Goal: Task Accomplishment & Management: Use online tool/utility

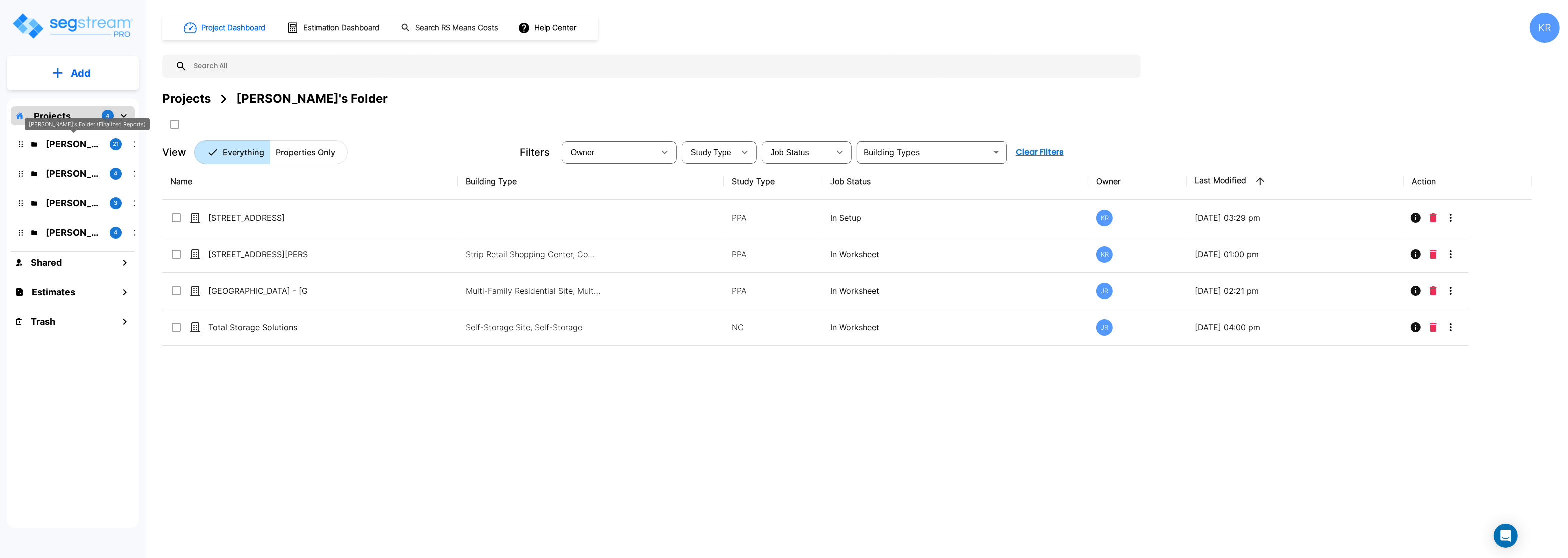
click at [80, 144] on p "Kristina's Folder (Finalized Reports)" at bounding box center [74, 144] width 56 height 13
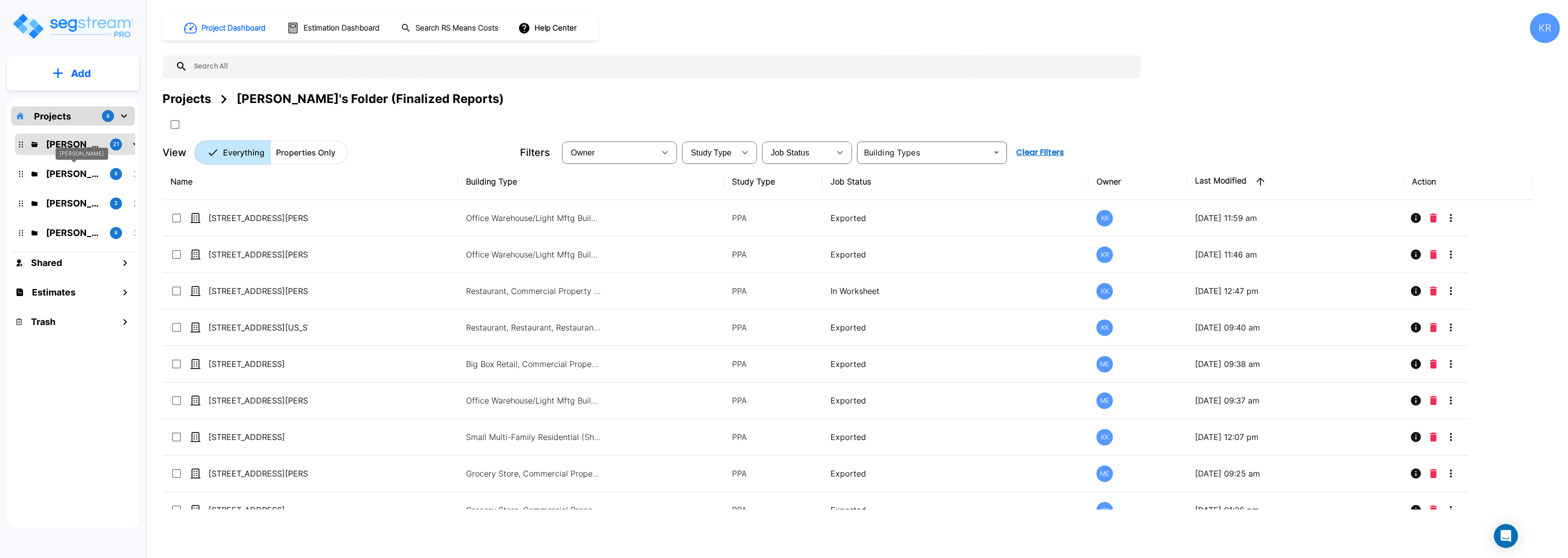
click at [85, 176] on p "M.E. Folder" at bounding box center [74, 173] width 56 height 13
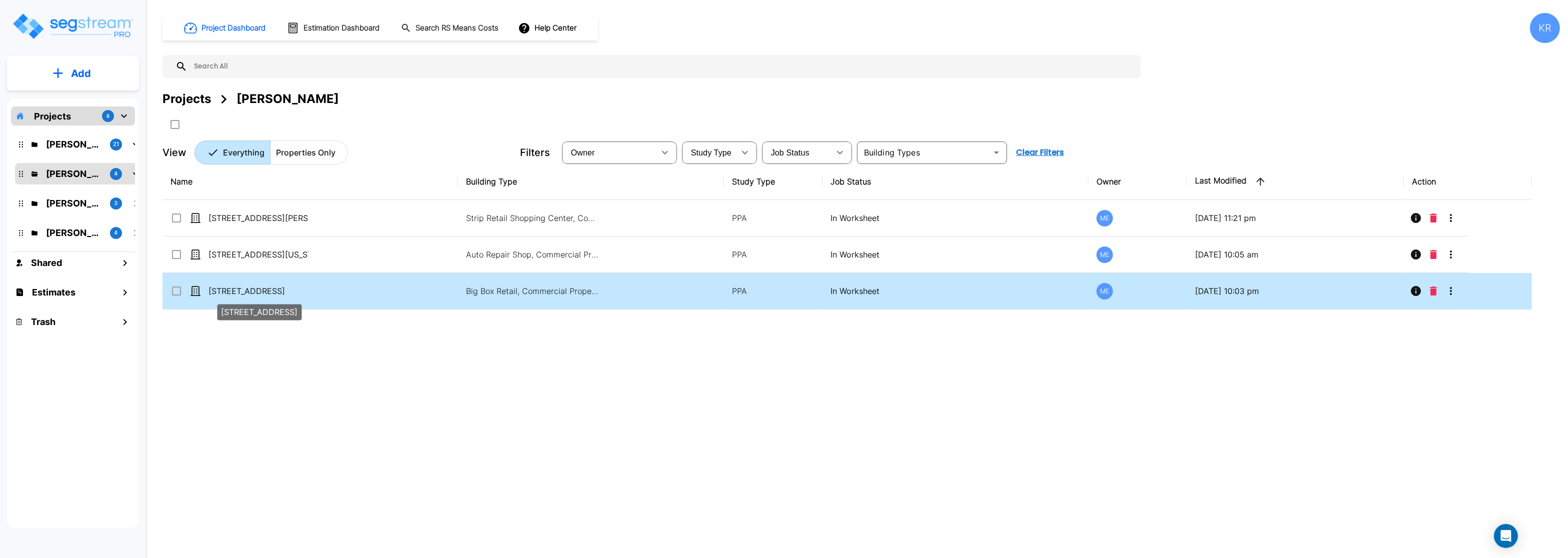
click at [267, 294] on p "[STREET_ADDRESS]" at bounding box center [259, 291] width 100 height 12
checkbox input "true"
click at [267, 294] on p "[STREET_ADDRESS]" at bounding box center [259, 291] width 100 height 12
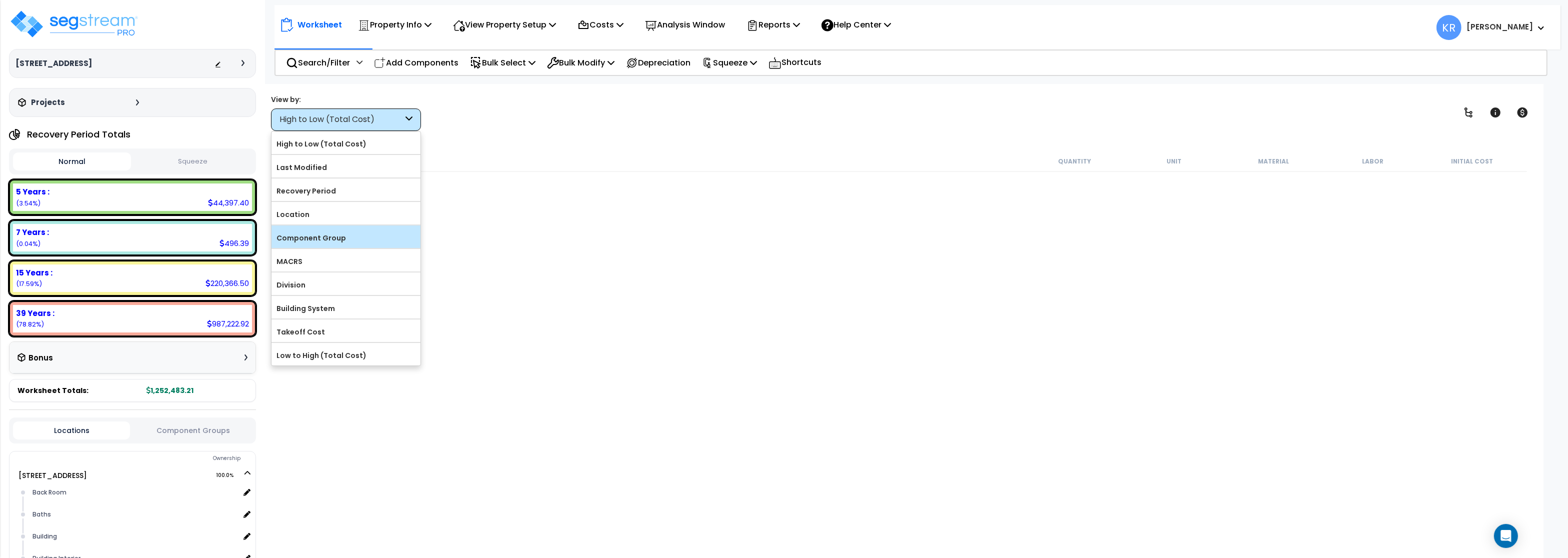
click at [326, 237] on label "Component Group" at bounding box center [346, 238] width 149 height 15
click at [0, 0] on input "Component Group" at bounding box center [0, 0] width 0 height 0
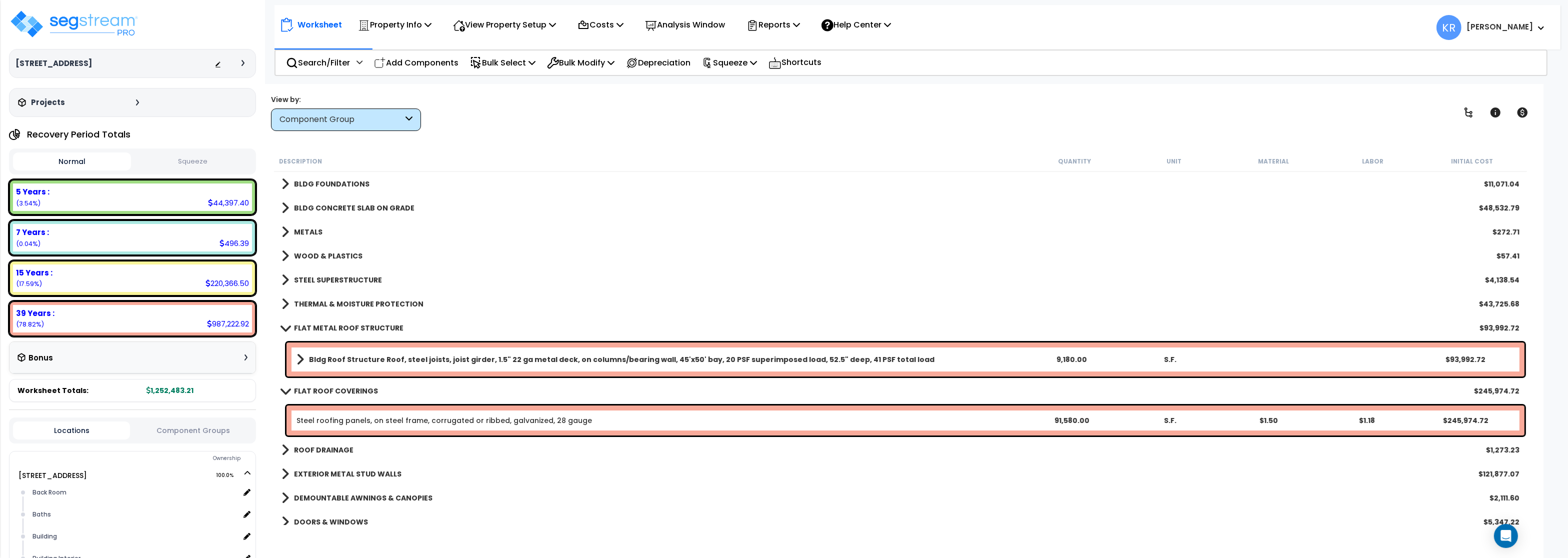
click at [309, 231] on b "METALS" at bounding box center [308, 232] width 29 height 10
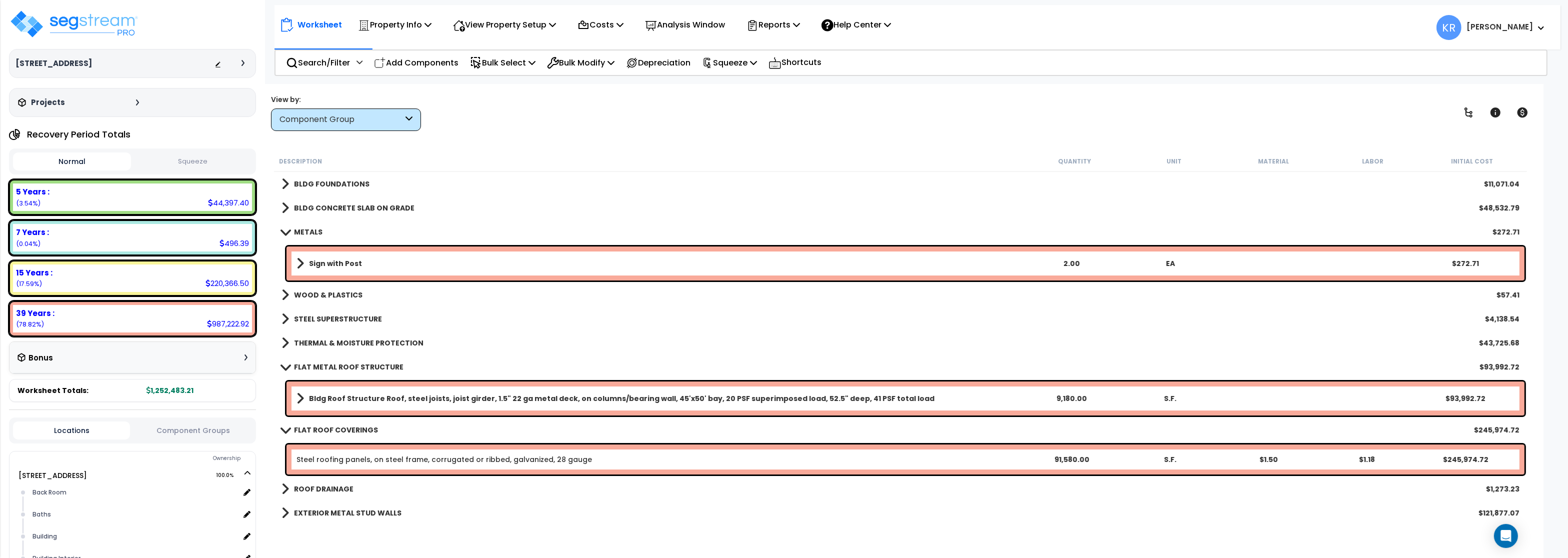
click at [309, 231] on b "METALS" at bounding box center [308, 232] width 29 height 10
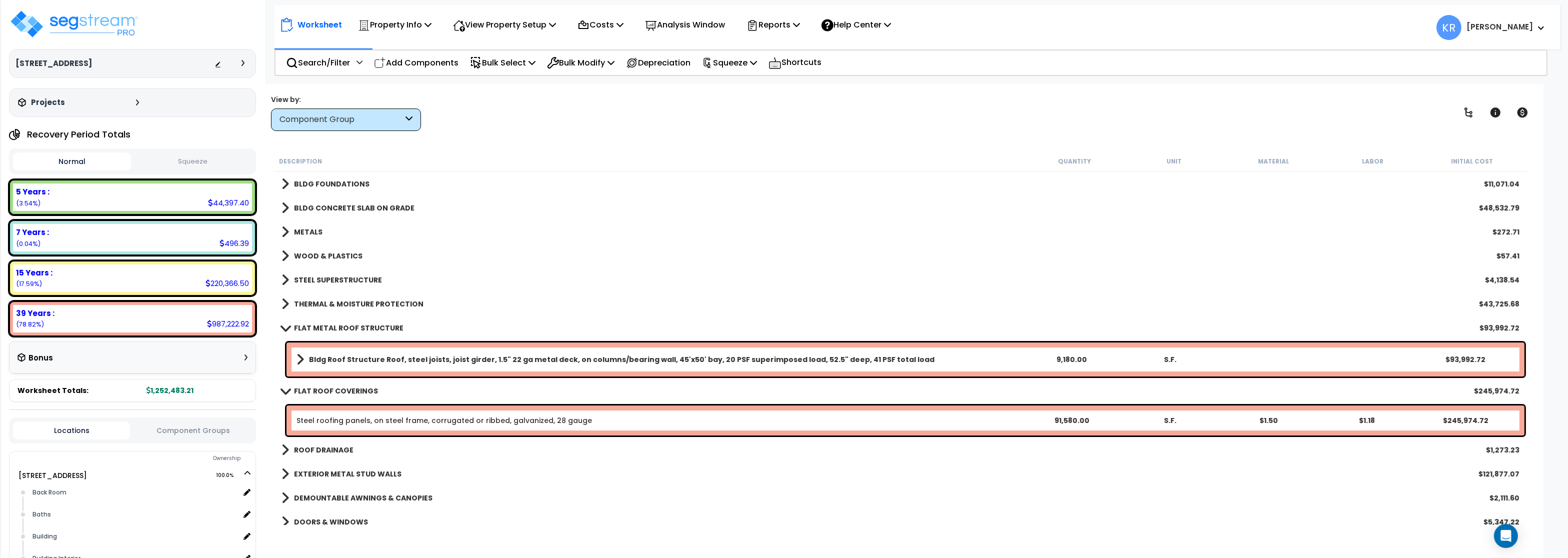
click at [315, 275] on link "STEEL SUPERSTRUCTURE" at bounding box center [331, 279] width 100 height 14
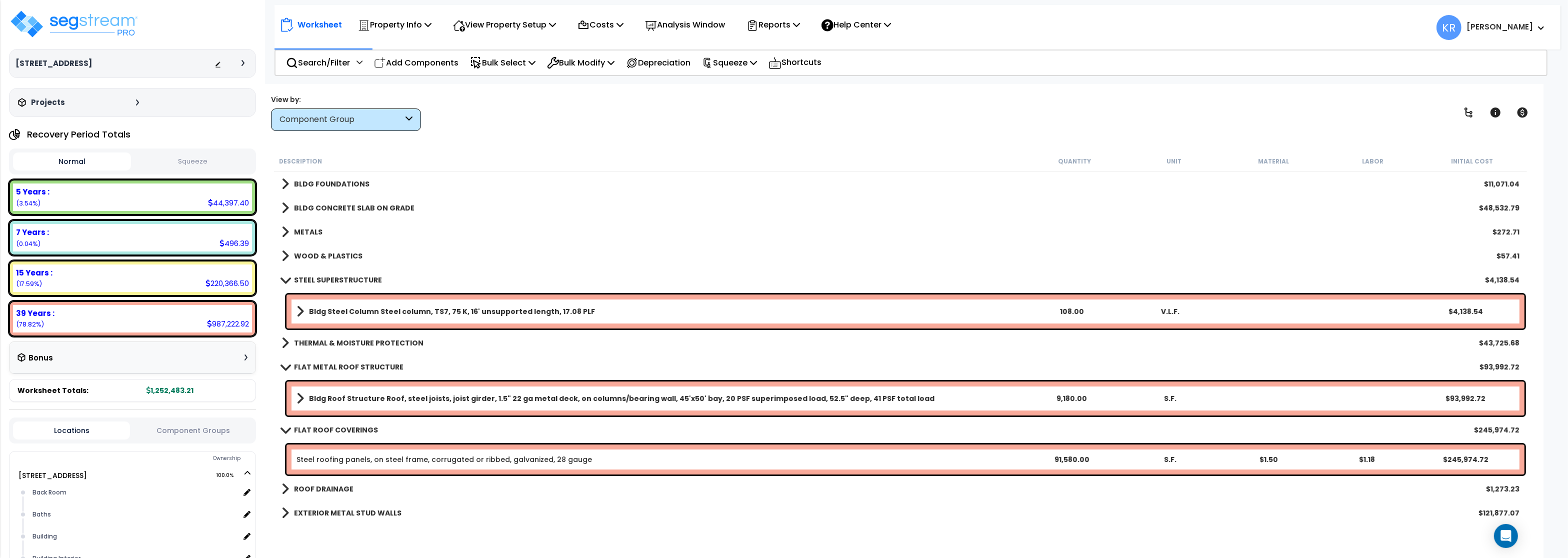
click at [313, 279] on b "STEEL SUPERSTRUCTURE" at bounding box center [338, 280] width 88 height 10
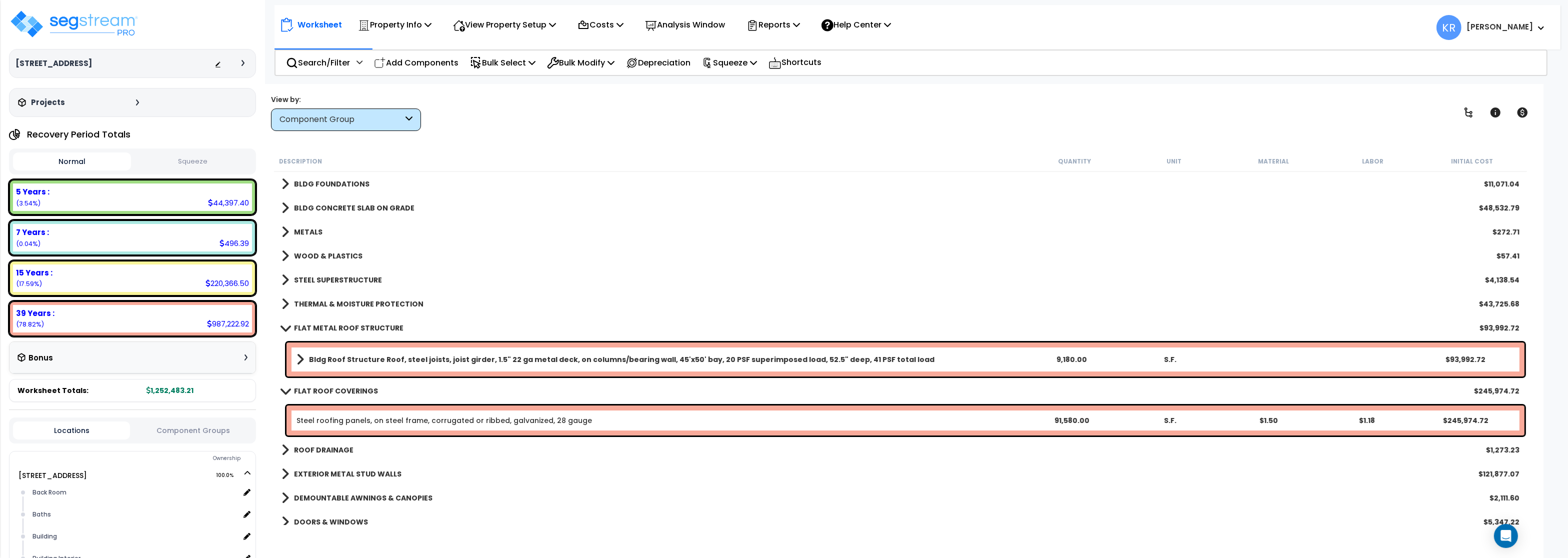
click at [360, 363] on b "Bldg Roof Structure Roof, steel joists, joist girder, 1.5" 22 ga metal deck, on…" at bounding box center [622, 359] width 626 height 10
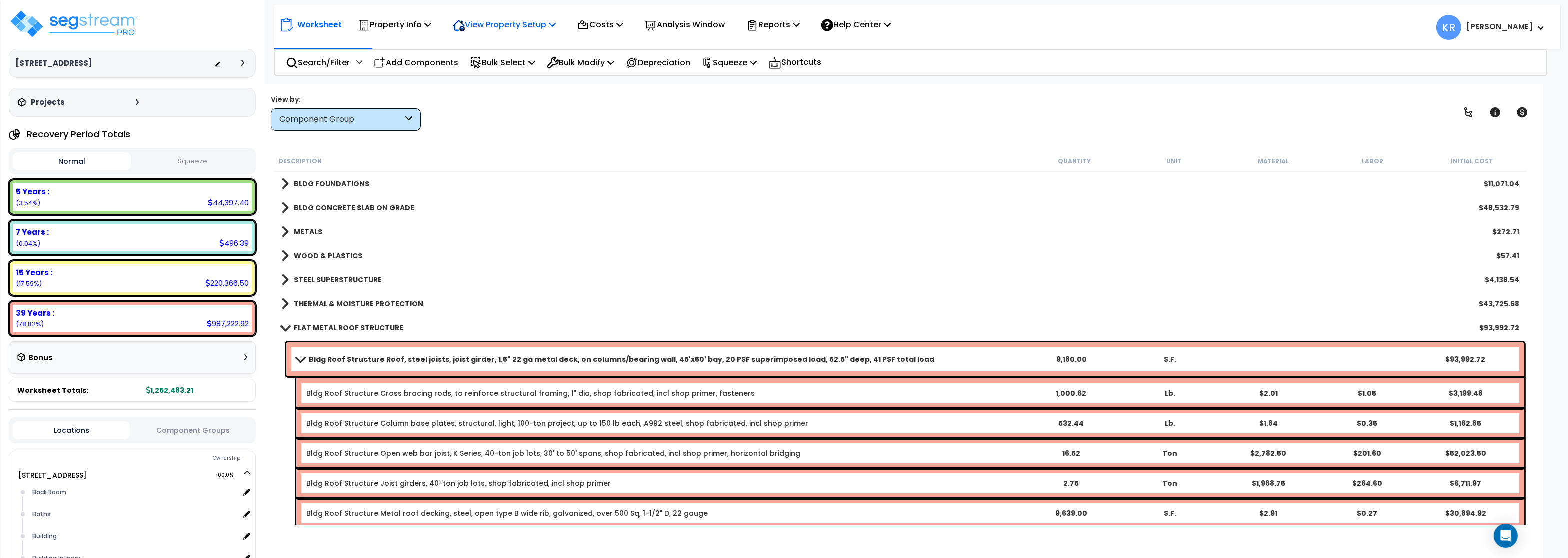
click at [497, 24] on p "View Property Setup" at bounding box center [504, 25] width 103 height 13
click at [494, 44] on link "Building Setup" at bounding box center [497, 47] width 99 height 20
click at [71, 19] on img at bounding box center [74, 24] width 130 height 30
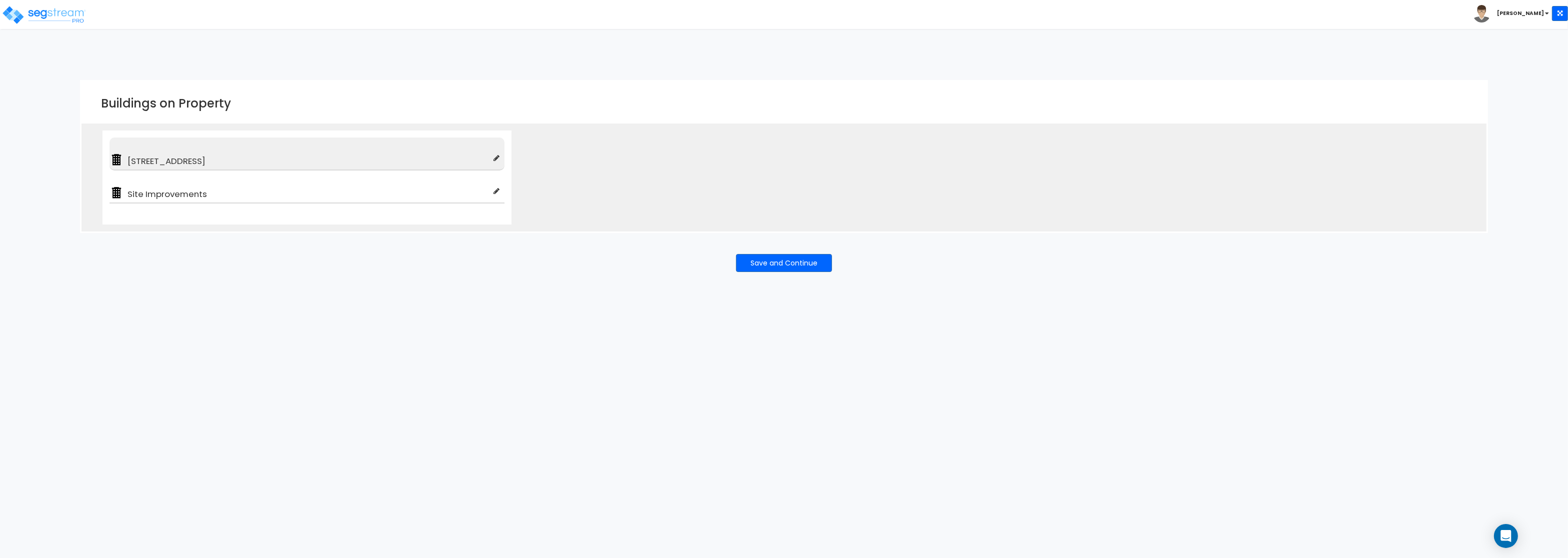
click at [164, 162] on span "3000 N. Lamesa Rd" at bounding box center [309, 161] width 370 height 12
click at [497, 160] on icon at bounding box center [497, 158] width 6 height 7
type input "3000 N. Lamesa Rd"
type input "Big Box Retail"
checkbox input "true"
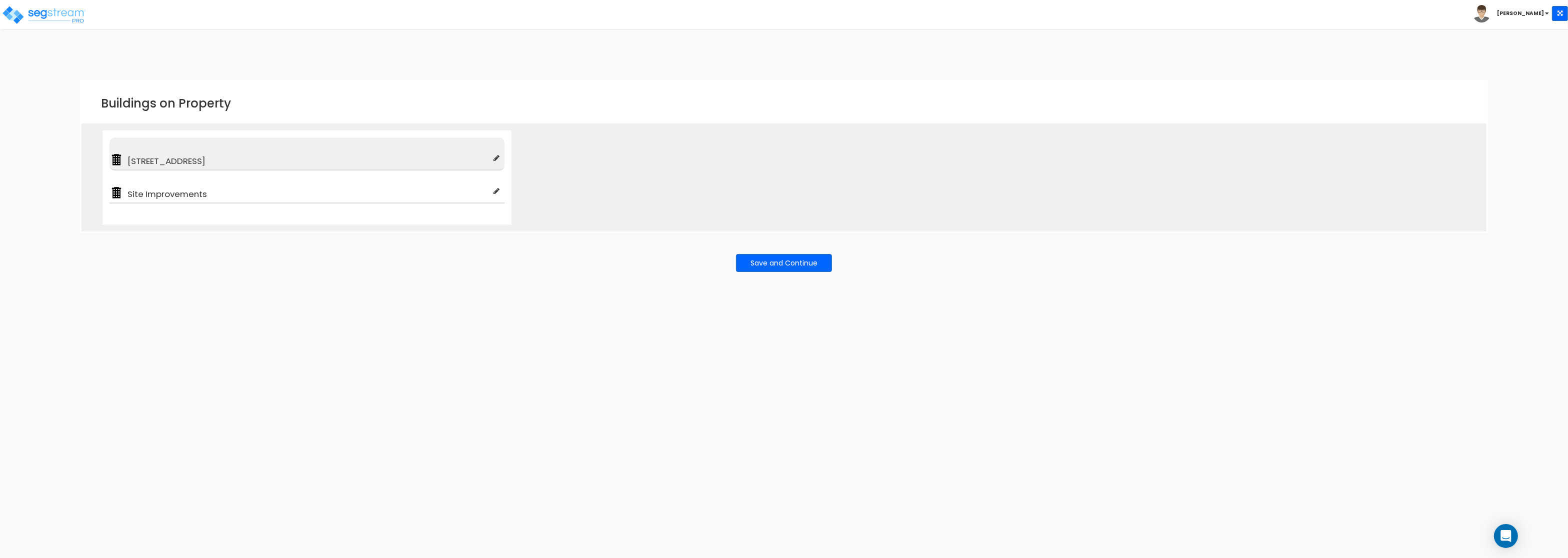
type input "100"
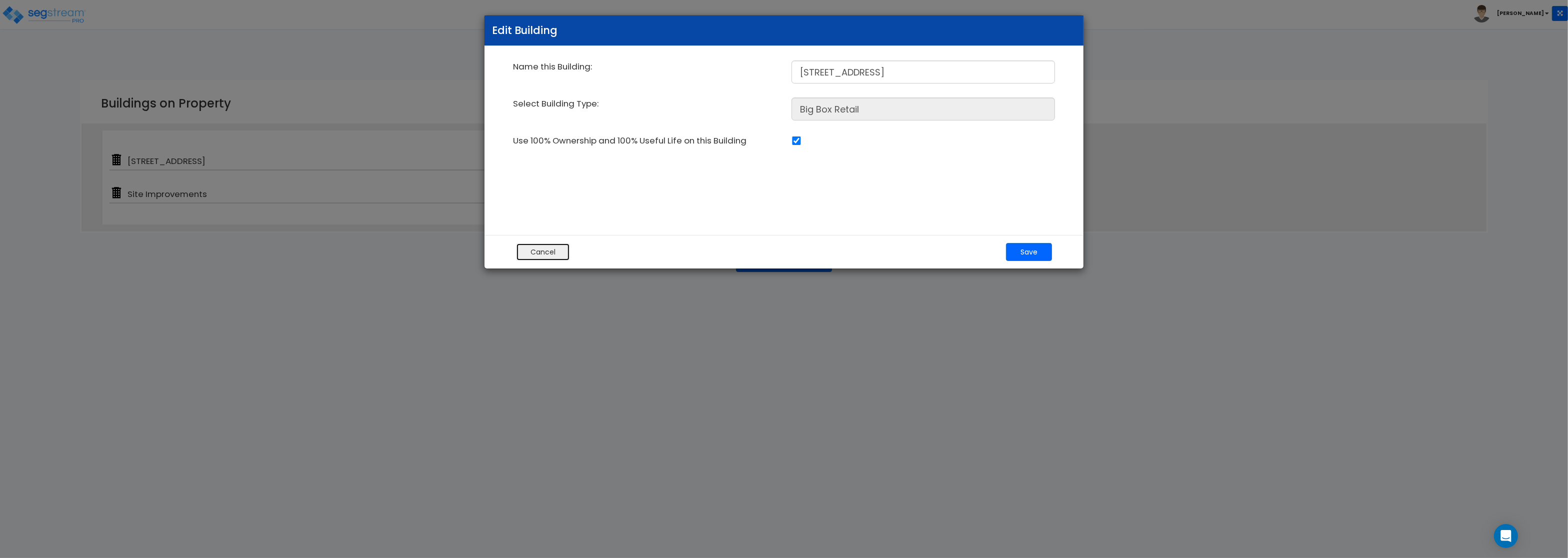
click at [539, 253] on button "Cancel" at bounding box center [543, 252] width 54 height 18
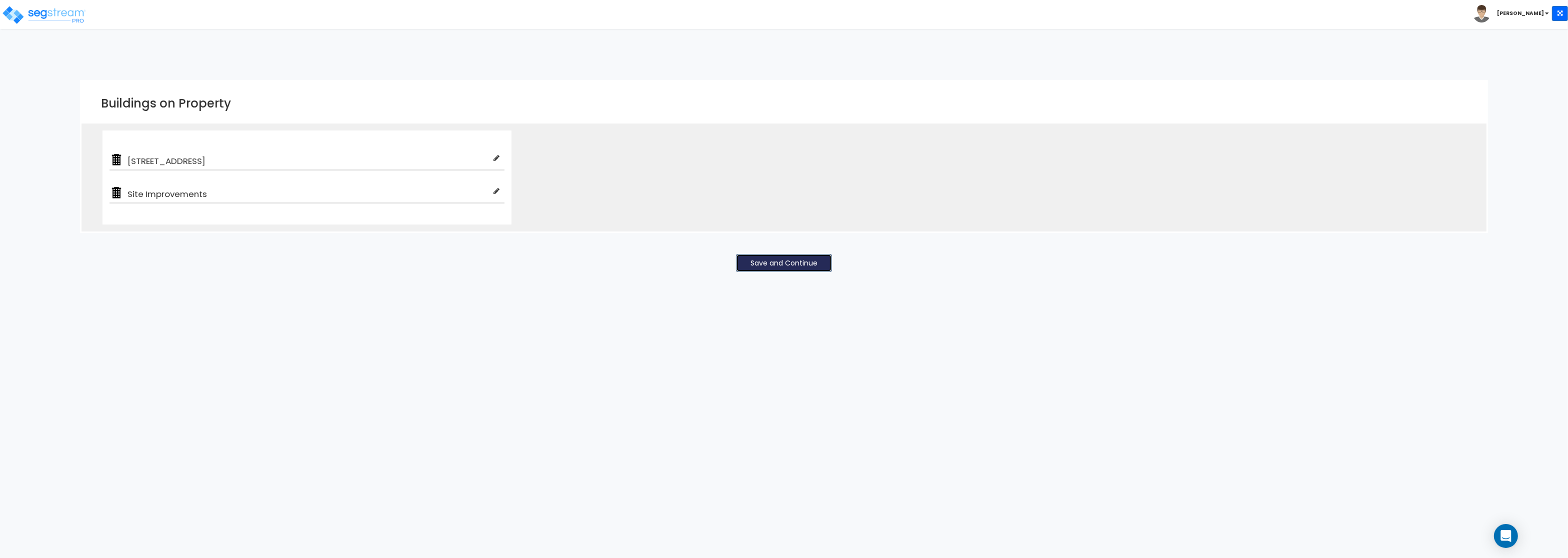
click at [819, 263] on button "Save and Continue" at bounding box center [784, 263] width 96 height 18
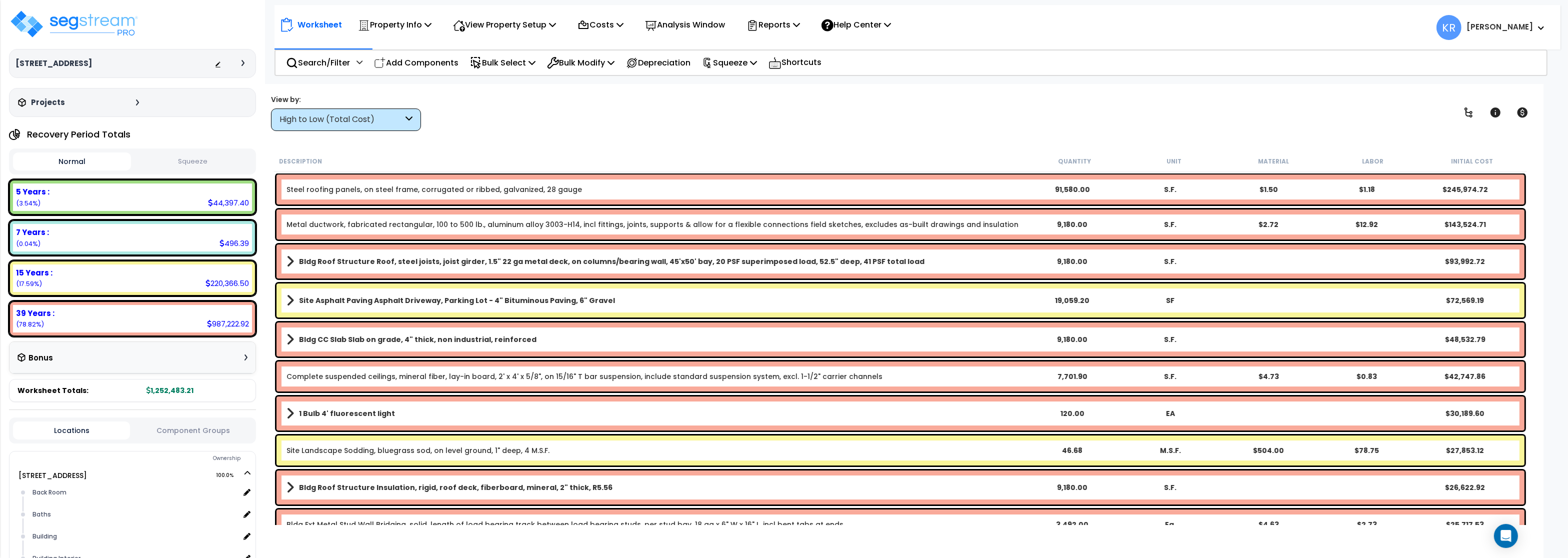
click at [355, 122] on div "High to Low (Total Cost)" at bounding box center [341, 119] width 124 height 12
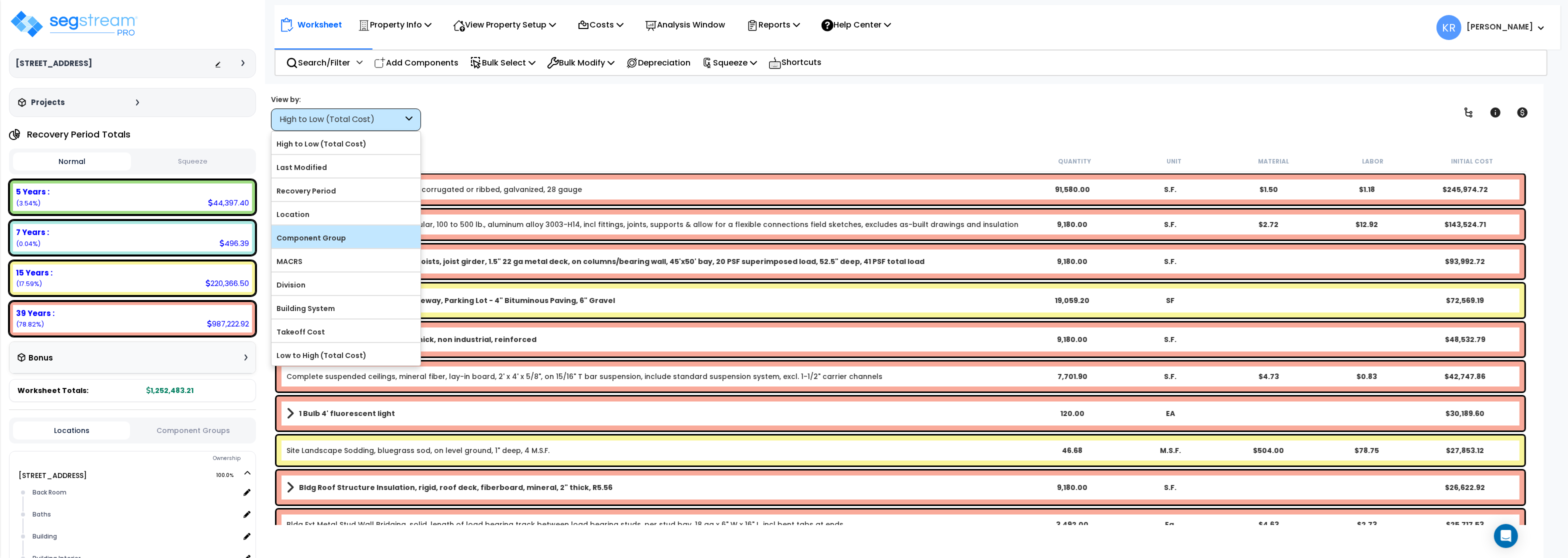
click at [339, 237] on label "Component Group" at bounding box center [346, 238] width 149 height 15
click at [0, 0] on input "Component Group" at bounding box center [0, 0] width 0 height 0
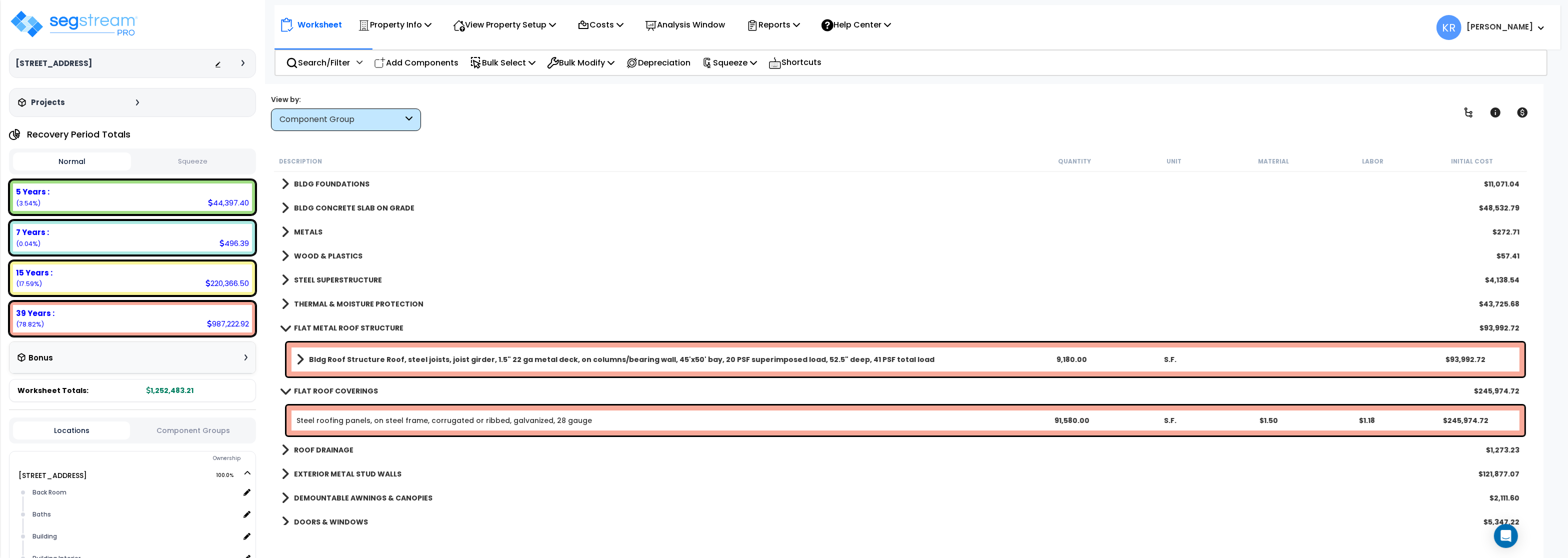
click at [334, 307] on b "THERMAL & MOISTURE PROTECTION" at bounding box center [359, 304] width 130 height 10
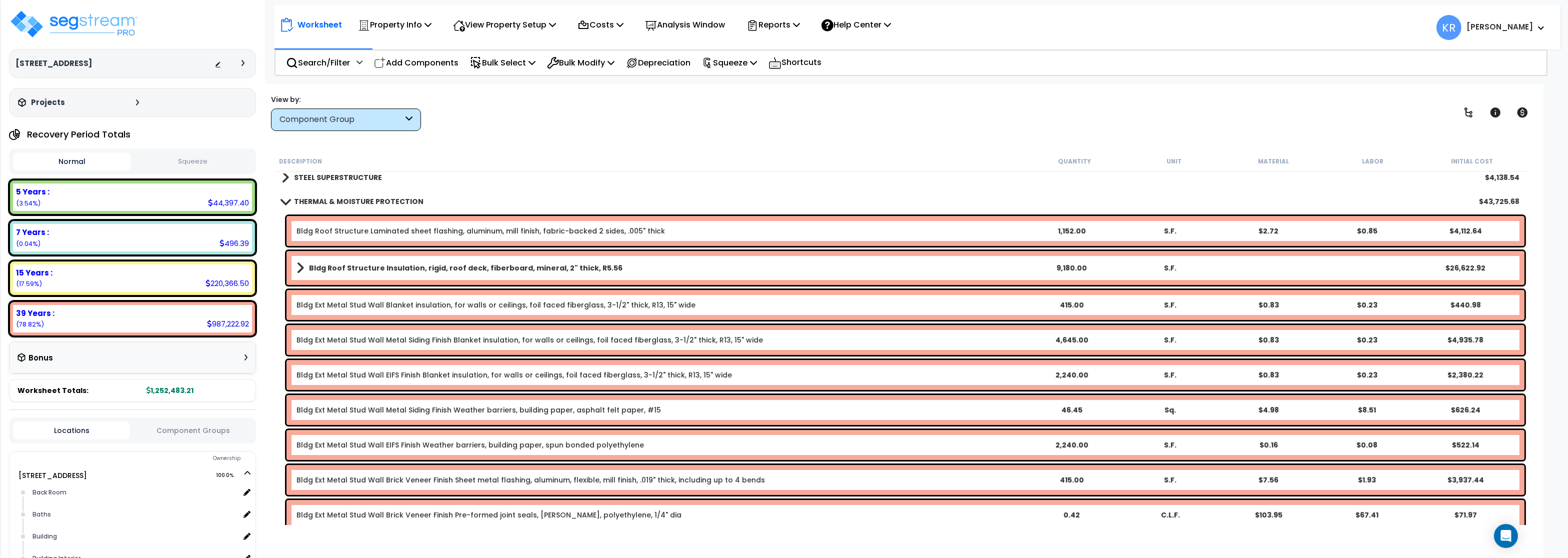
scroll to position [120, 0]
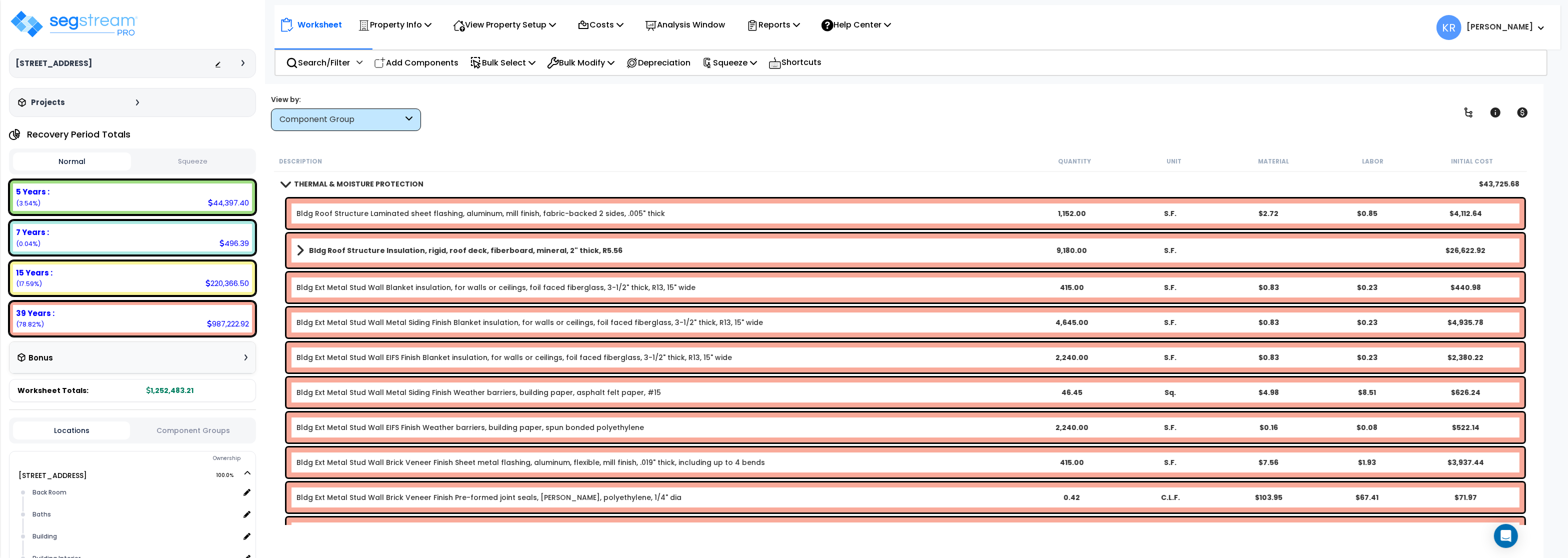
click at [307, 246] on link "Bldg Roof Structure Insulation, rigid, roof deck, fiberboard, mineral, 2" thick…" at bounding box center [659, 250] width 726 height 14
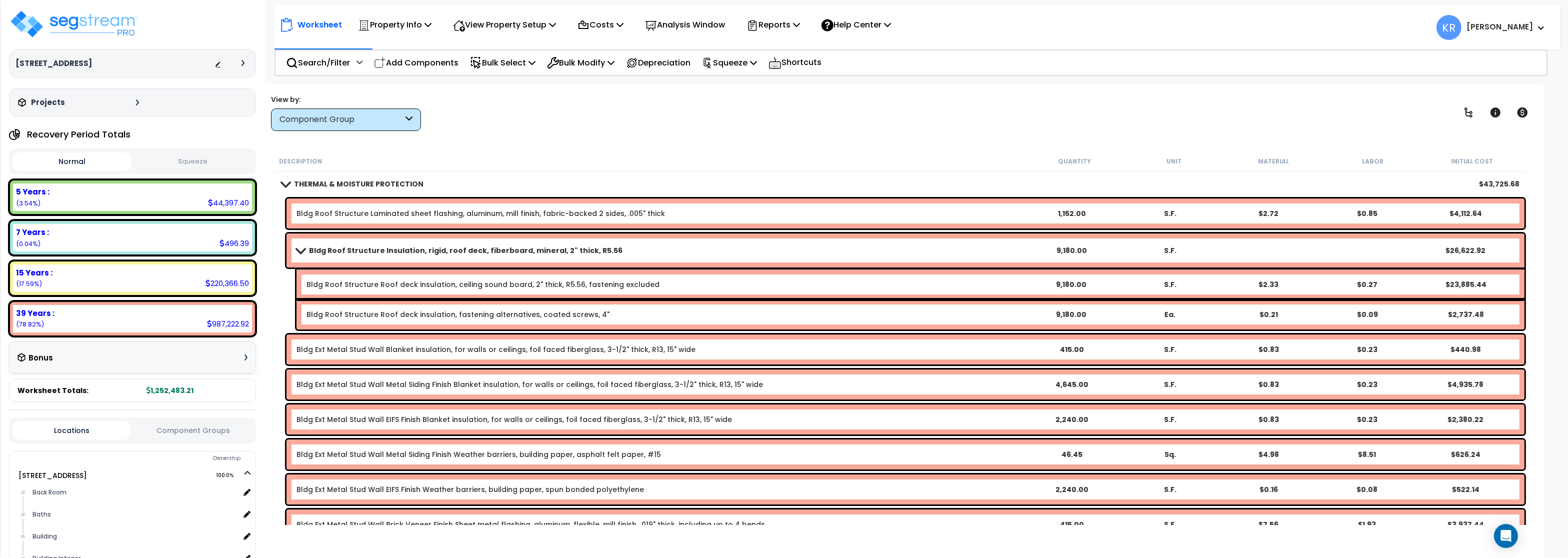
click at [307, 246] on link "Bldg Roof Structure Insulation, rigid, roof deck, fiberboard, mineral, 2" thick…" at bounding box center [659, 250] width 726 height 14
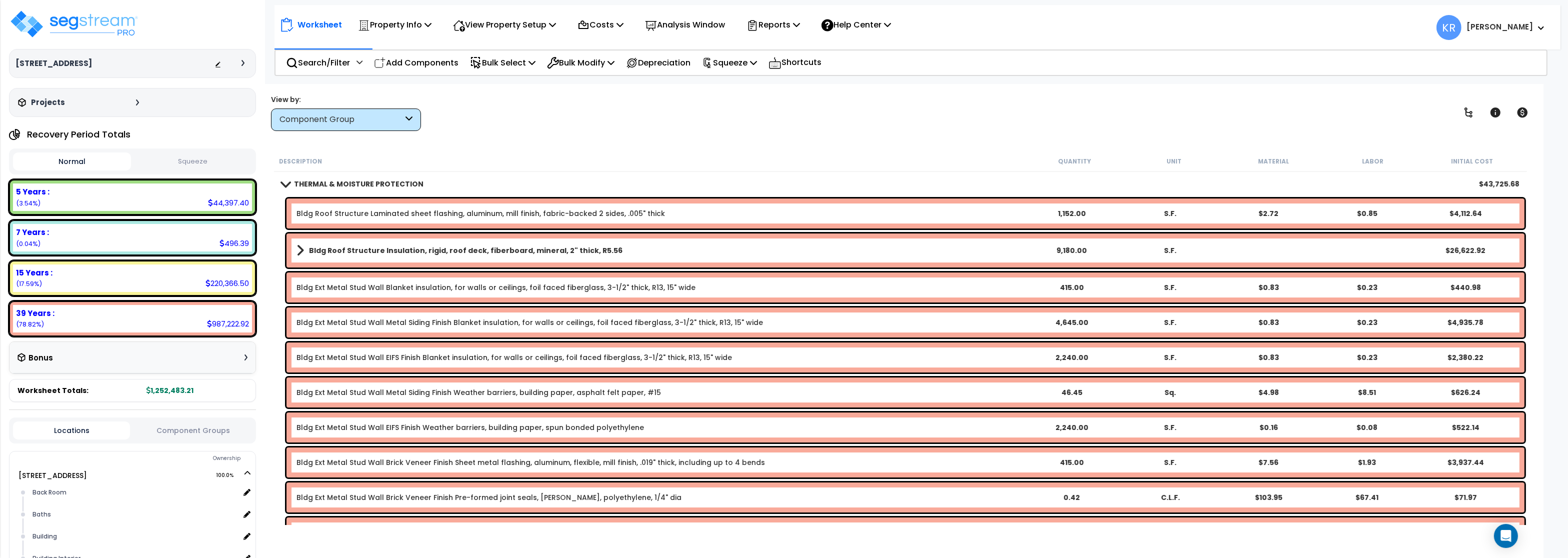
scroll to position [0, 0]
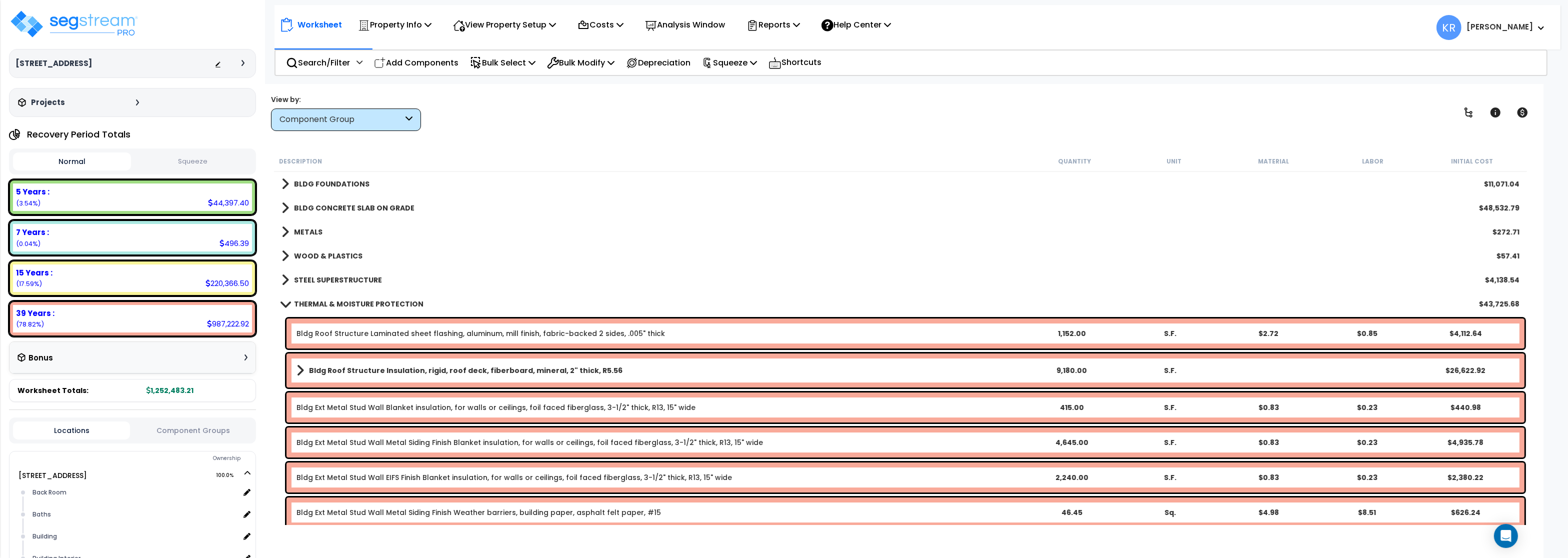
click at [342, 281] on b "STEEL SUPERSTRUCTURE" at bounding box center [338, 280] width 88 height 10
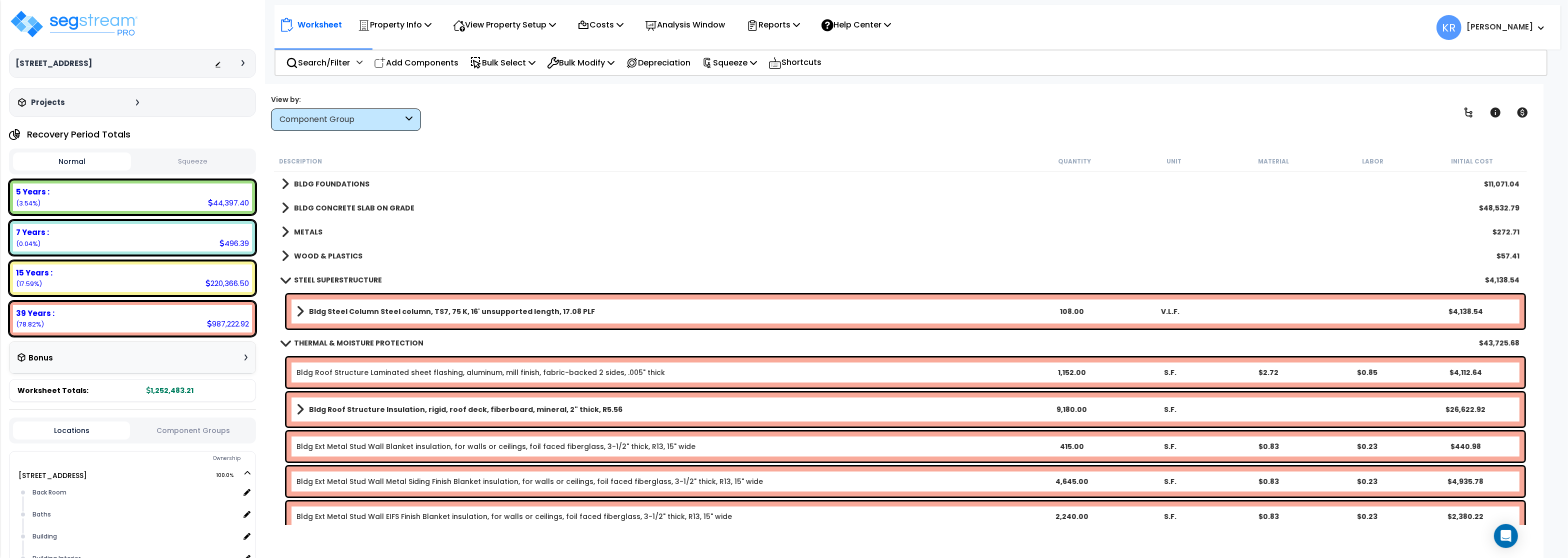
click at [345, 315] on b "Bldg Steel Column Steel column, TS7, 75 K, 16' unsupported length, 17.08 PLF" at bounding box center [452, 312] width 286 height 10
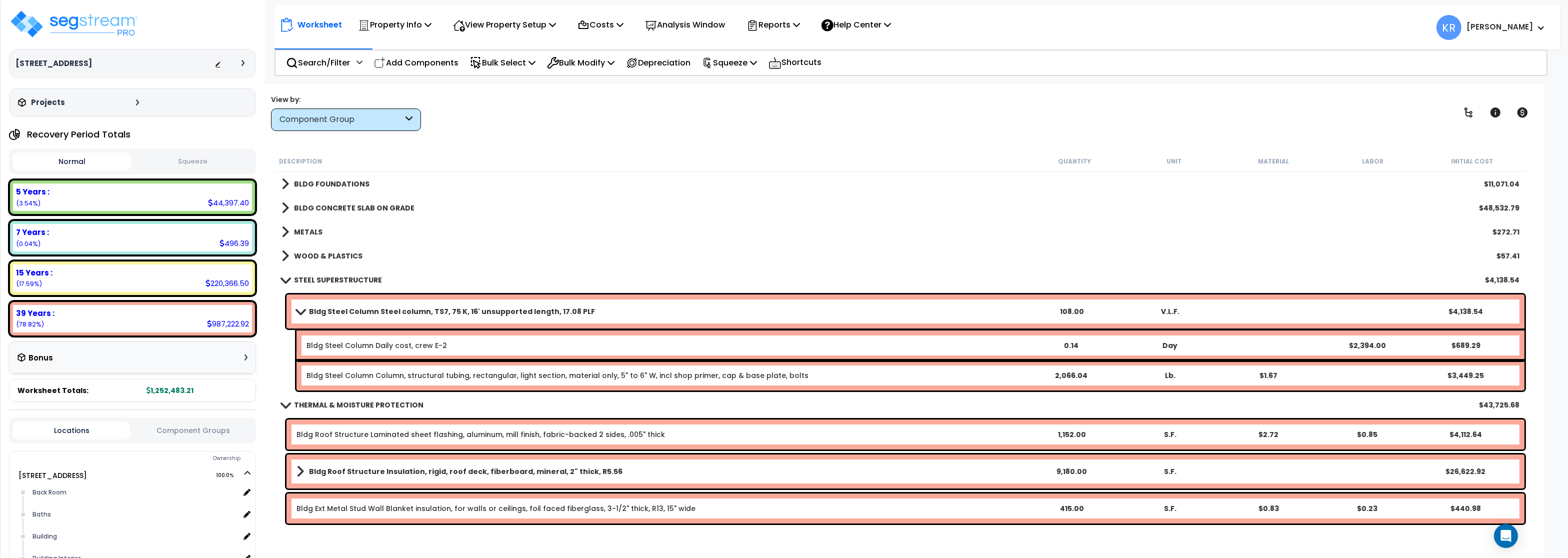
click at [346, 314] on b "Bldg Steel Column Steel column, TS7, 75 K, 16' unsupported length, 17.08 PLF" at bounding box center [452, 312] width 286 height 10
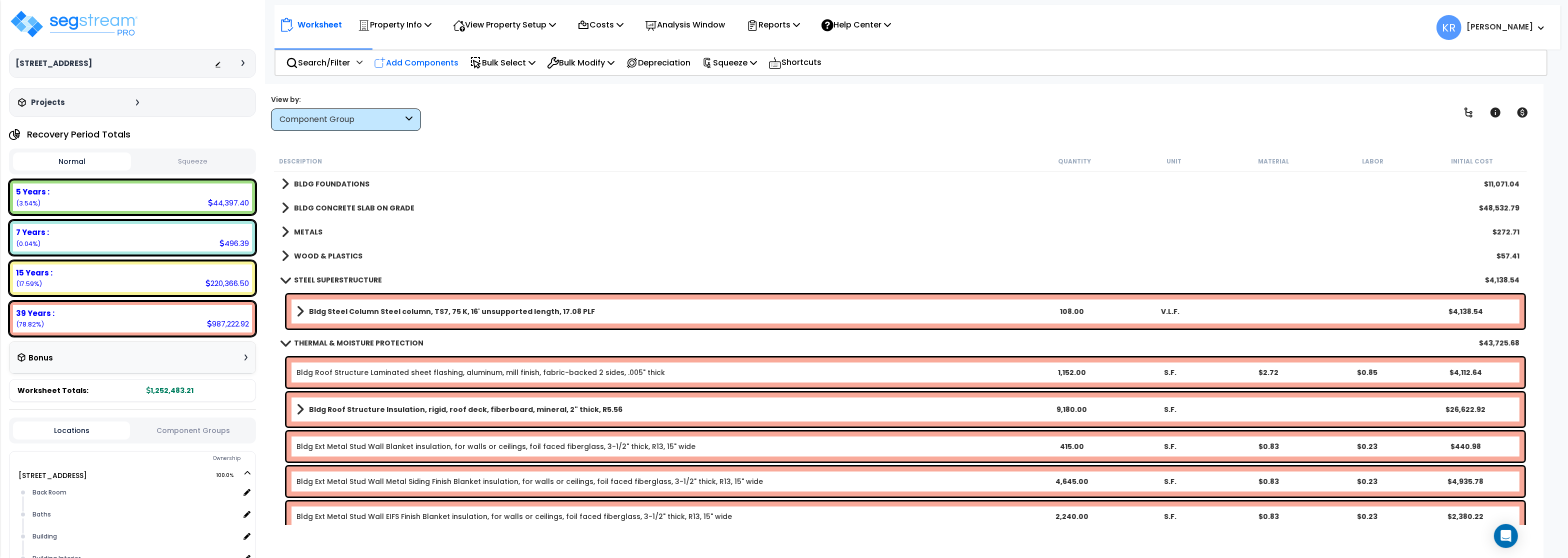
click at [410, 60] on p "Add Components" at bounding box center [416, 63] width 85 height 13
select select
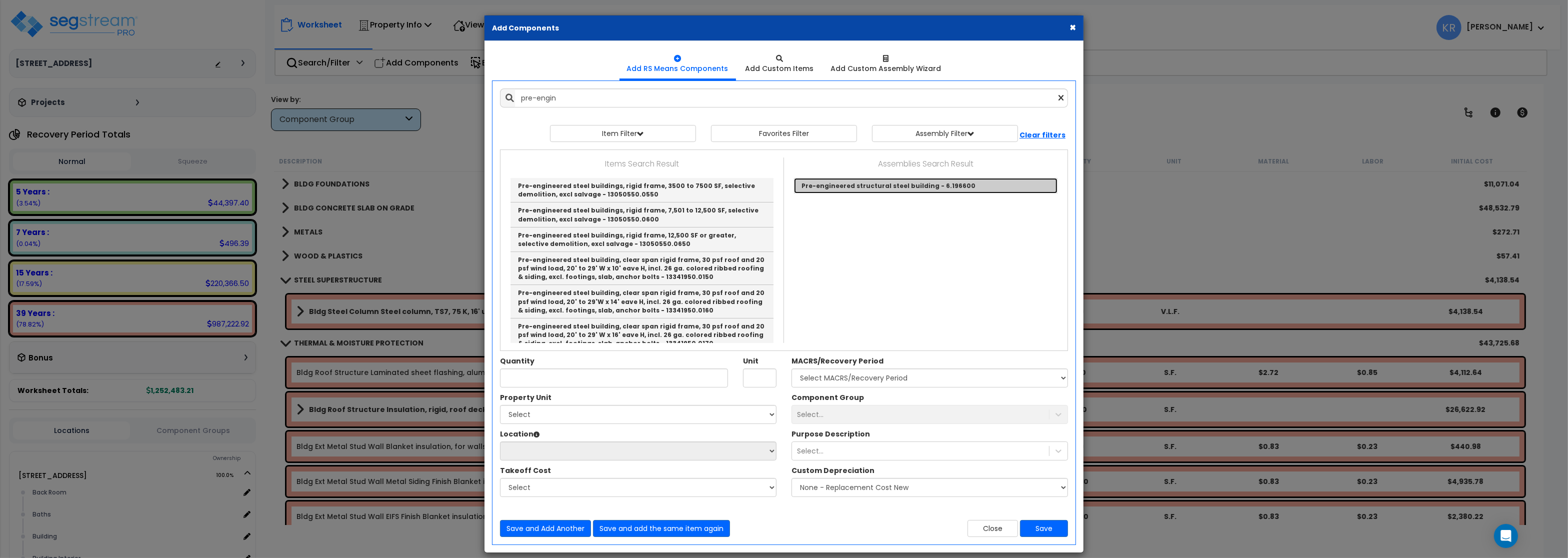
click at [850, 186] on link "Pre-engineered structural steel building - 6.196600" at bounding box center [925, 185] width 264 height 15
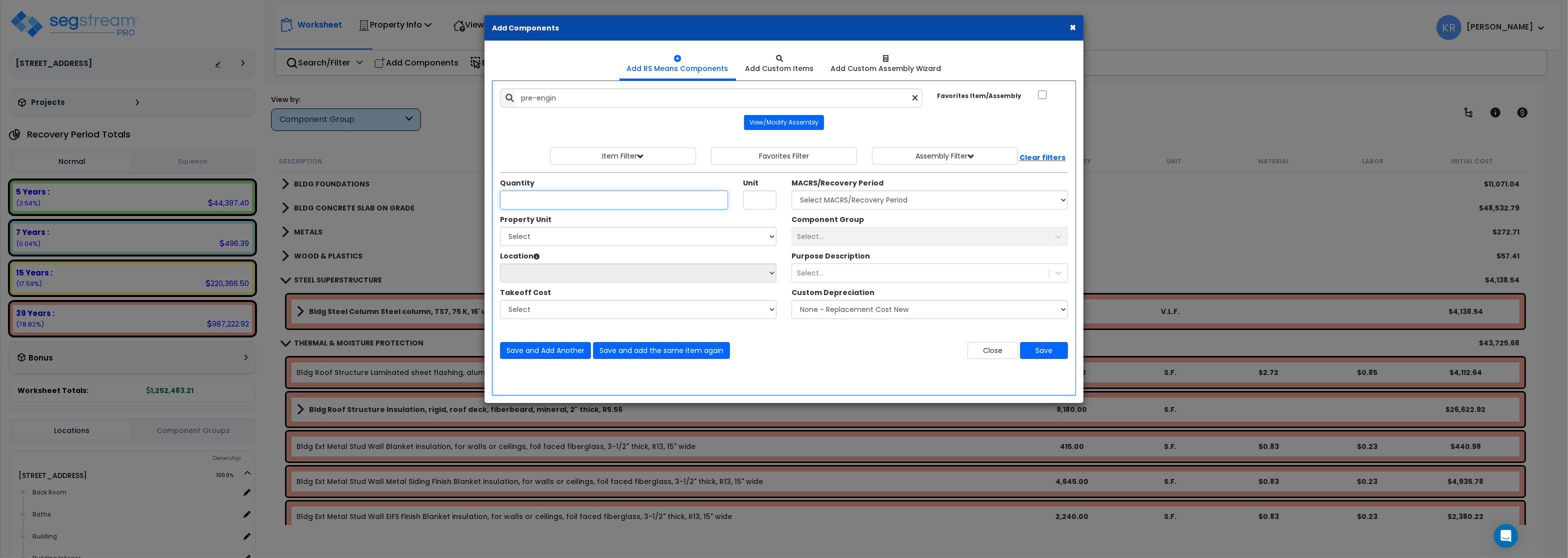
type input "Pre-engineered structural steel building - 6.196600"
type input "S.F."
click at [559, 200] on input "Quantity" at bounding box center [614, 200] width 228 height 19
type input "9,180"
click at [791, 190] on select "Select MACRS/Recovery Period 5 Years - 57.0 - Distributive Trades & Services 5 …" at bounding box center [929, 200] width 276 height 19
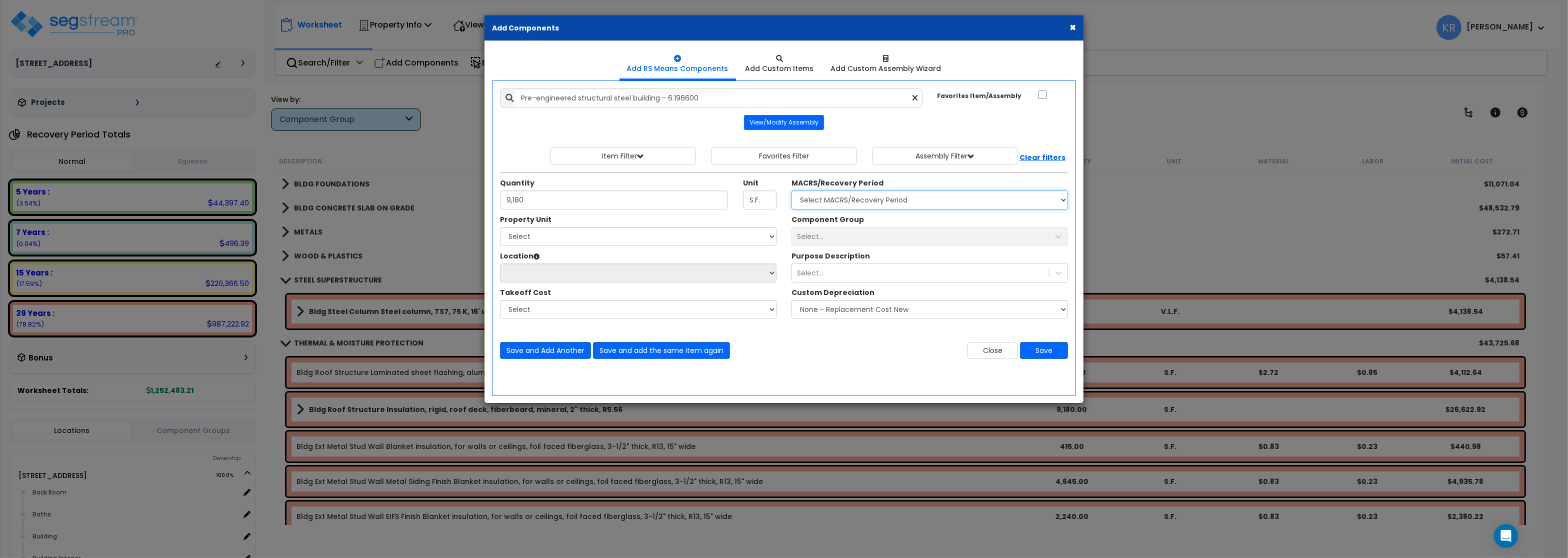
select select "3669"
click option "39 Years - NA - Long-Life Property" at bounding box center [0, 0] width 0 height 0
click at [500, 227] on select "Select 3000 N. Lamesa Rd Site Improvements" at bounding box center [638, 236] width 276 height 19
select select "167523"
click option "3000 N. Lamesa Rd" at bounding box center [0, 0] width 0 height 0
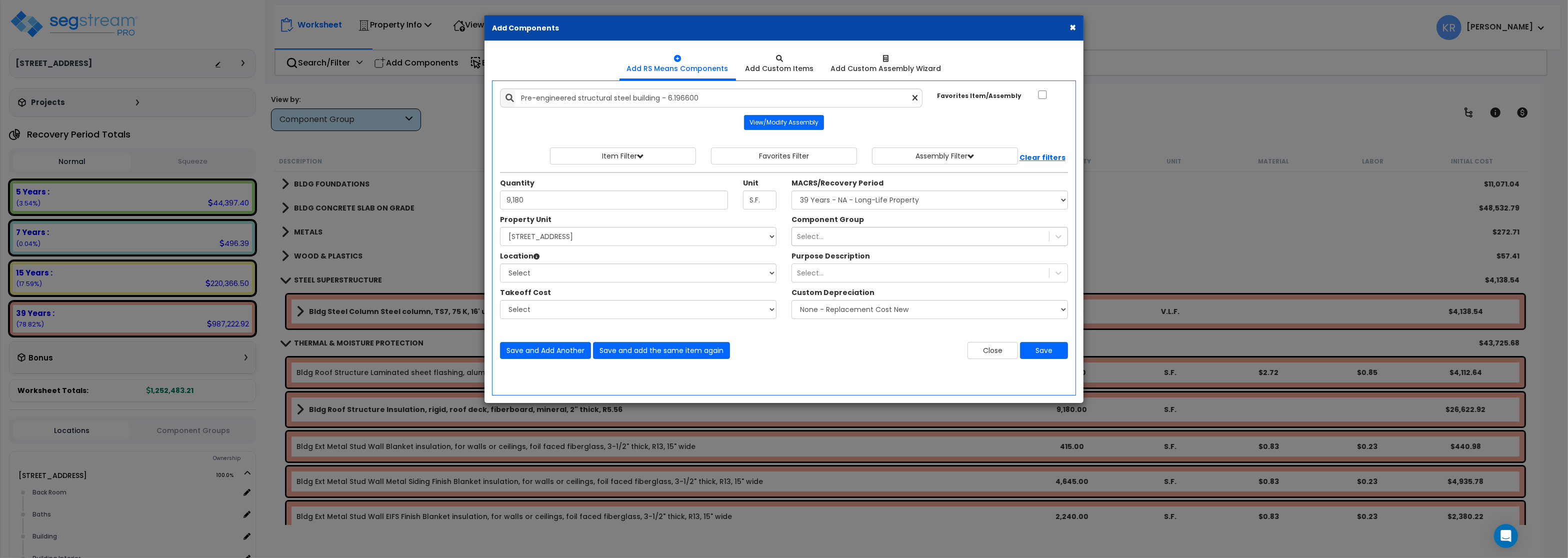
click at [855, 237] on div "Select..." at bounding box center [920, 236] width 257 height 16
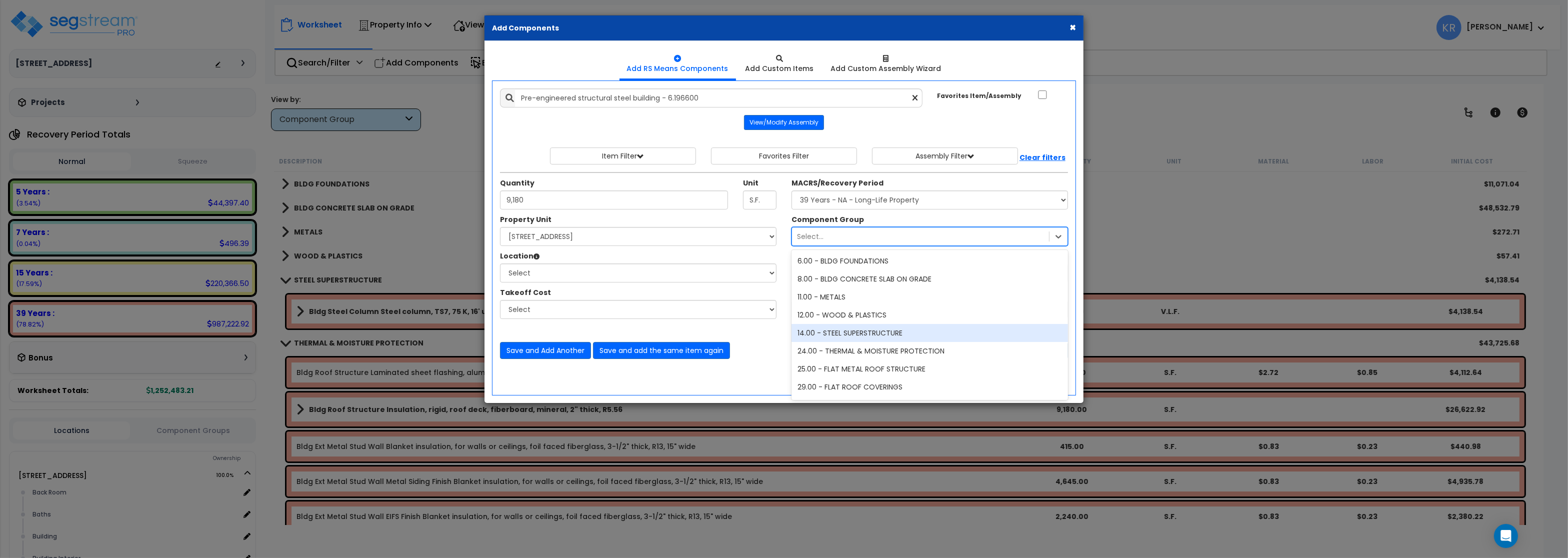
click at [841, 332] on div "14.00 - STEEL SUPERSTRUCTURE" at bounding box center [929, 333] width 276 height 18
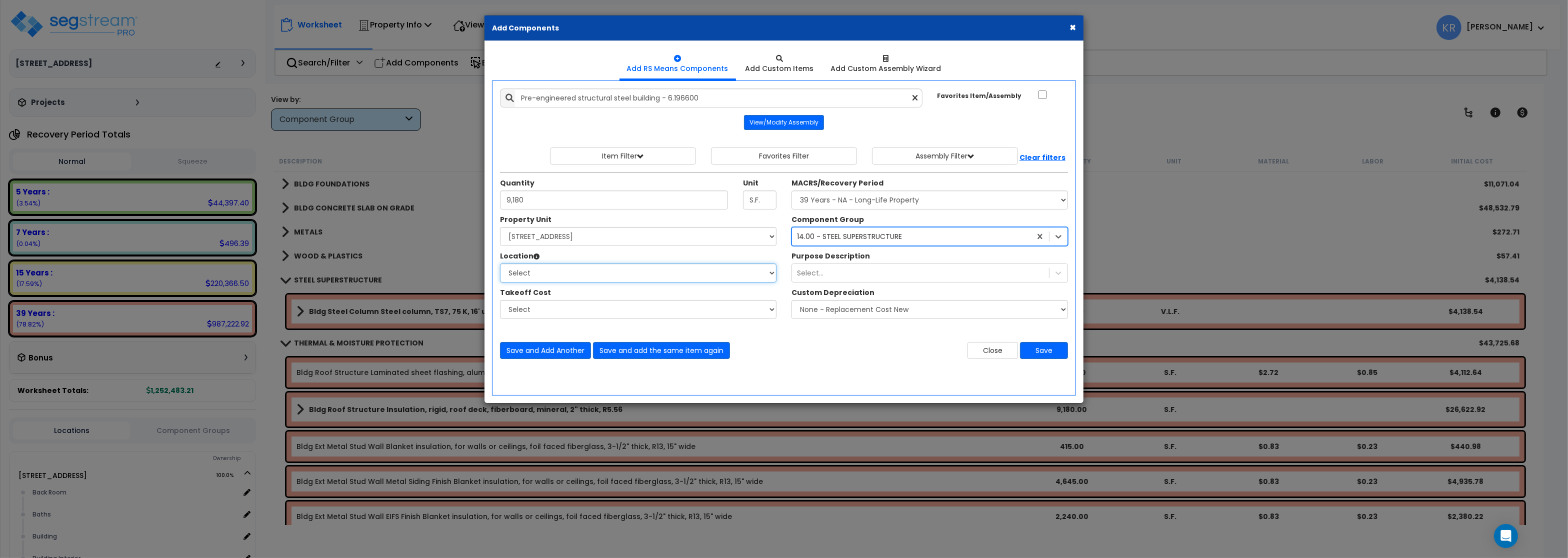
click at [500, 263] on select "Select Back Room Baths Building Building Interior Office Rest Room Hall Sales F…" at bounding box center [638, 273] width 276 height 19
select select "6"
click option "Building" at bounding box center [0, 0] width 0 height 0
click at [500, 300] on select "Select" at bounding box center [638, 309] width 276 height 19
click at [640, 315] on select "Select" at bounding box center [638, 309] width 276 height 19
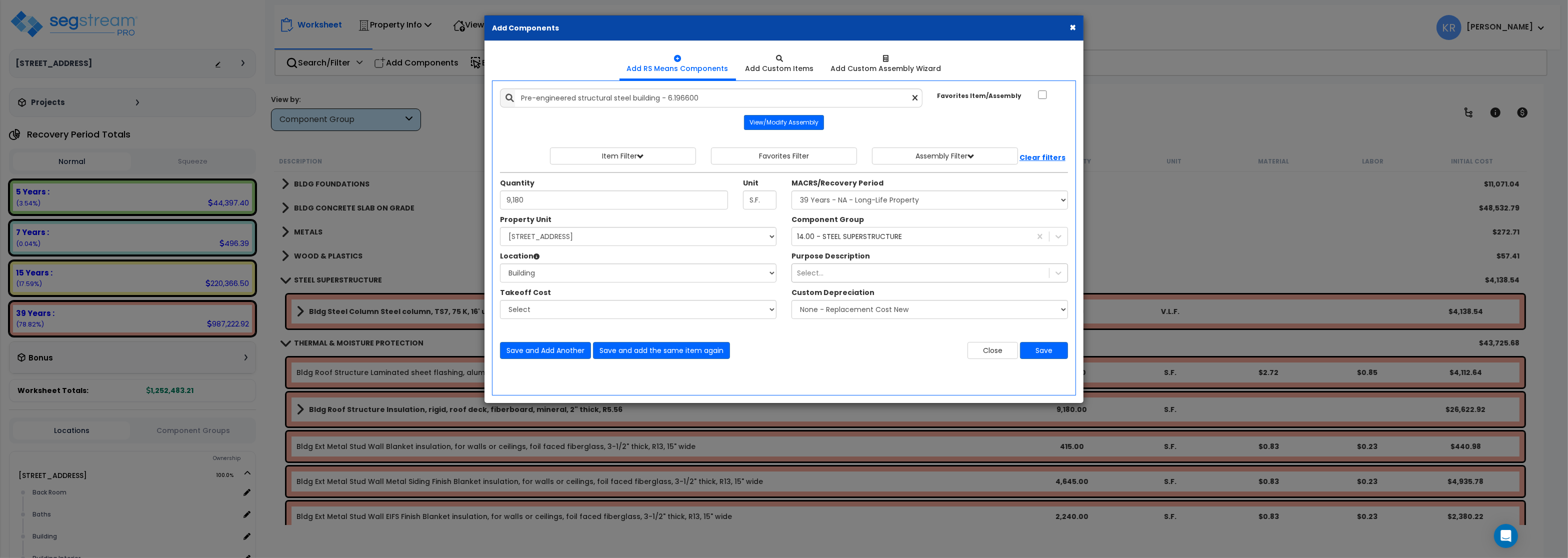
click at [803, 278] on div "Select..." at bounding box center [810, 273] width 27 height 10
click at [1040, 352] on button "Save" at bounding box center [1044, 350] width 48 height 17
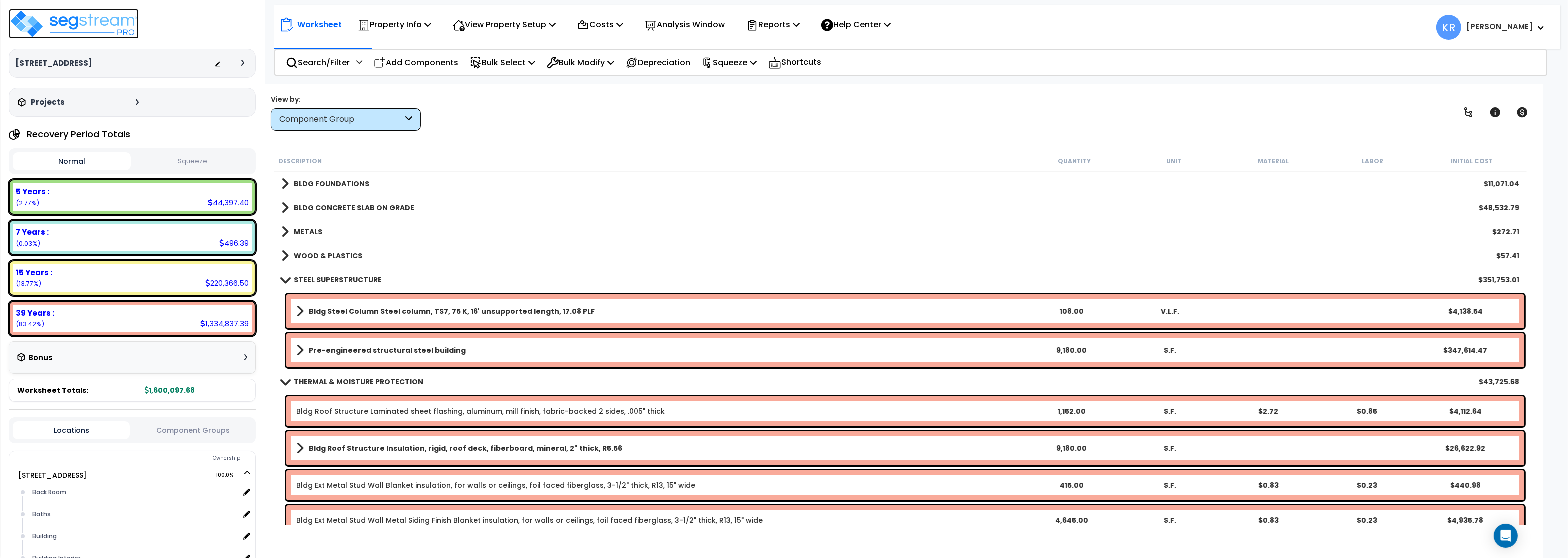
click at [74, 26] on img at bounding box center [74, 24] width 130 height 30
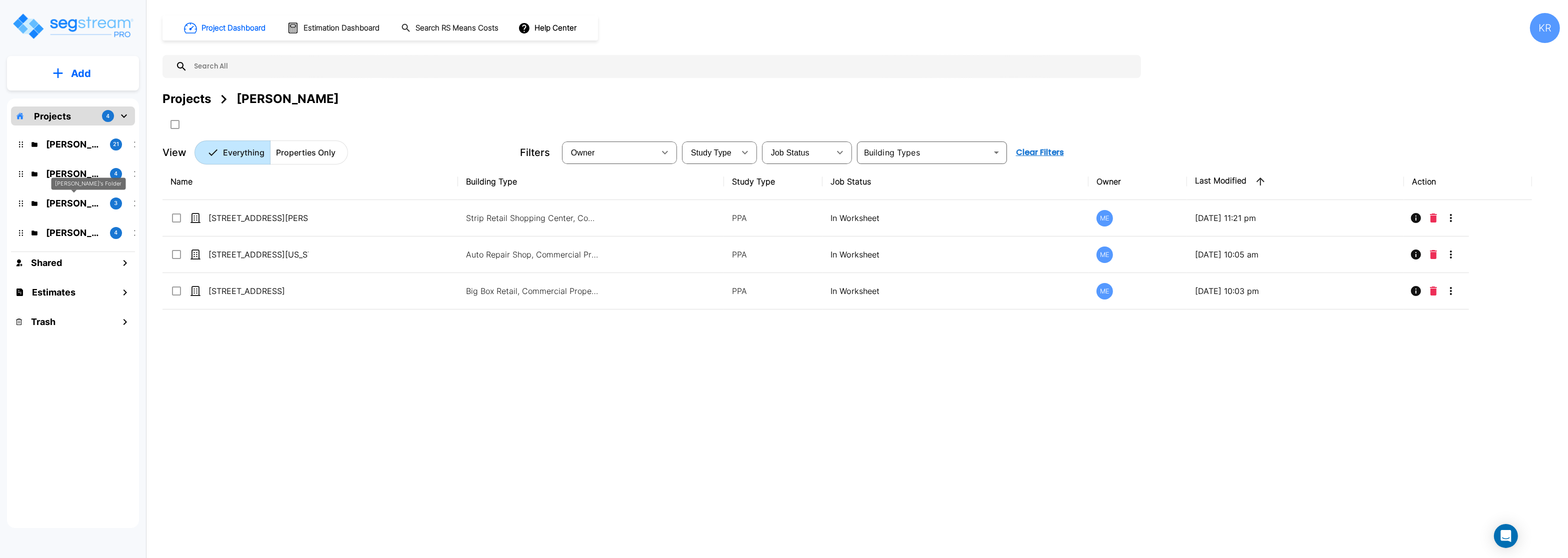
click at [57, 203] on p "[PERSON_NAME]'s Folder" at bounding box center [74, 203] width 56 height 13
click at [69, 144] on p "[PERSON_NAME]'s Folder (Finalized Reports)" at bounding box center [74, 144] width 56 height 13
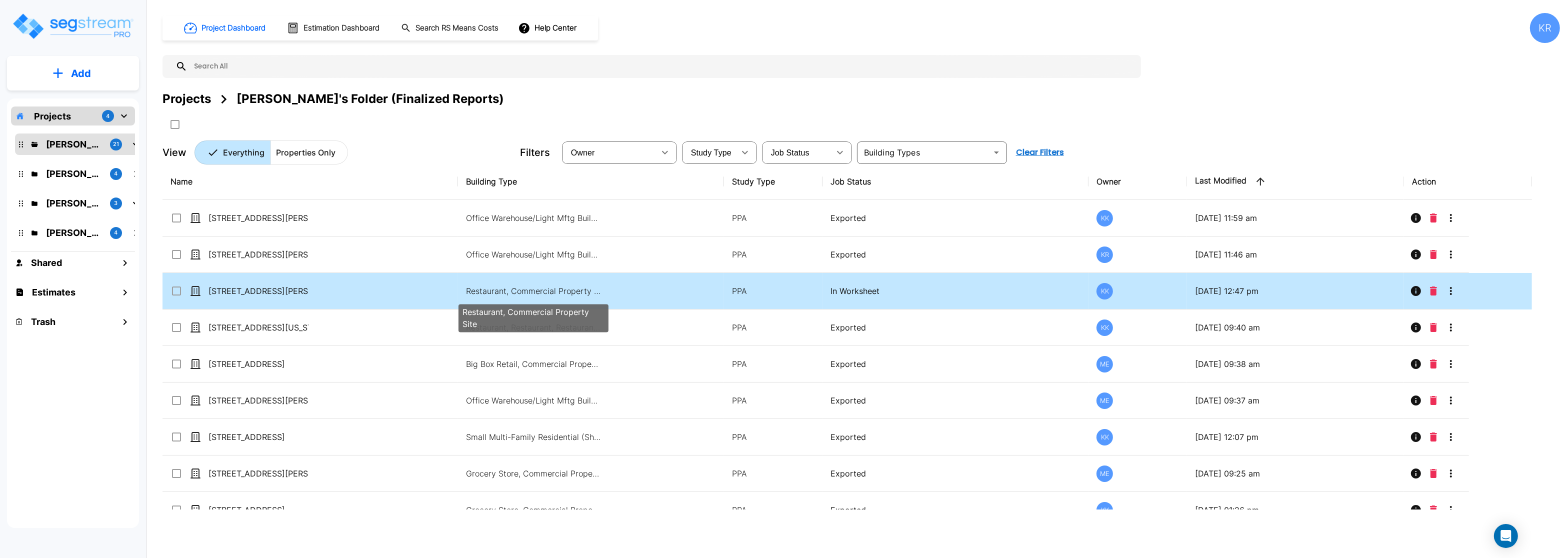
click at [586, 291] on p "Restaurant, Commercial Property Site" at bounding box center [534, 291] width 135 height 12
checkbox input "true"
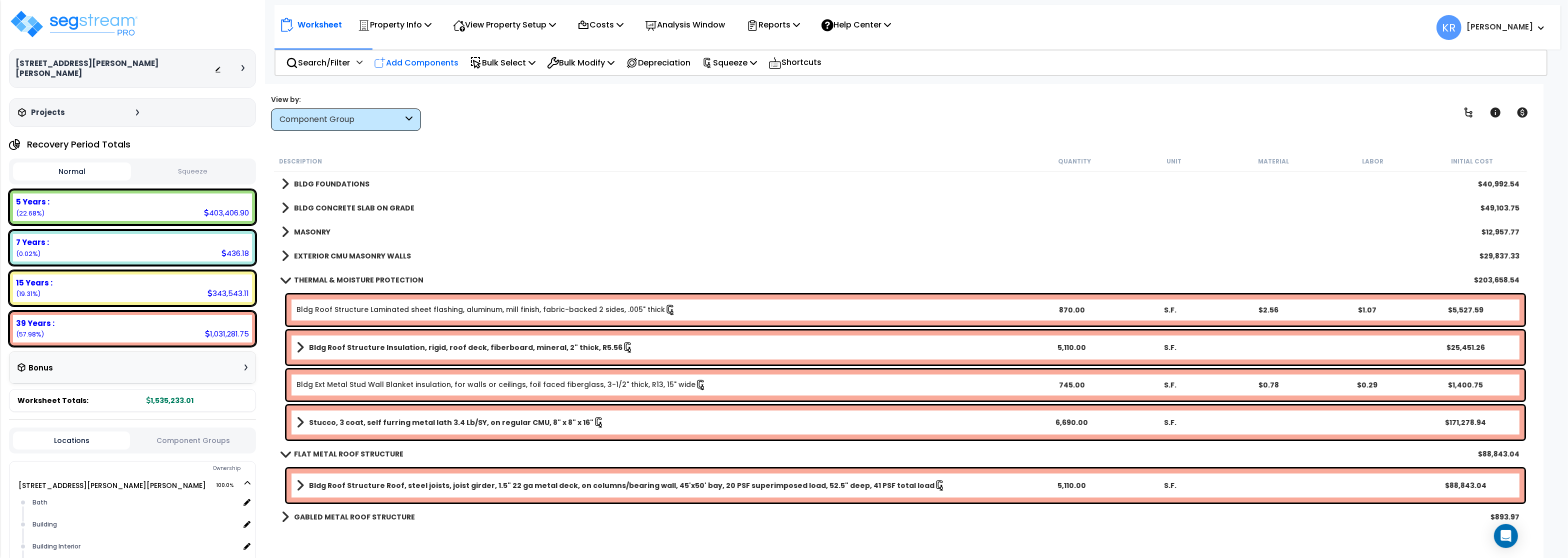
click at [424, 68] on p "Add Components" at bounding box center [416, 63] width 85 height 13
select select
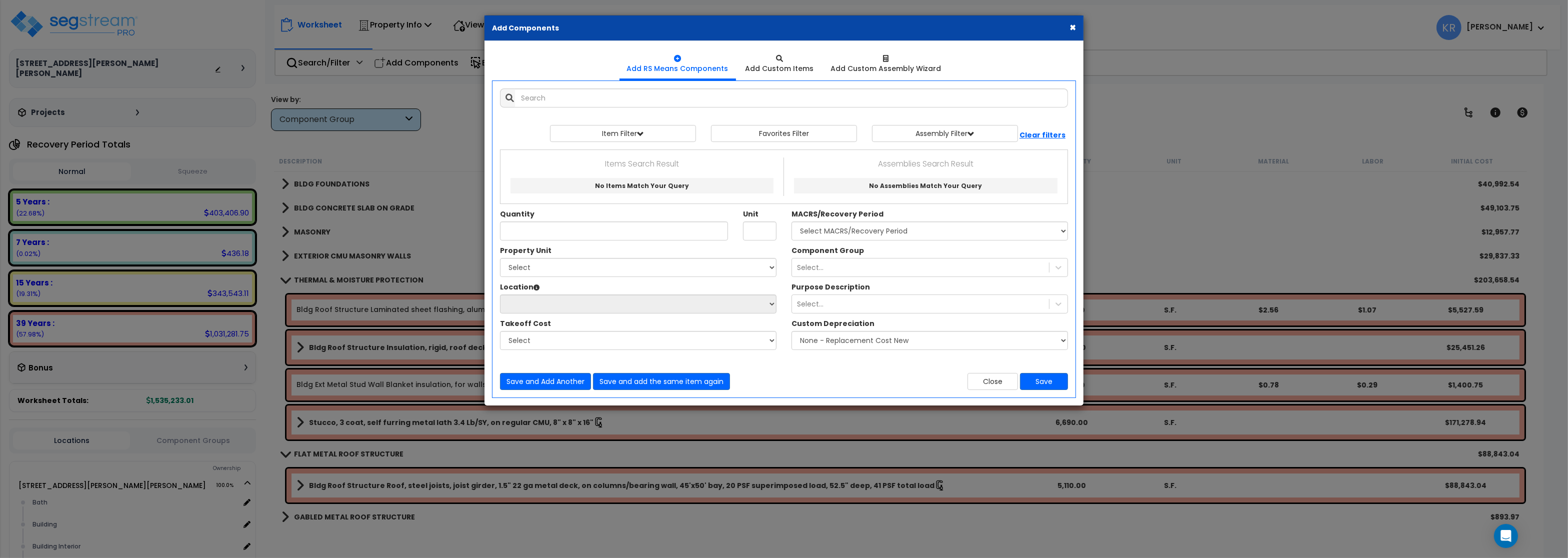
click at [1073, 27] on button "×" at bounding box center [1073, 27] width 7 height 10
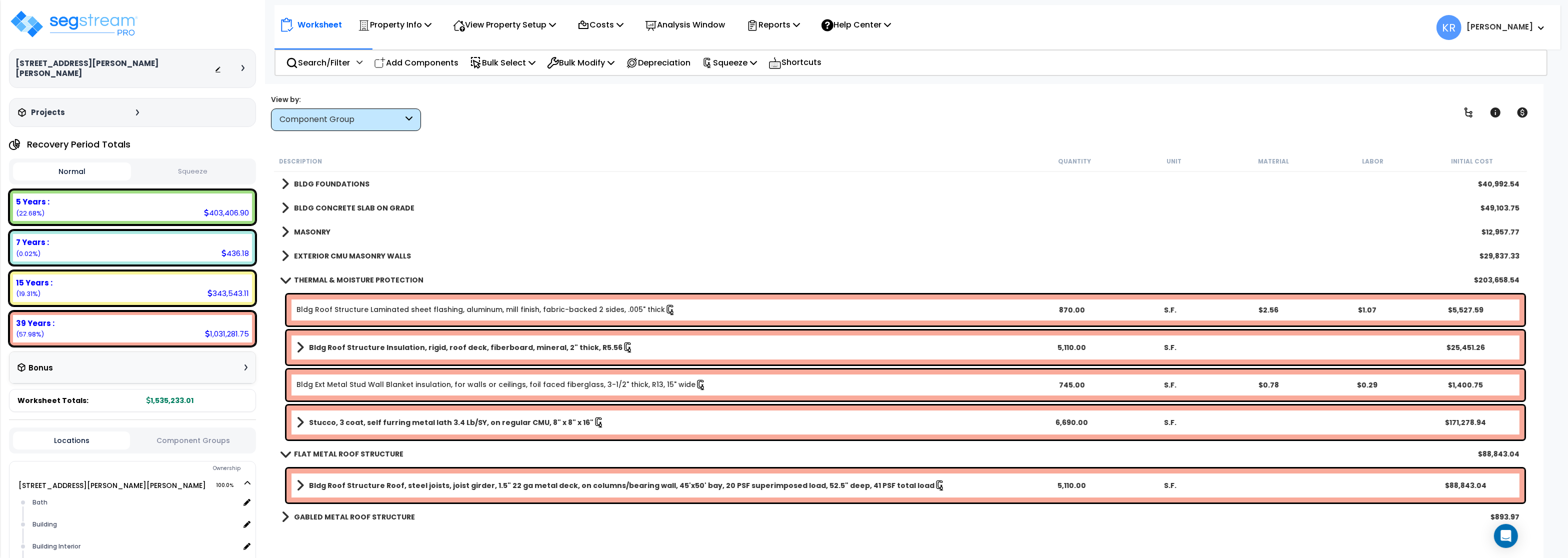
click at [296, 282] on b "THERMAL & MOISTURE PROTECTION" at bounding box center [359, 280] width 130 height 10
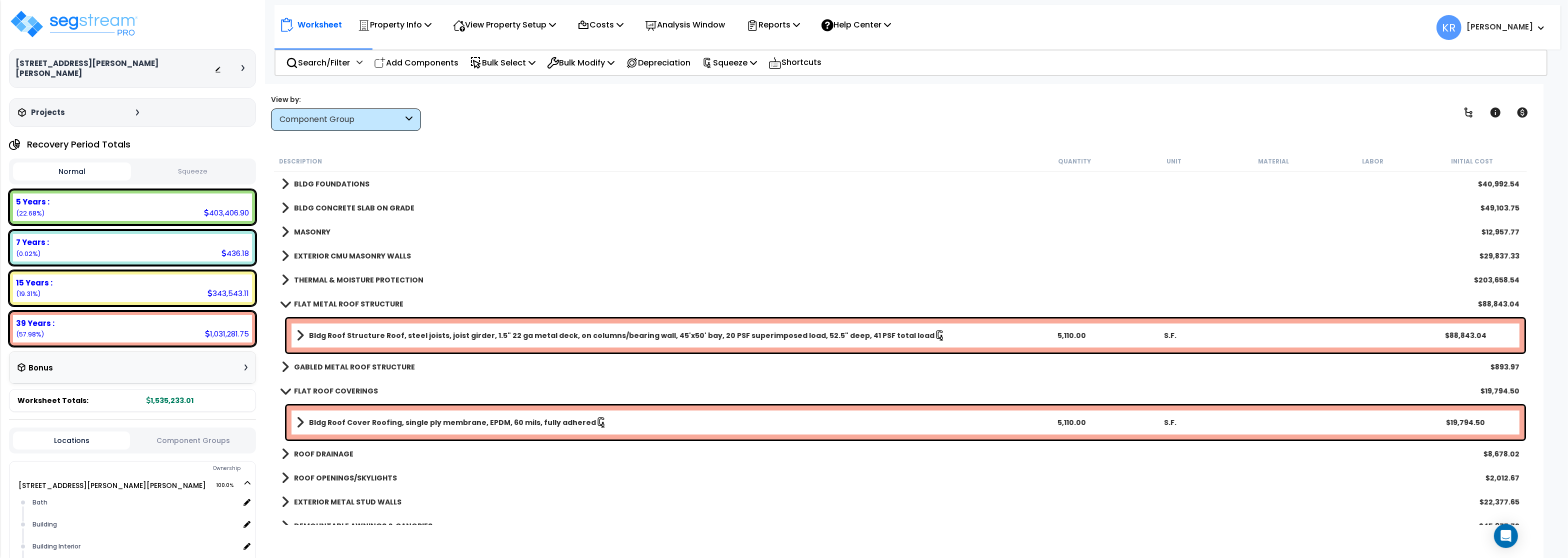
click at [281, 304] on span at bounding box center [285, 304] width 14 height 7
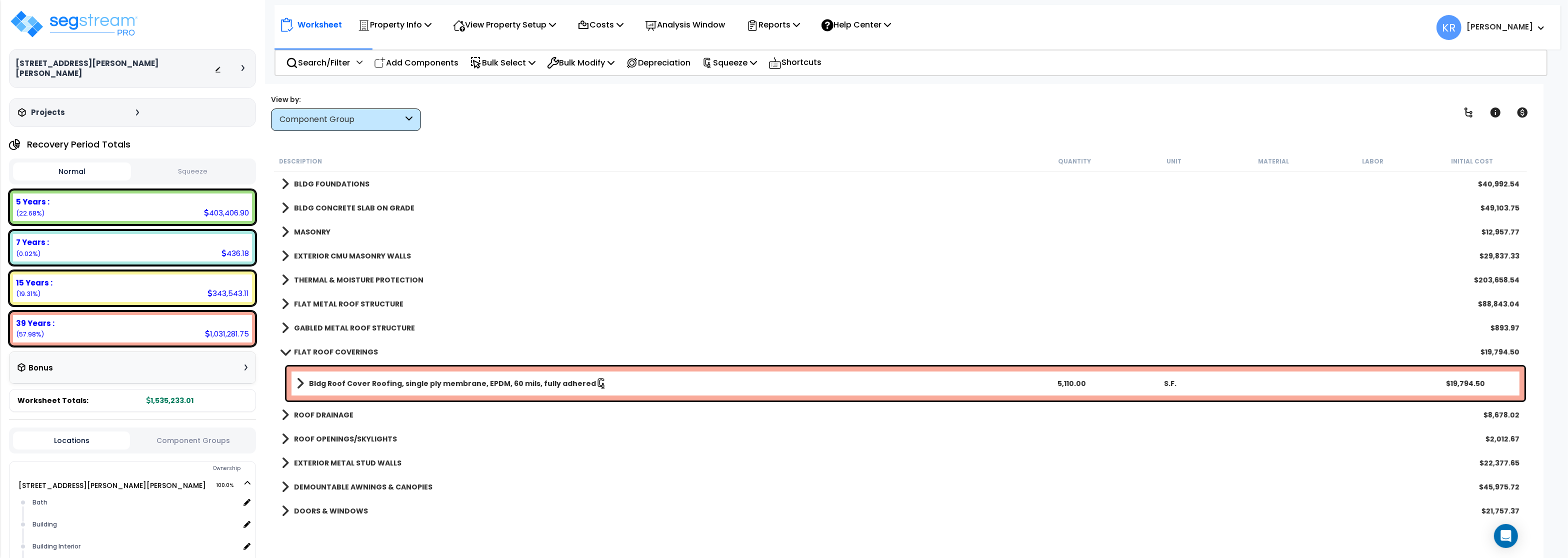
click at [288, 354] on span at bounding box center [285, 352] width 14 height 7
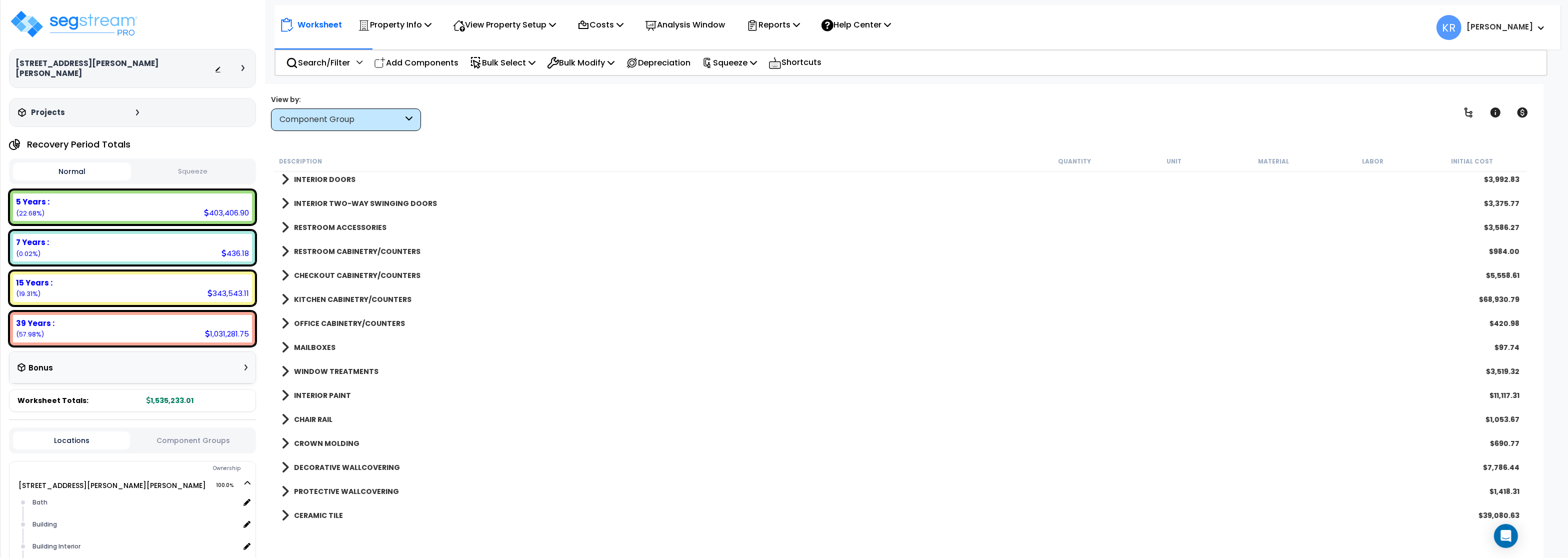
scroll to position [420, 0]
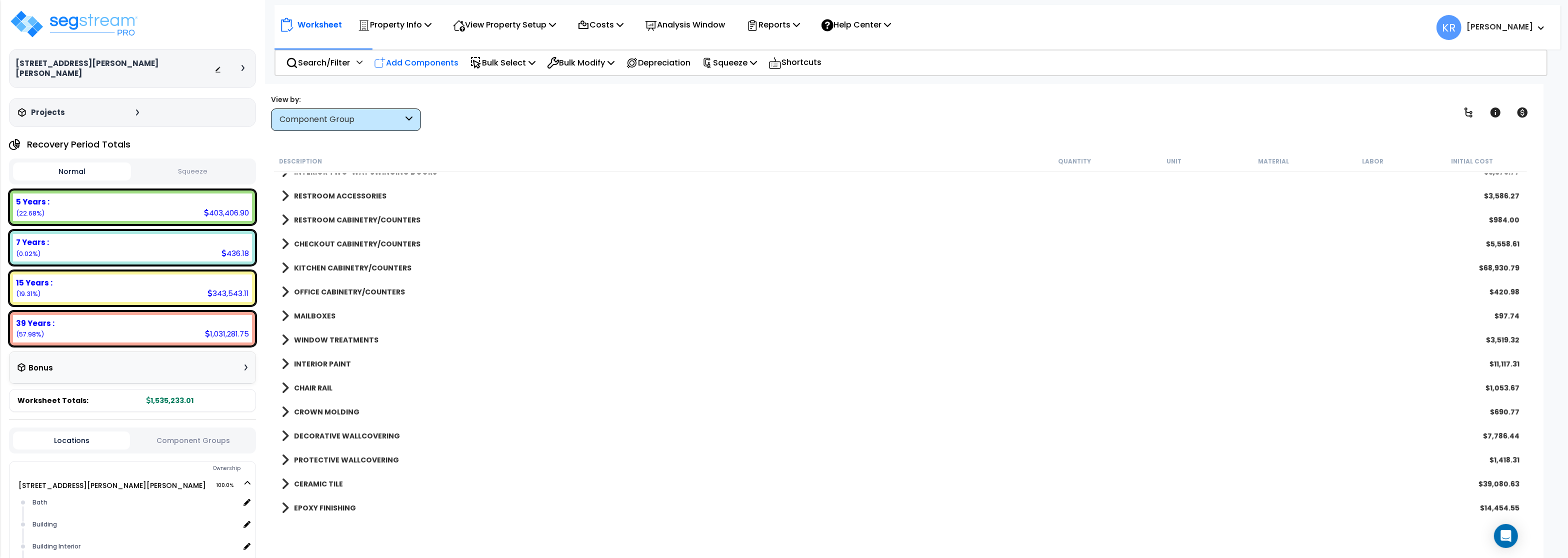
click at [435, 66] on p "Add Components" at bounding box center [416, 63] width 85 height 13
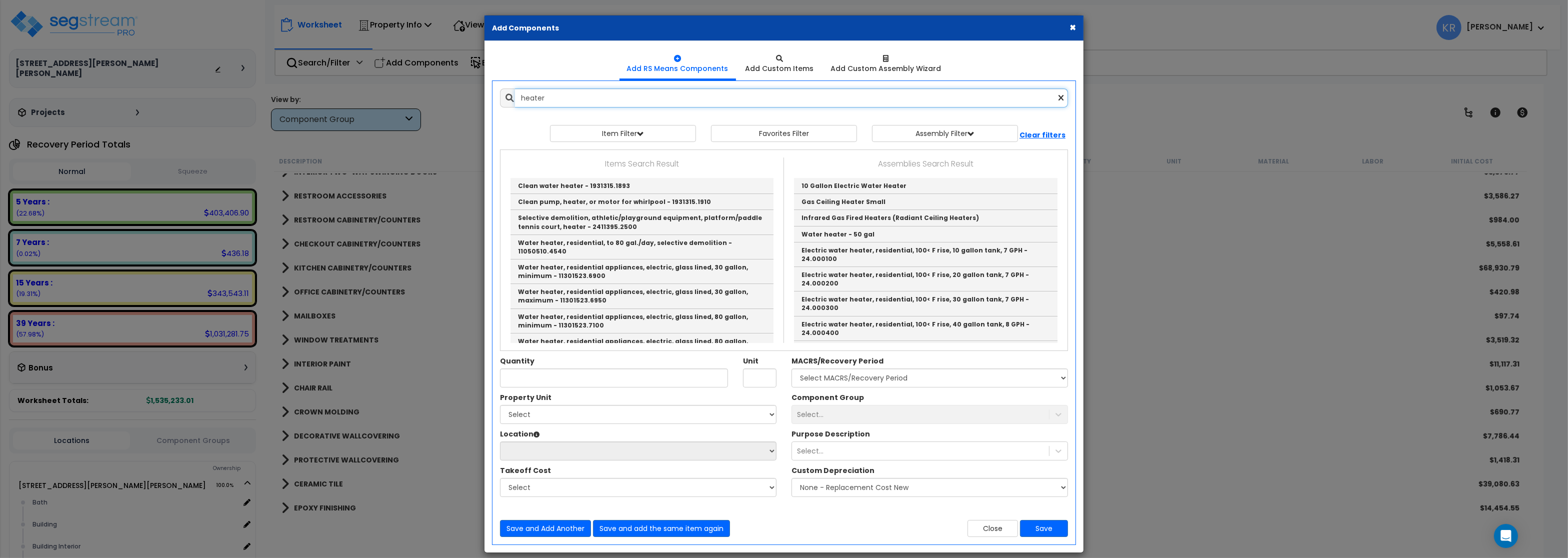
type input "heater"
click at [1073, 28] on button "×" at bounding box center [1073, 27] width 7 height 10
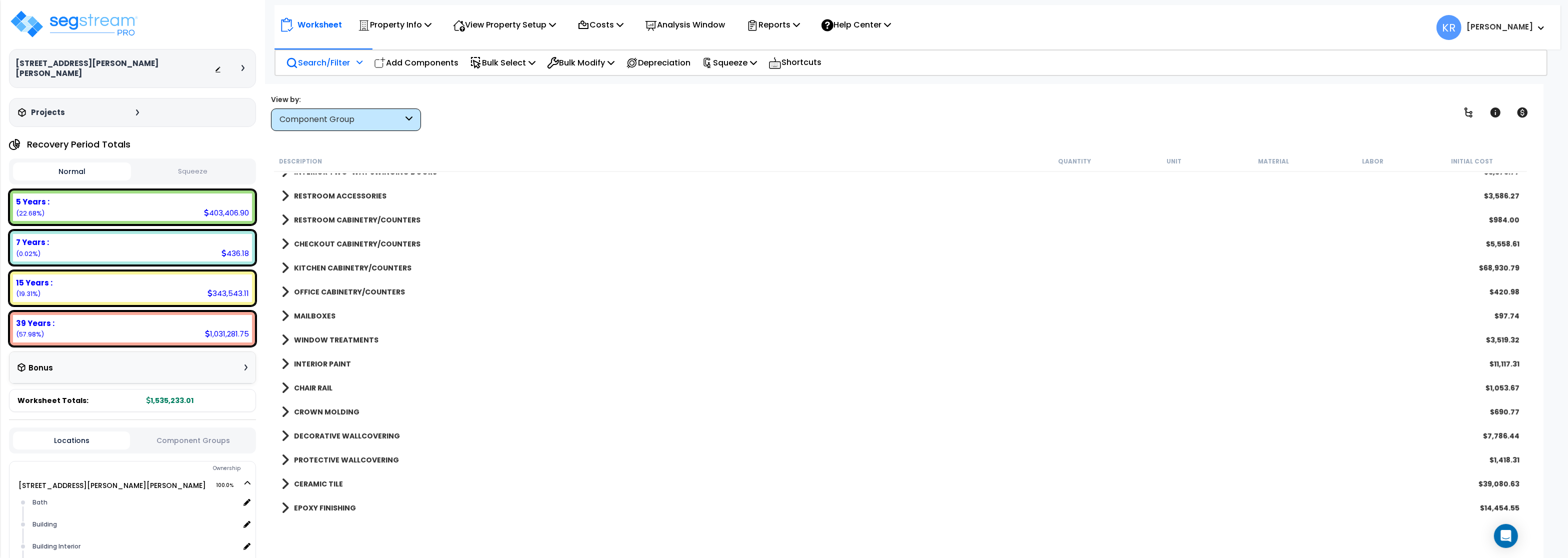
click at [313, 66] on p "Search/Filter" at bounding box center [318, 63] width 64 height 13
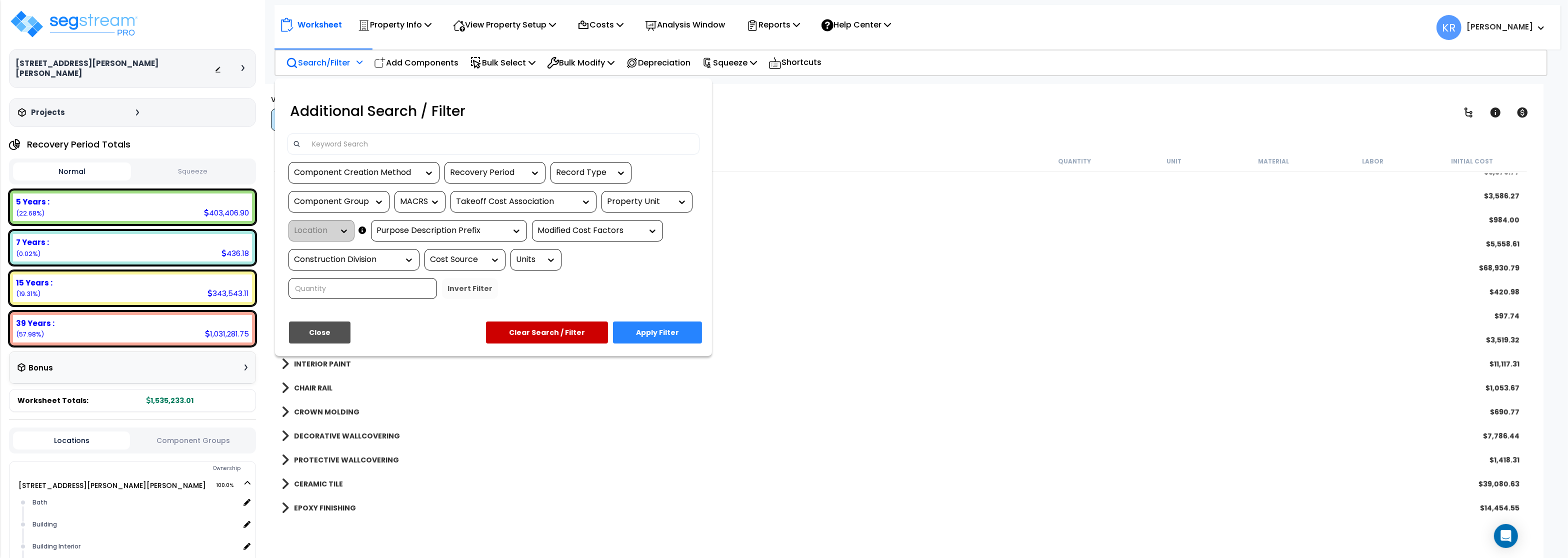
click at [342, 135] on div at bounding box center [493, 144] width 412 height 21
click at [342, 142] on input at bounding box center [500, 144] width 388 height 15
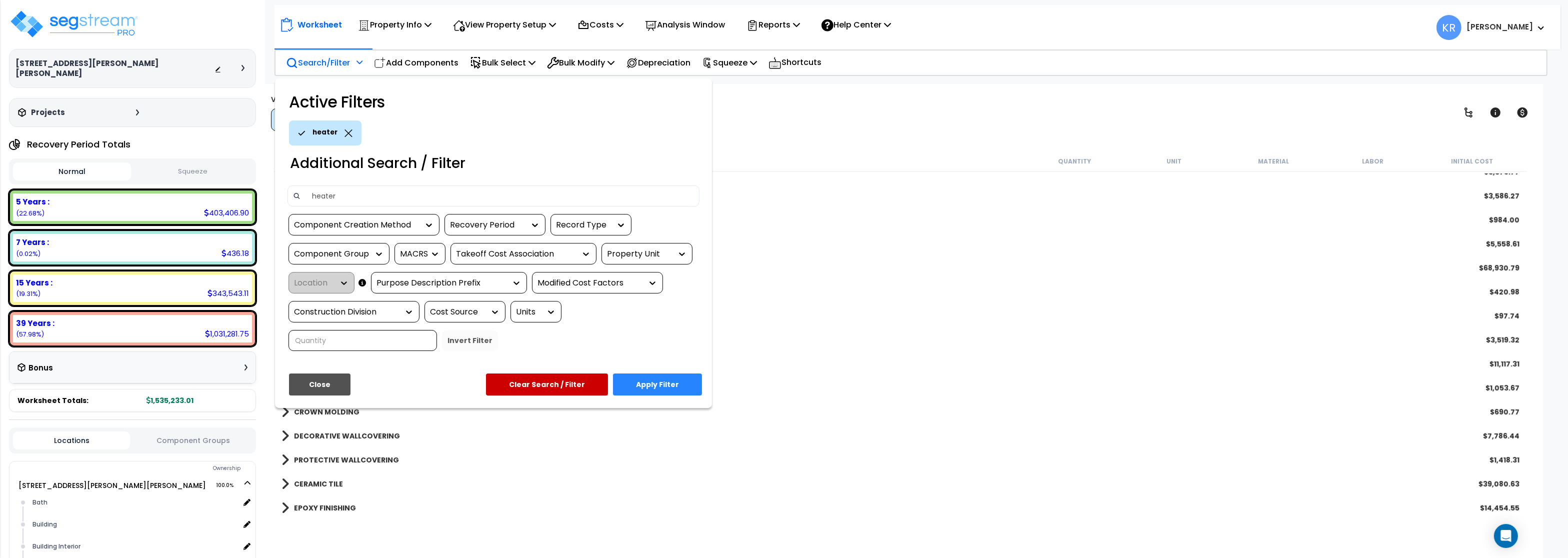
type input "heater"
click at [660, 386] on button "Apply Filter" at bounding box center [657, 385] width 89 height 22
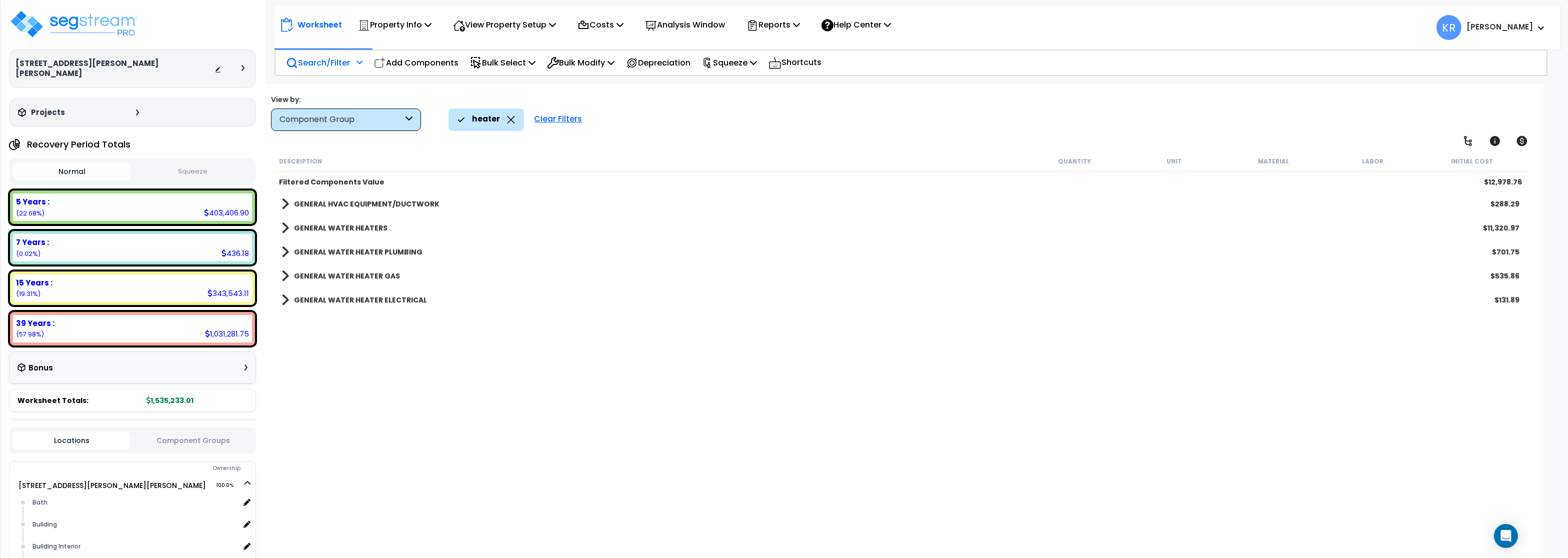
scroll to position [0, 0]
click at [354, 222] on link "GENERAL WATER HEATERS" at bounding box center [334, 228] width 106 height 14
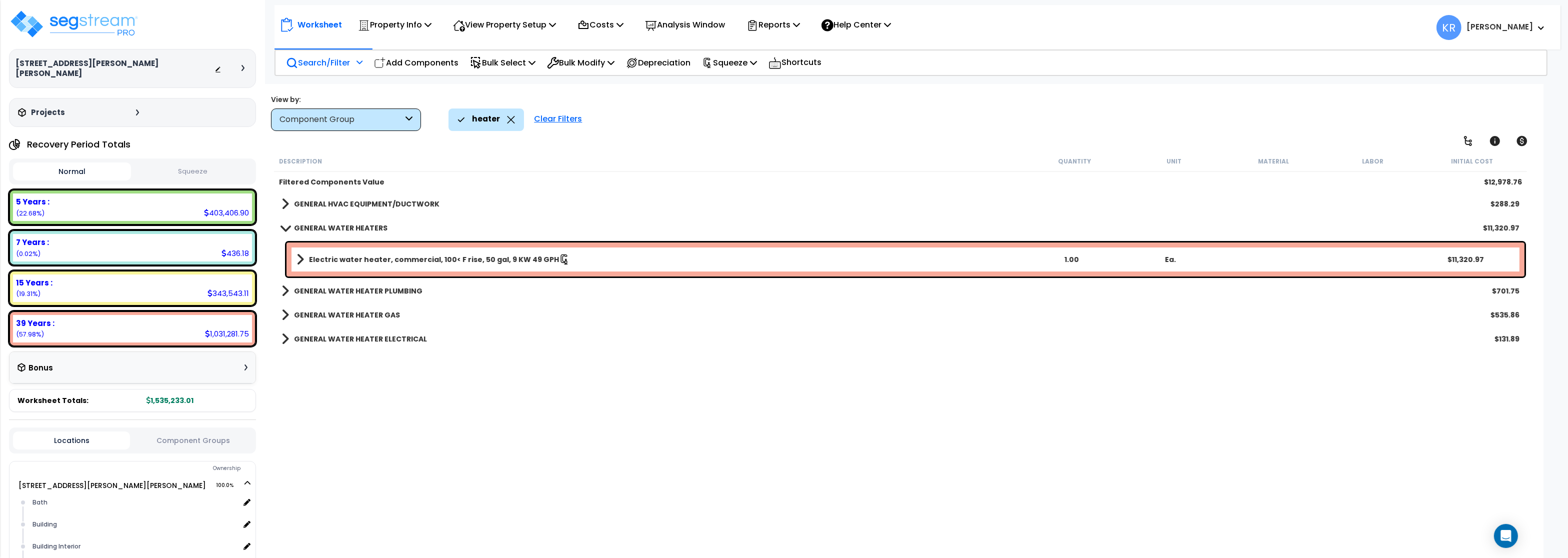
click at [331, 344] on b "GENERAL WATER HEATER ELECTRICAL" at bounding box center [360, 339] width 133 height 10
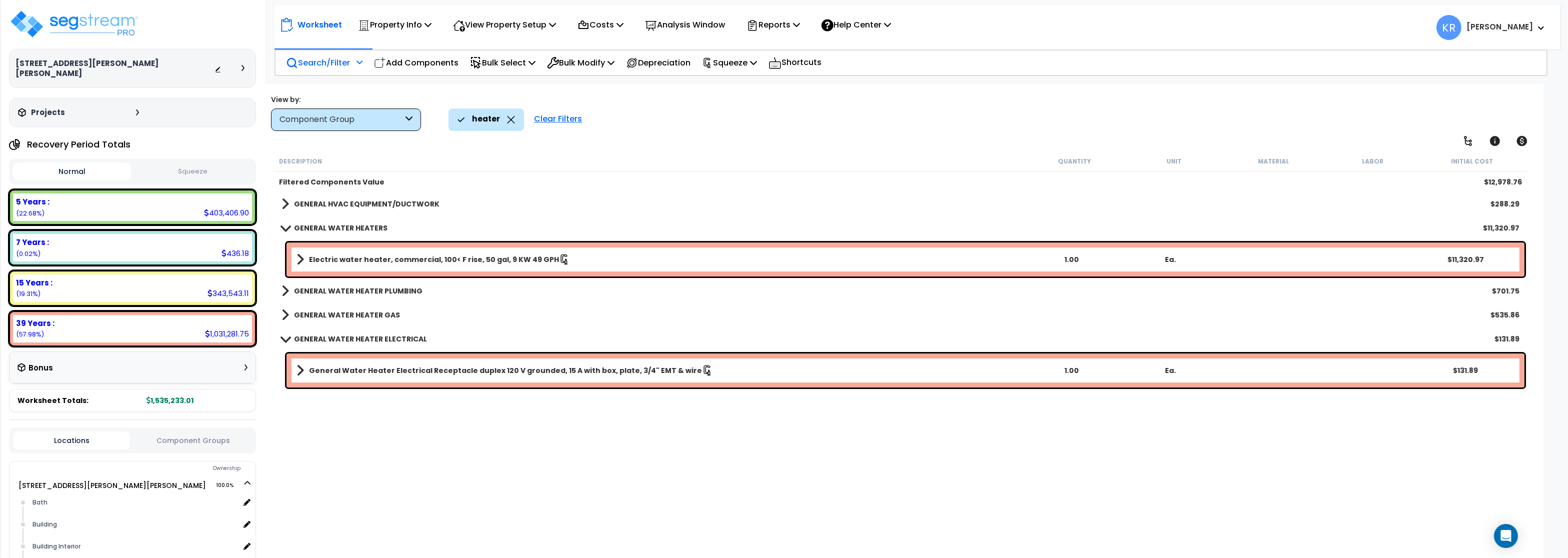
click at [329, 302] on div "GENERAL WATER HEATER PLUMBING $701.75" at bounding box center [900, 290] width 1248 height 24
click at [326, 313] on b "GENERAL WATER HEATER GAS" at bounding box center [347, 315] width 106 height 10
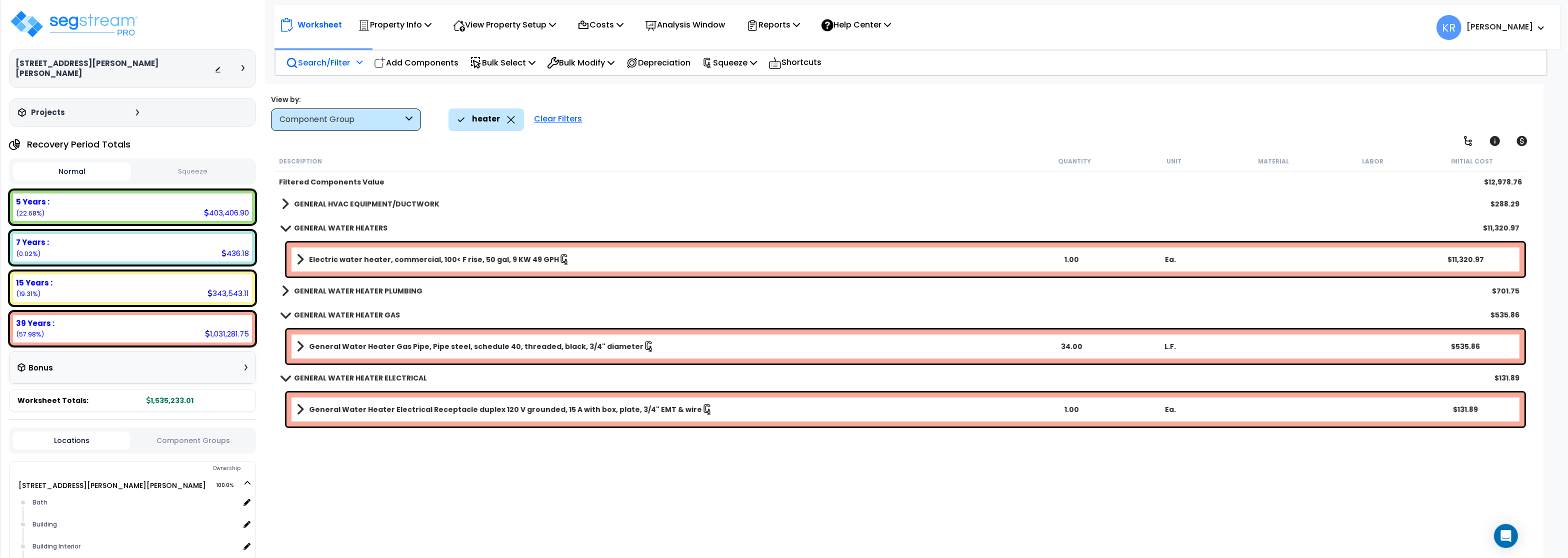
click at [308, 340] on link "General Water Heater Gas Pipe, Pipe steel, schedule 40, threaded, black, 3/4" d…" at bounding box center [659, 346] width 726 height 14
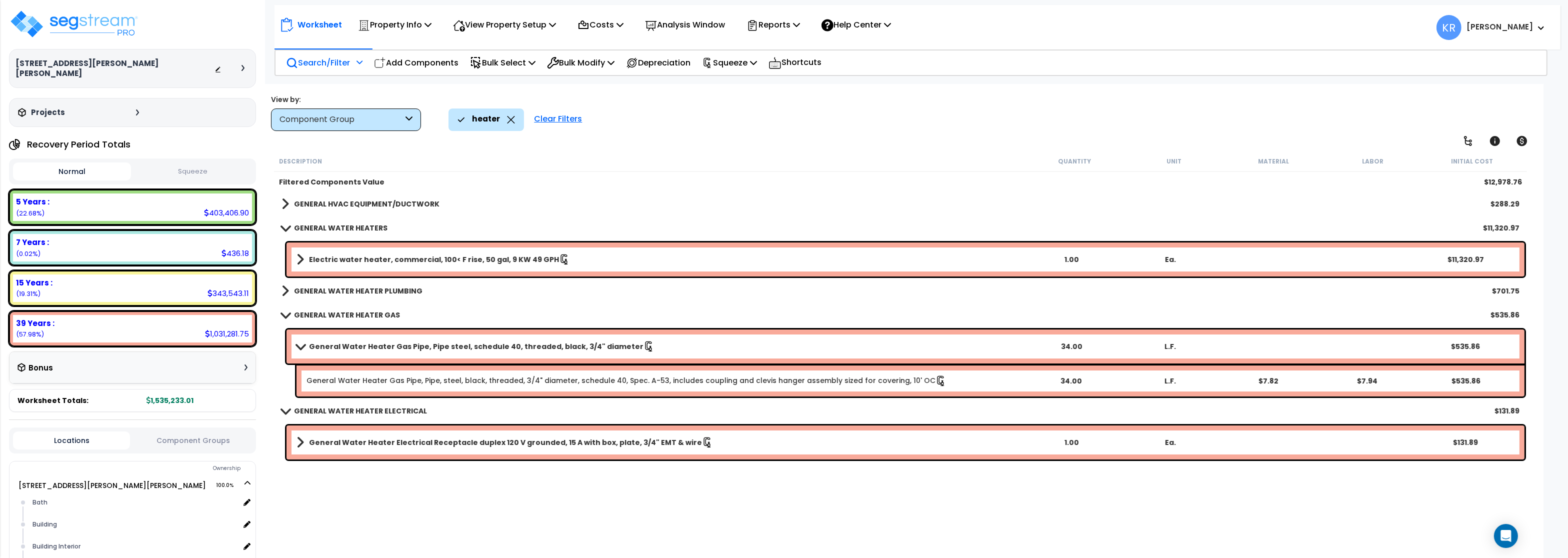
click at [308, 340] on link "General Water Heater Gas Pipe, Pipe steel, schedule 40, threaded, black, 3/4" d…" at bounding box center [659, 346] width 726 height 14
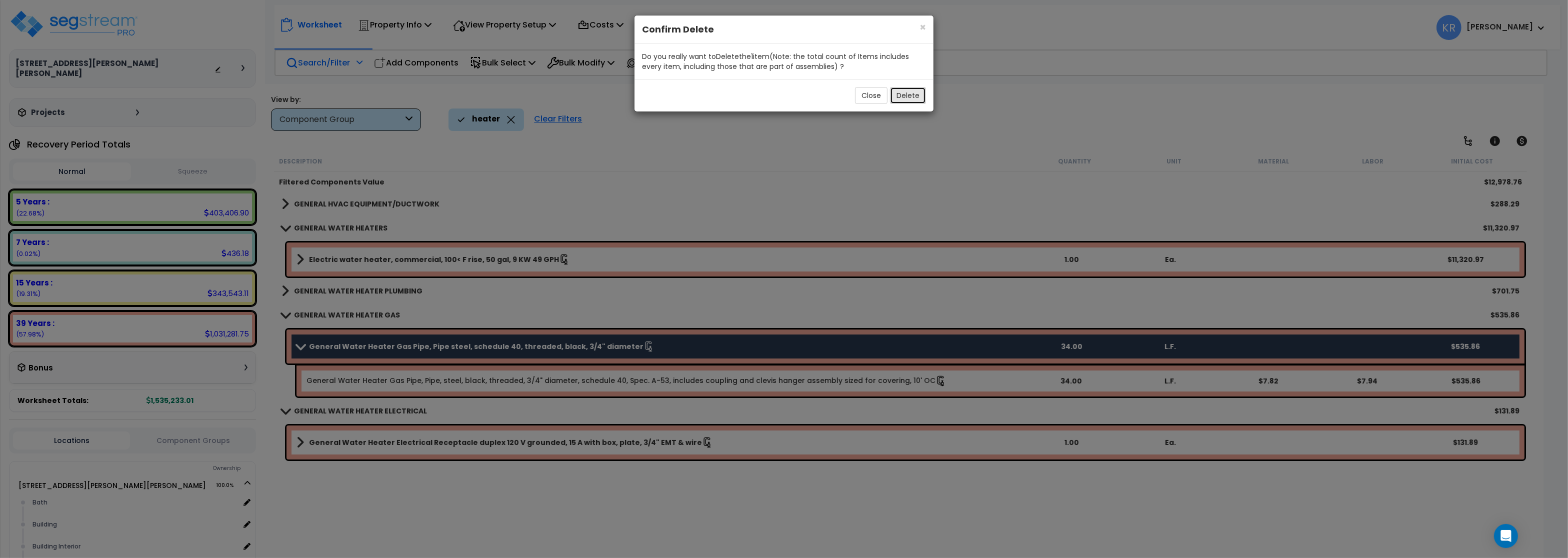
click at [905, 97] on button "Delete" at bounding box center [908, 96] width 36 height 17
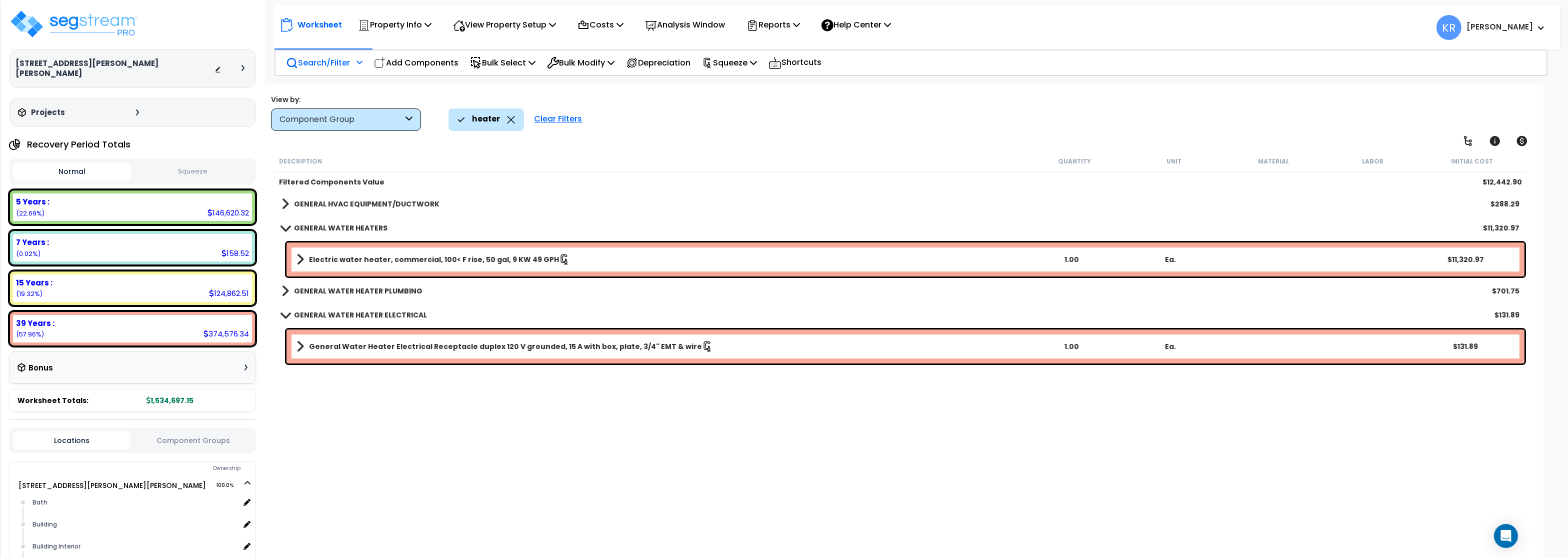
click at [499, 122] on div "heater" at bounding box center [486, 119] width 57 height 22
click at [508, 117] on icon at bounding box center [511, 120] width 8 height 7
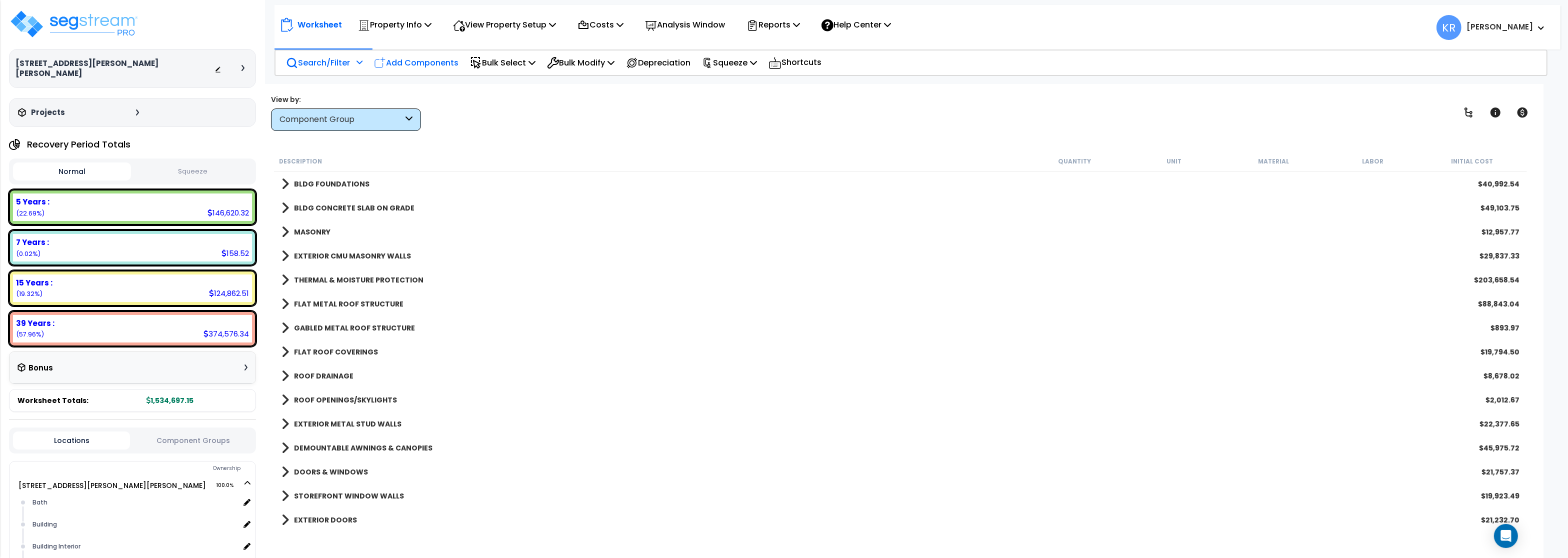
click at [433, 69] on div "Add Components" at bounding box center [416, 63] width 96 height 24
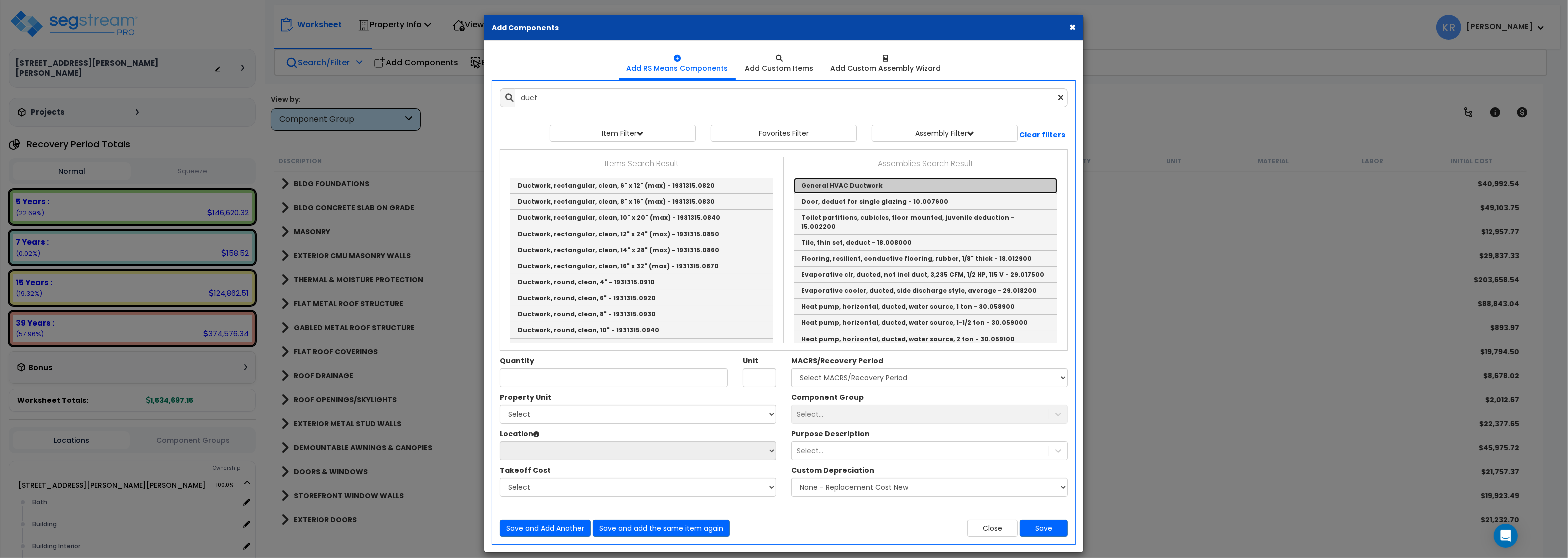
click at [861, 182] on link "General HVAC Ductwork" at bounding box center [925, 186] width 264 height 16
type input "General HVAC Ductwork"
checkbox input "true"
type input "EA"
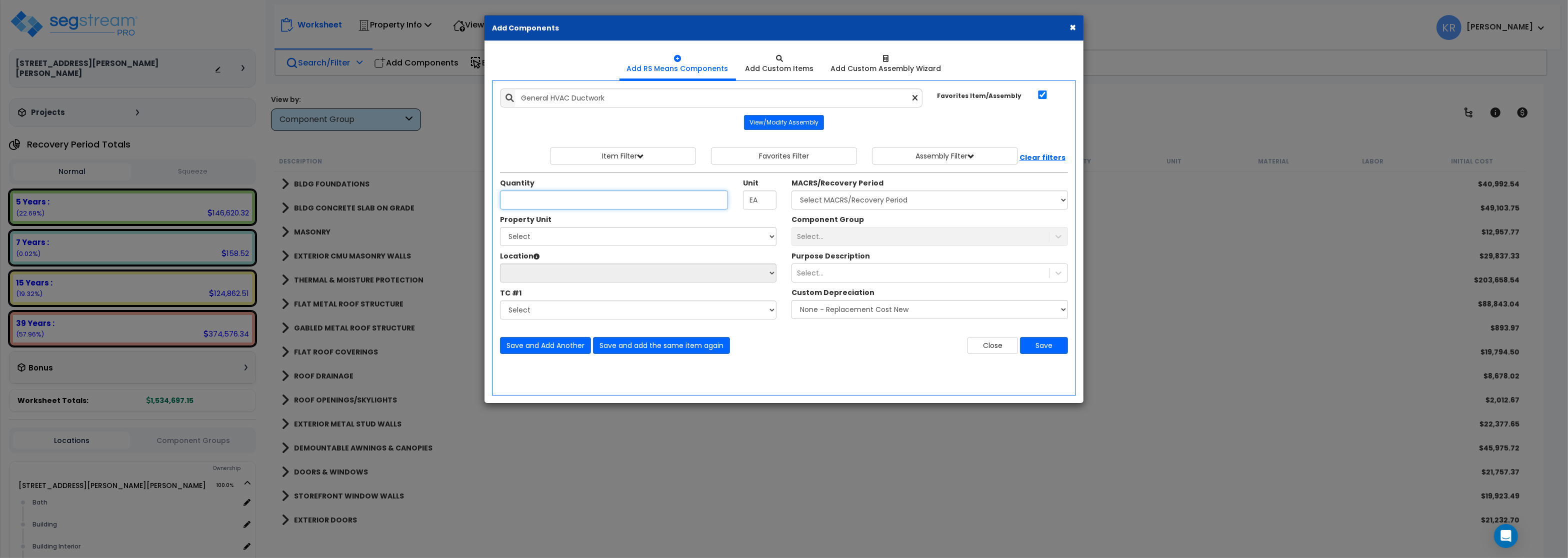
click at [598, 195] on input "Quantity" at bounding box center [614, 200] width 228 height 19
type input "5,110"
click at [791, 190] on select "Select MACRS/Recovery Period 5 Years - 57.0 - Distributive Trades & Services 5 …" at bounding box center [929, 200] width 276 height 19
select select "3669"
click option "39 Years - NA - Long-Life Property" at bounding box center [0, 0] width 0 height 0
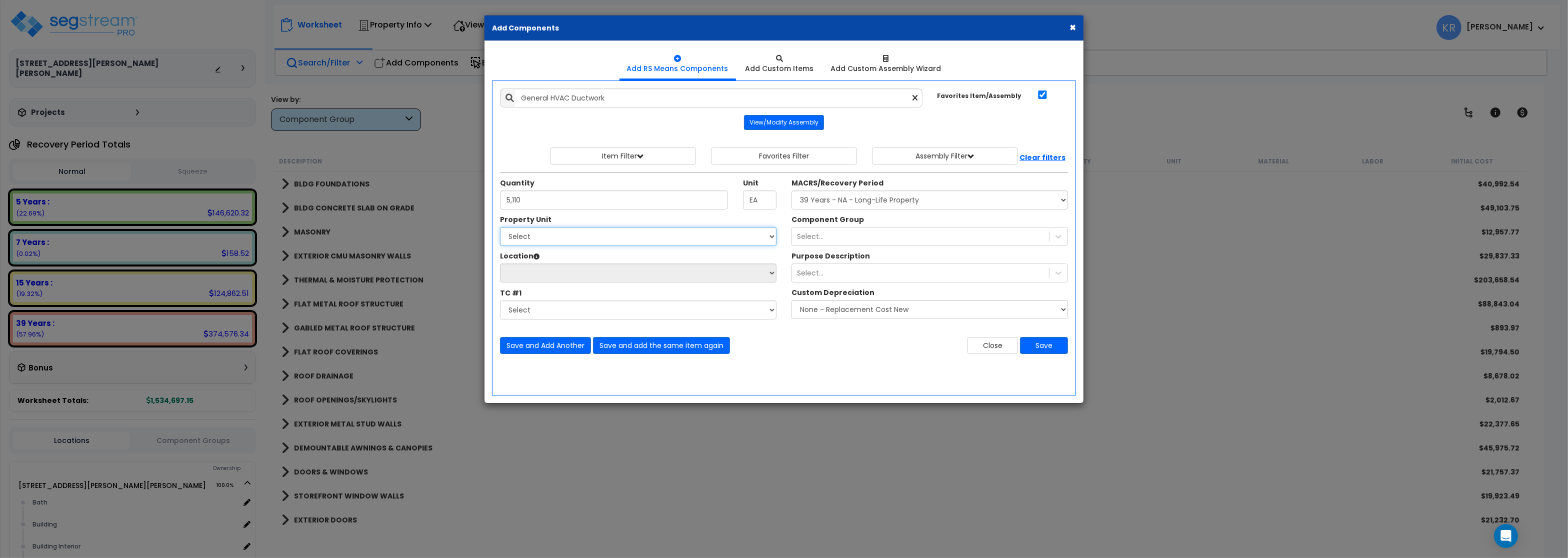
click at [500, 227] on select "Select 540 W. Eaton Pike Site Improvements" at bounding box center [638, 236] width 276 height 19
select select "167214"
click option "[STREET_ADDRESS][PERSON_NAME][PERSON_NAME]" at bounding box center [0, 0] width 0 height 0
select select
click at [831, 228] on div "Component Group Select..." at bounding box center [929, 230] width 292 height 32
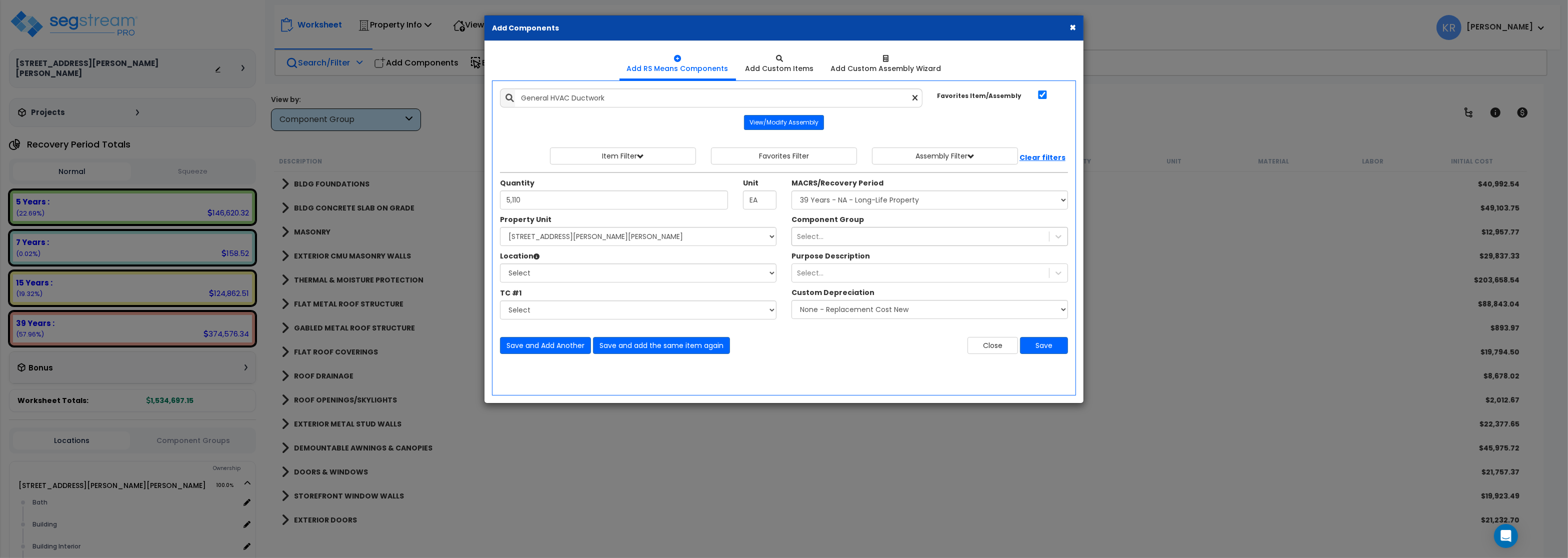
click at [824, 240] on div "Select..." at bounding box center [920, 236] width 257 height 16
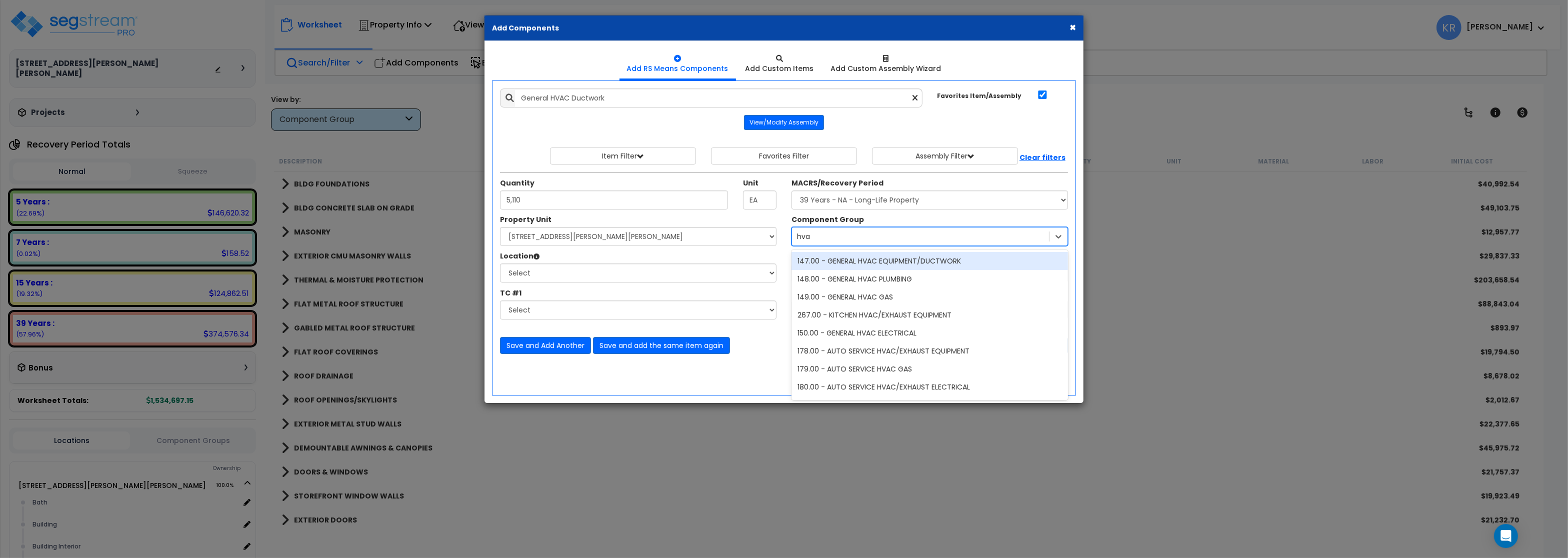
type input "hvac"
click at [969, 262] on div "147.00 - GENERAL HVAC EQUIPMENT/DUCTWORK" at bounding box center [929, 261] width 276 height 18
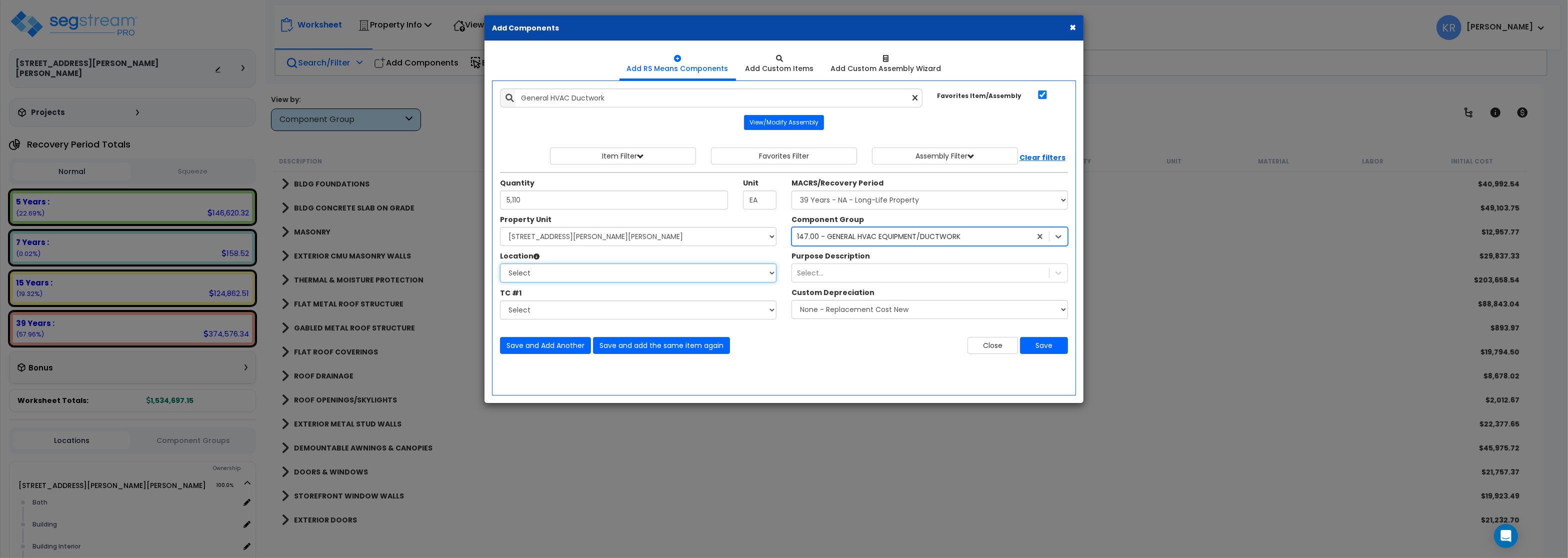
click at [500, 263] on select "Select Bath Building Building Interior Kitchen Office Add Additional Location" at bounding box center [638, 273] width 276 height 19
select select "6"
click option "Building" at bounding box center [0, 0] width 0 height 0
click at [836, 274] on div "Select..." at bounding box center [920, 273] width 257 height 16
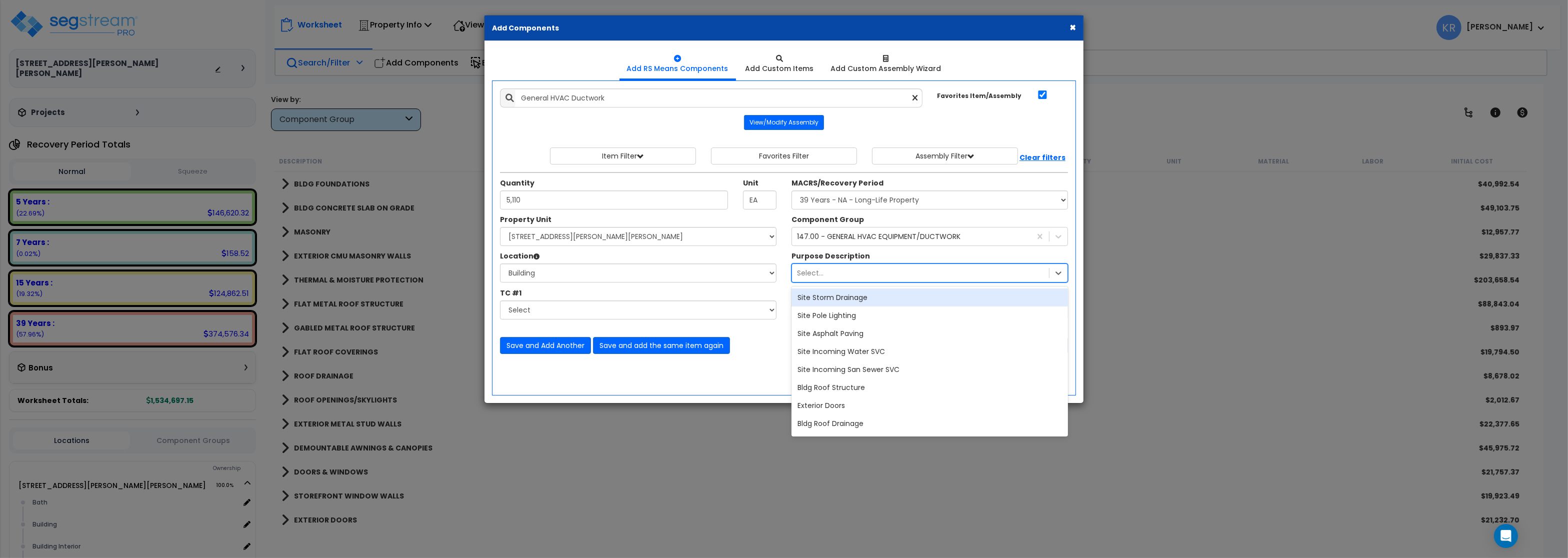
click at [852, 273] on div "Select..." at bounding box center [920, 273] width 257 height 16
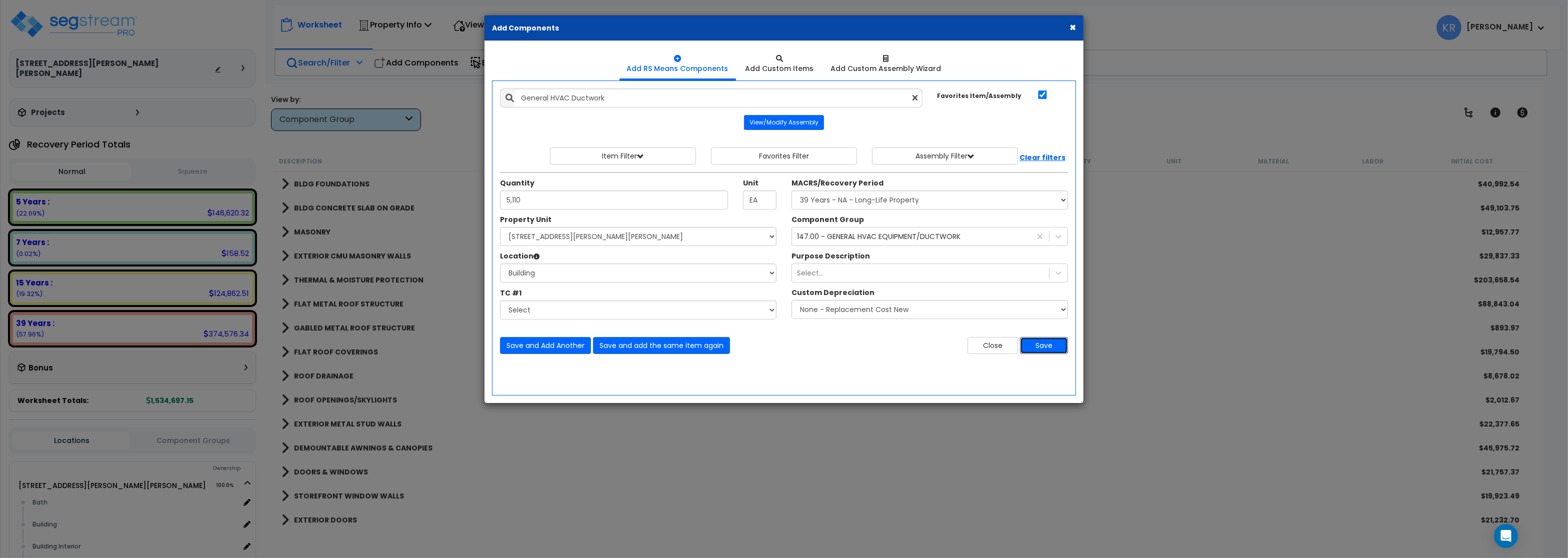
click at [1051, 347] on button "Save" at bounding box center [1044, 346] width 48 height 17
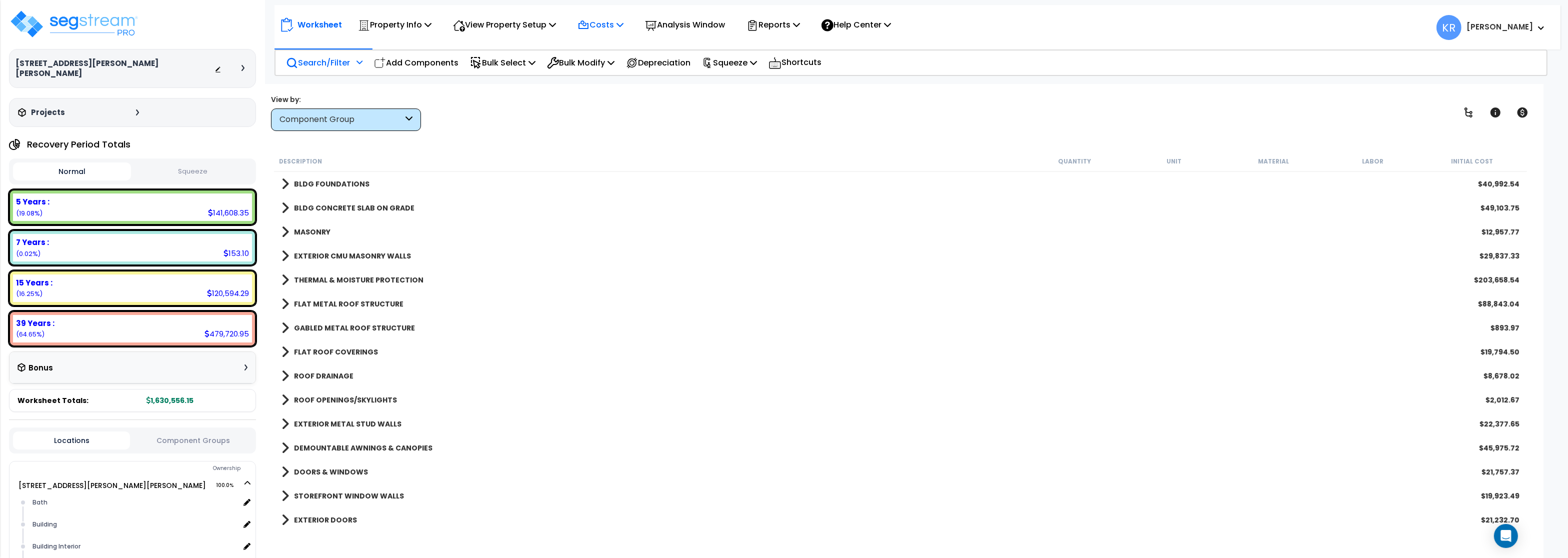
click at [587, 30] on icon at bounding box center [584, 26] width 12 height 12
click at [592, 43] on link "Indirect Costs" at bounding box center [622, 47] width 99 height 20
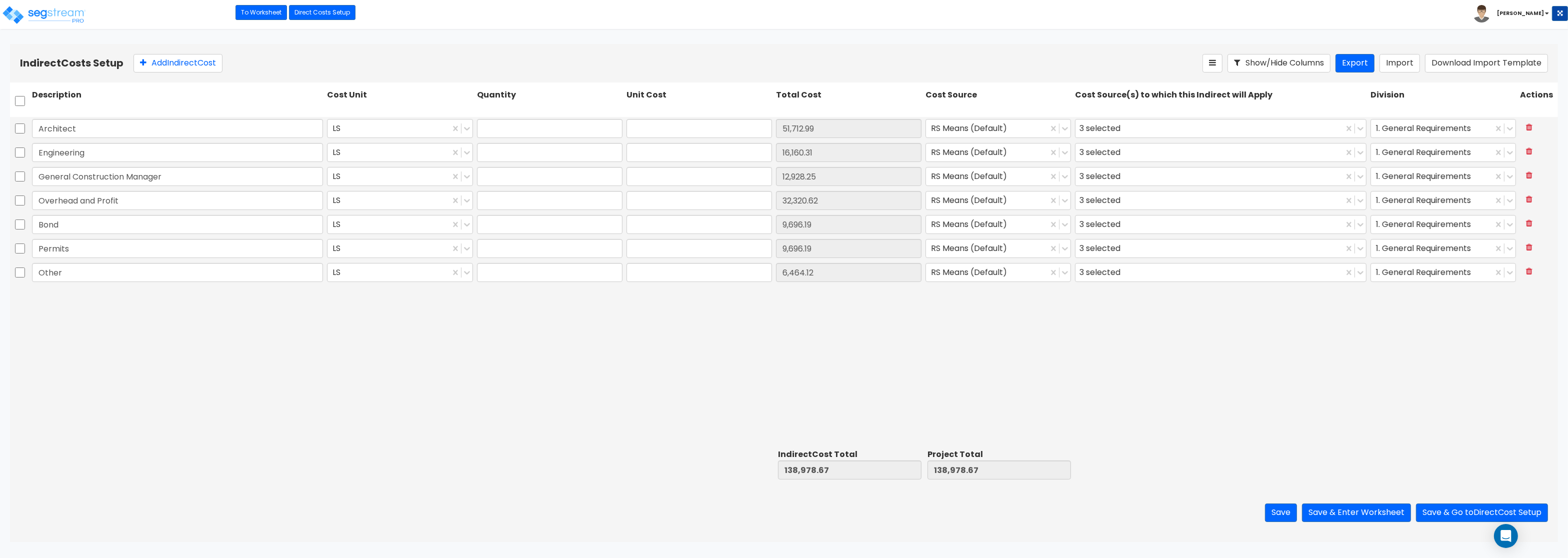
type input "1.00"
type input "51,712.99"
type input "1.00"
type input "16,160.31"
type input "1.00"
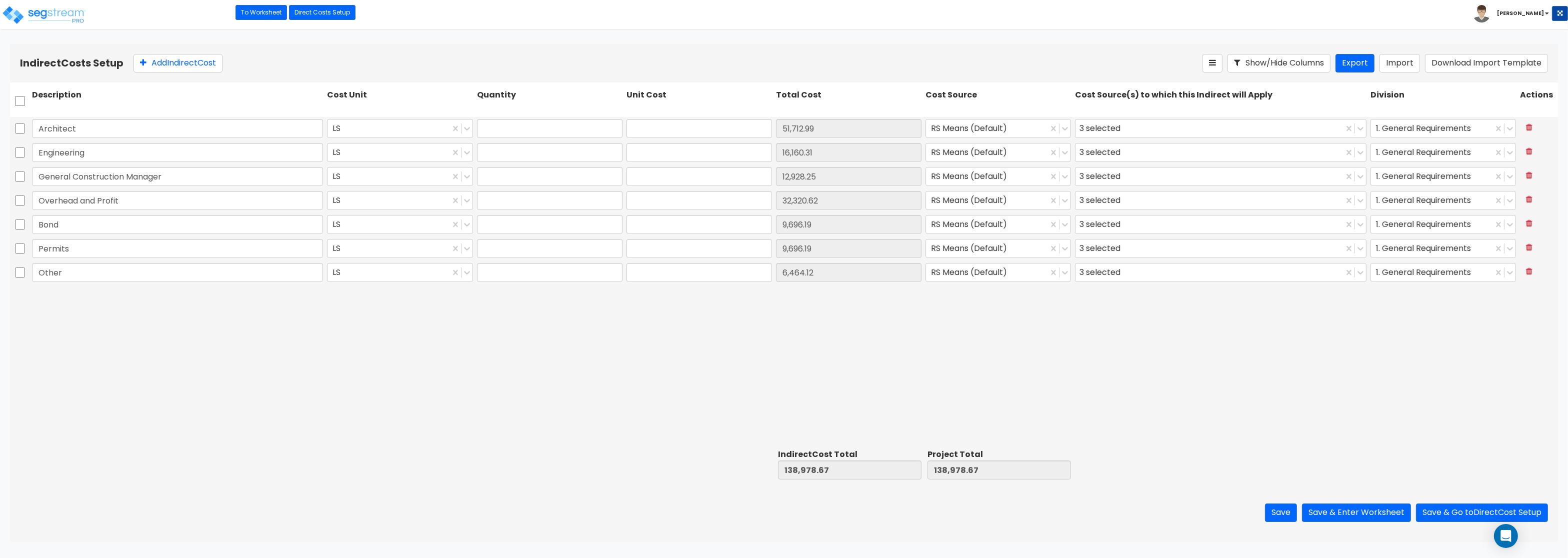
type input "12,928.25"
type input "1.00"
type input "32,320.62"
type input "1.00"
type input "9,696.19"
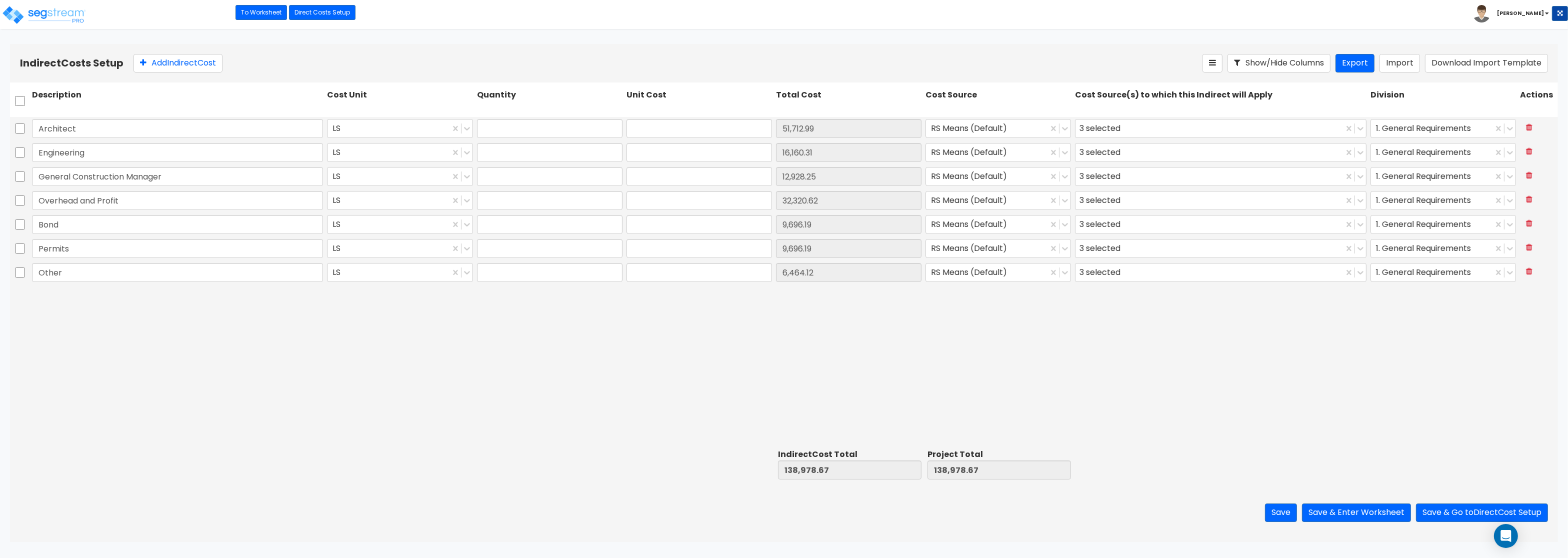
type input "1.00"
type input "9,696.19"
type input "1.00"
type input "6,464.12"
click at [261, 13] on link "To Worksheet" at bounding box center [261, 12] width 52 height 15
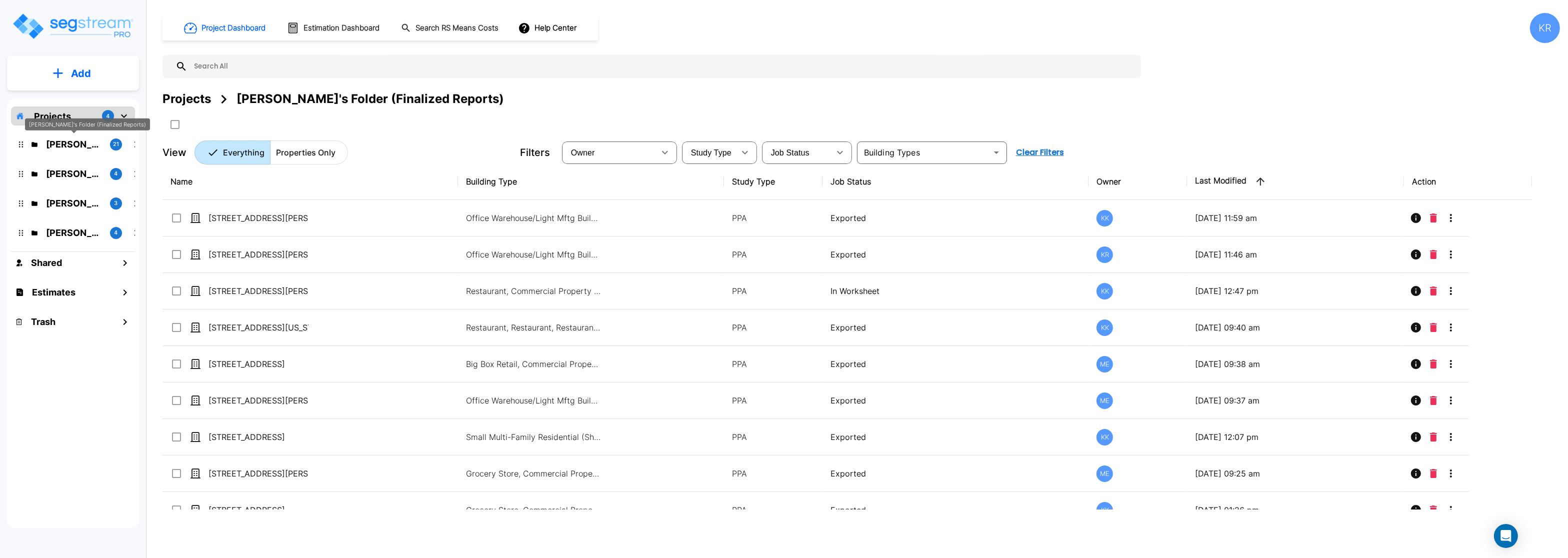
click at [87, 150] on p "[PERSON_NAME]'s Folder (Finalized Reports)" at bounding box center [74, 144] width 56 height 13
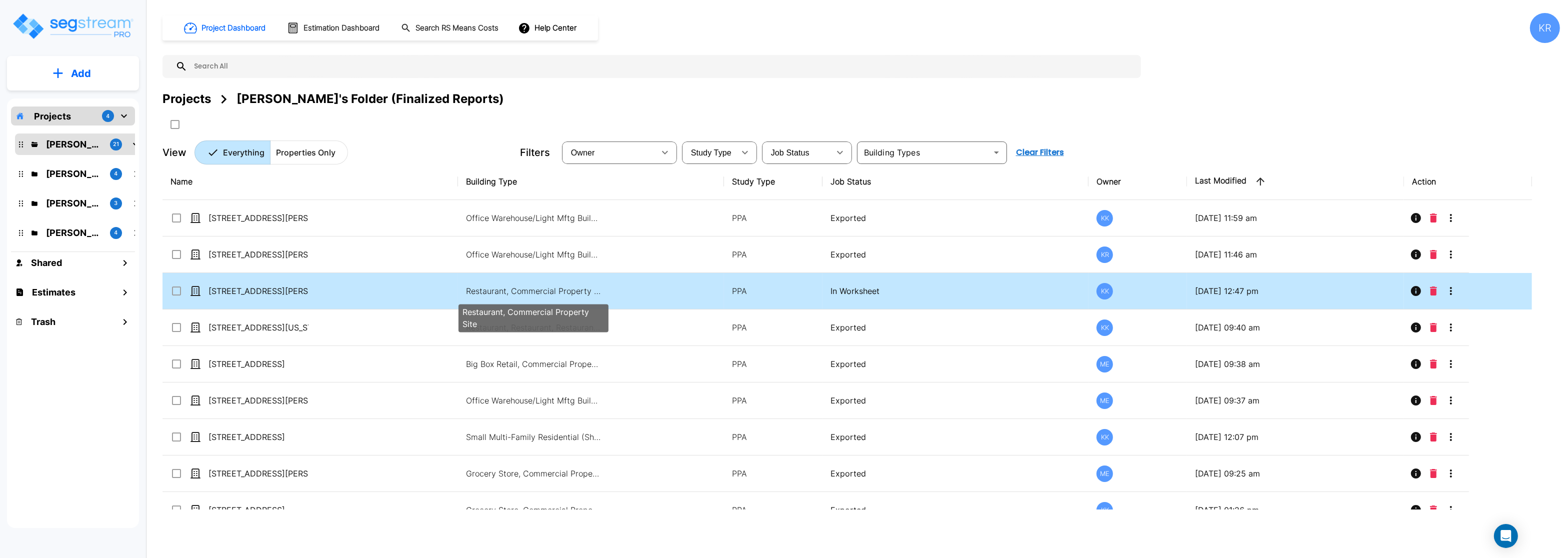
click at [523, 293] on p "Restaurant, Commercial Property Site" at bounding box center [534, 291] width 135 height 12
click at [524, 291] on p "Restaurant, Commercial Property Site" at bounding box center [534, 291] width 135 height 12
checkbox input "false"
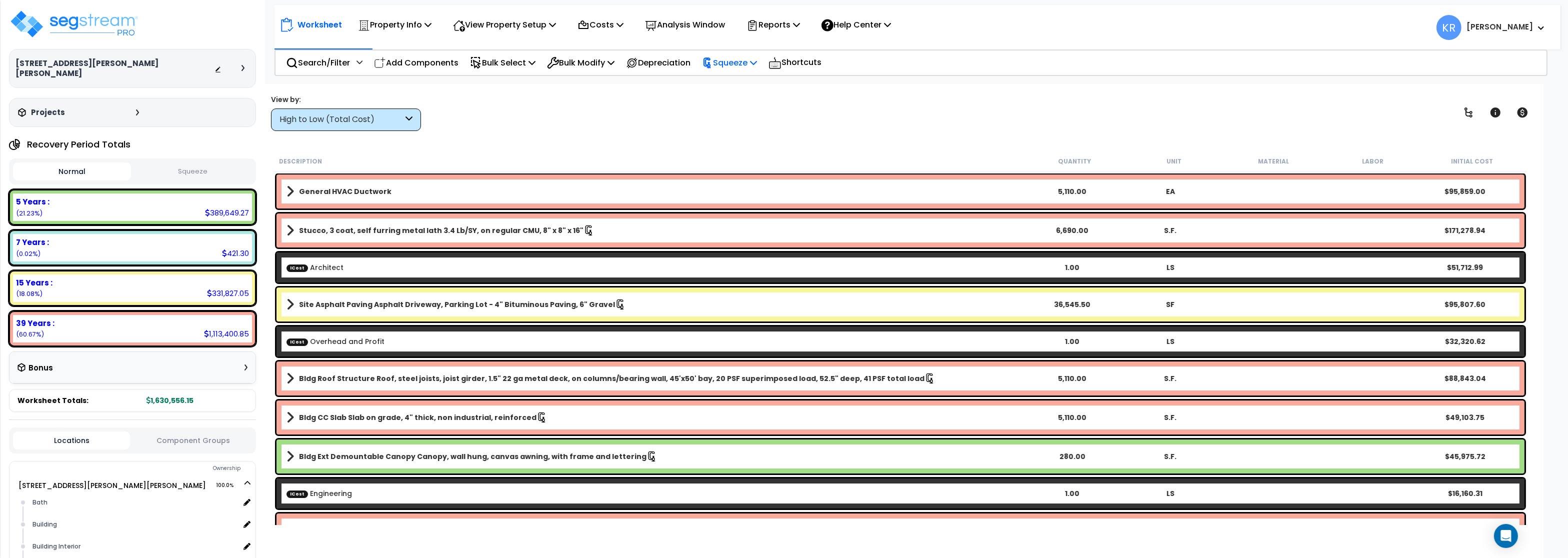
click at [730, 58] on p "Squeeze" at bounding box center [729, 63] width 55 height 13
click at [735, 105] on link "Reset Squeeze" at bounding box center [746, 106] width 99 height 20
click at [729, 59] on p "Squeeze" at bounding box center [729, 63] width 55 height 13
click at [732, 80] on link "Re-squeeze" at bounding box center [746, 85] width 99 height 20
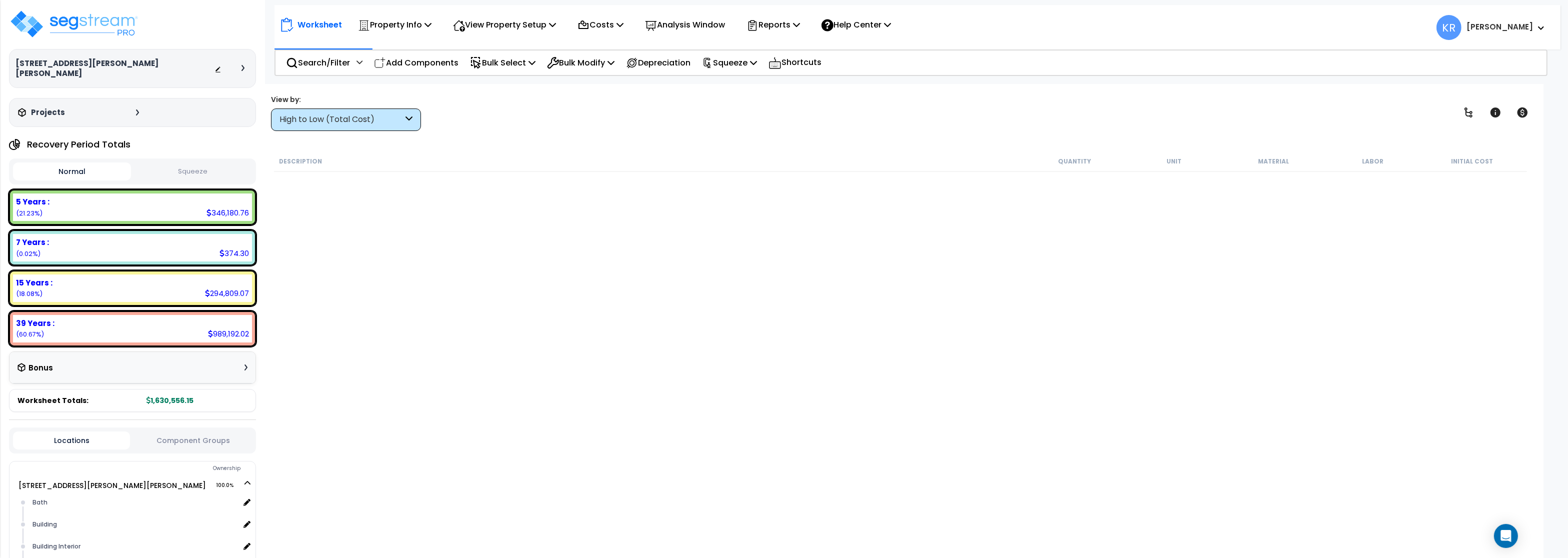
click at [365, 120] on div "High to Low (Total Cost)" at bounding box center [341, 119] width 124 height 12
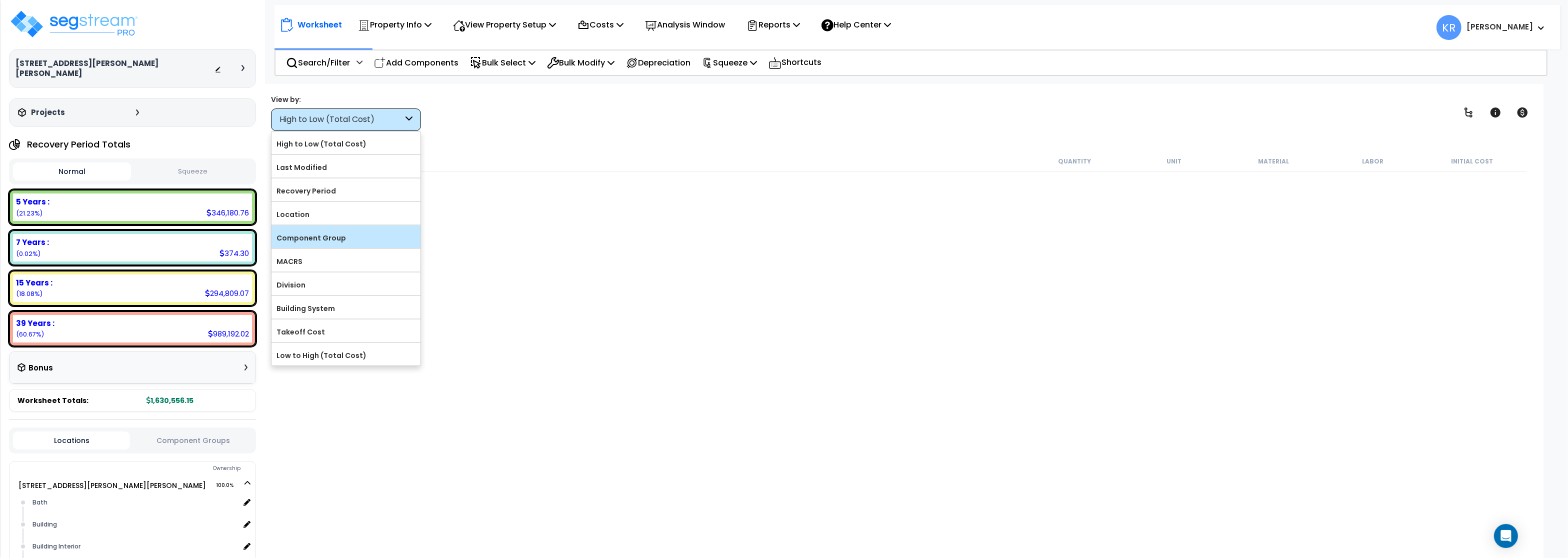
click at [337, 243] on label "Component Group" at bounding box center [346, 238] width 149 height 15
click at [0, 0] on input "Component Group" at bounding box center [0, 0] width 0 height 0
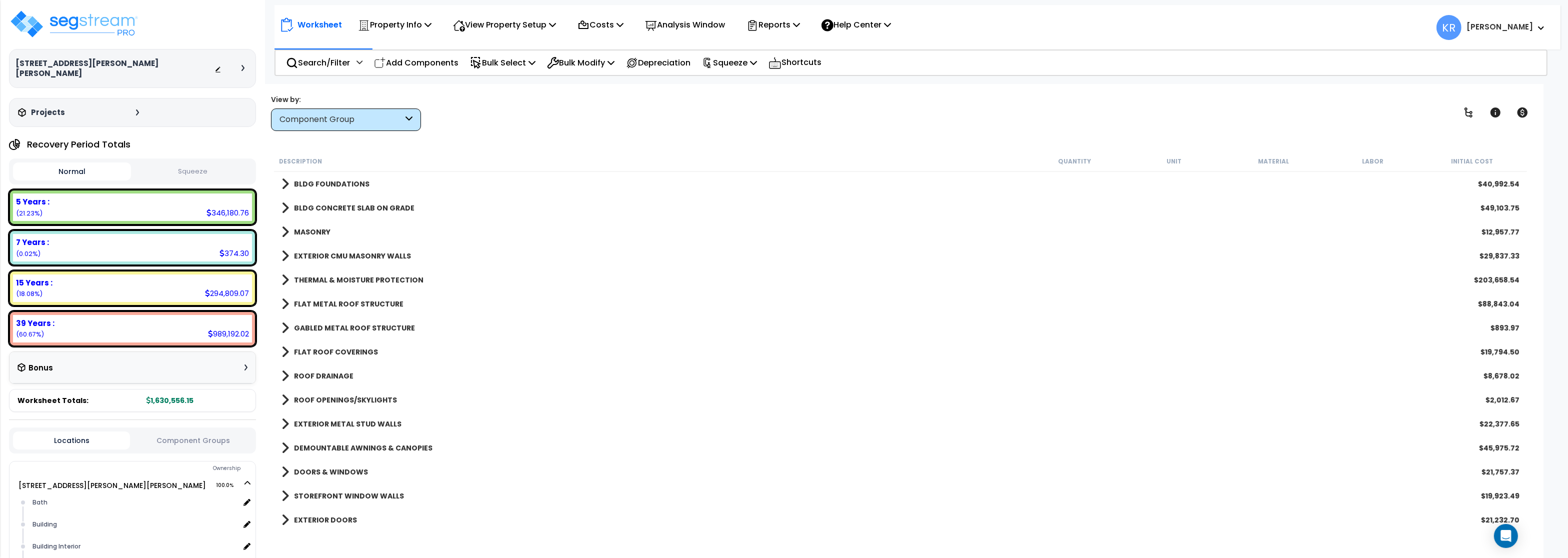
click at [181, 163] on button "Squeeze" at bounding box center [192, 172] width 118 height 18
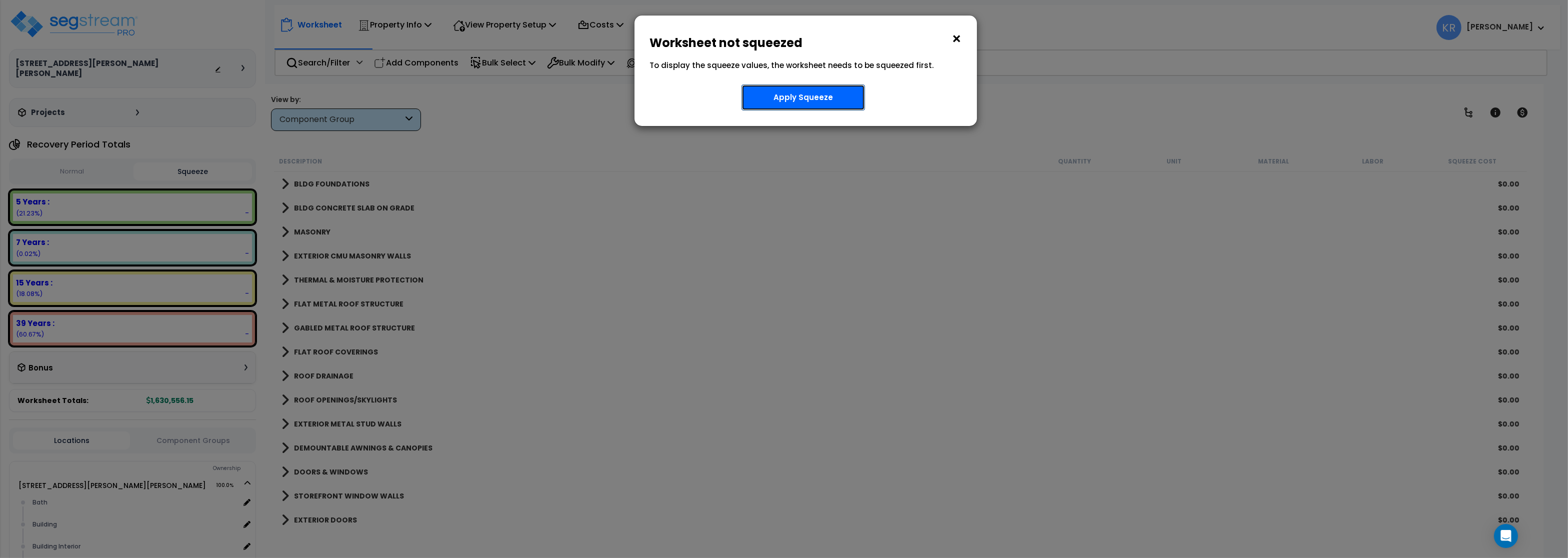
click at [815, 96] on button "Apply Squeeze" at bounding box center [803, 97] width 124 height 26
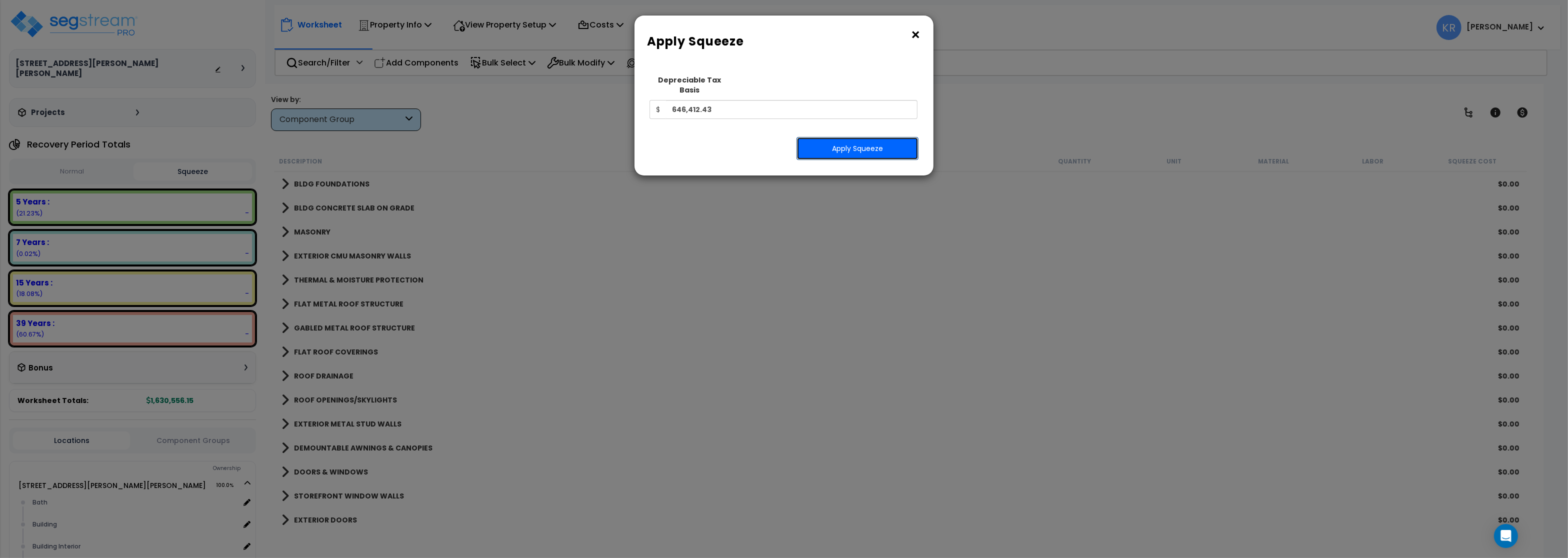
click at [836, 137] on button "Apply Squeeze" at bounding box center [858, 148] width 122 height 23
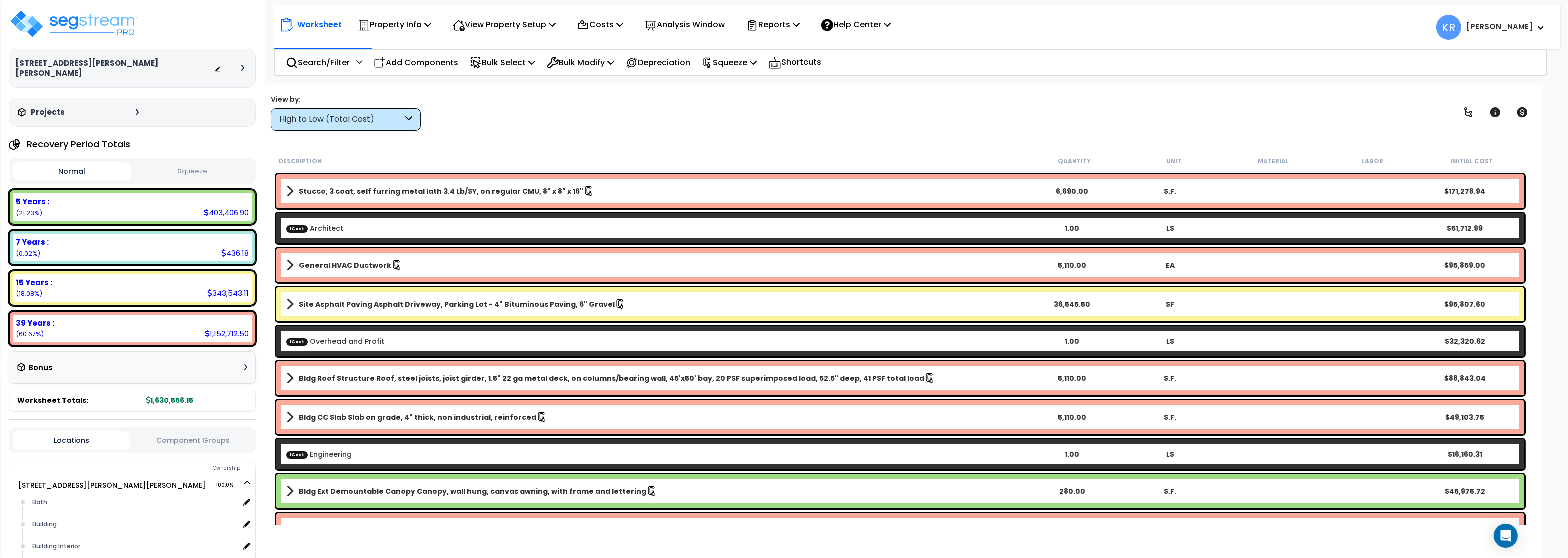
click at [199, 163] on button "Squeeze" at bounding box center [192, 172] width 118 height 18
click at [793, 32] on p "Reports" at bounding box center [773, 25] width 54 height 13
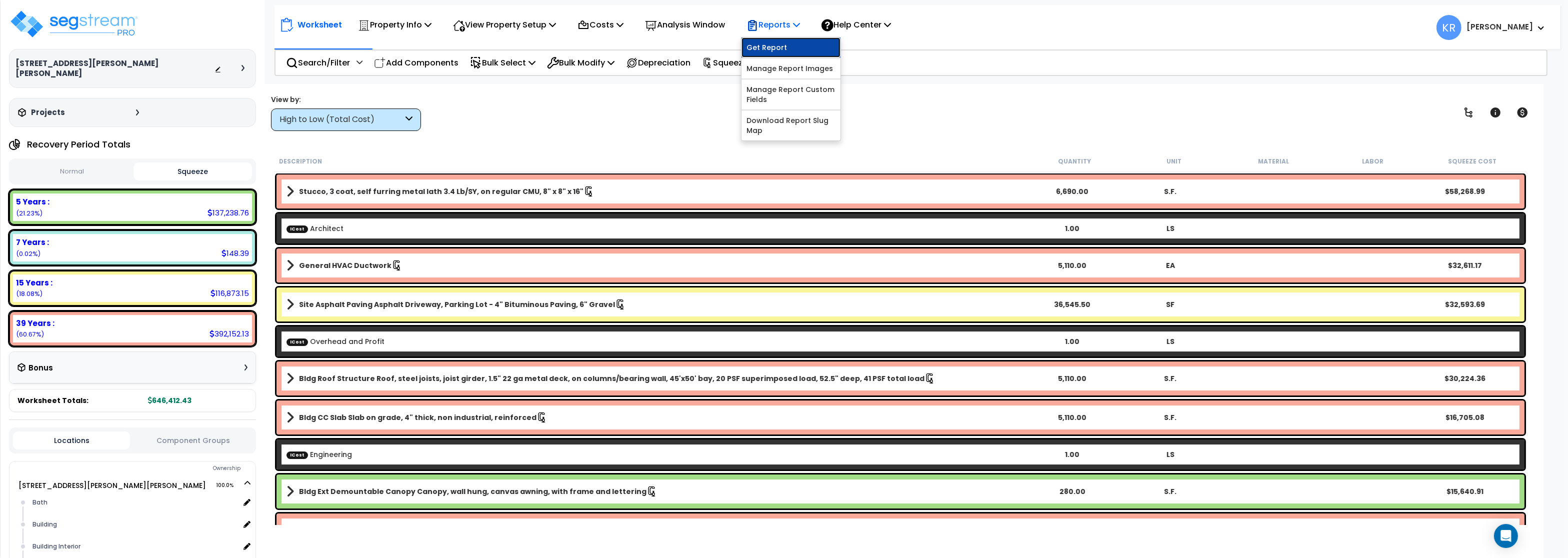
click at [794, 52] on link "Get Report" at bounding box center [791, 47] width 99 height 20
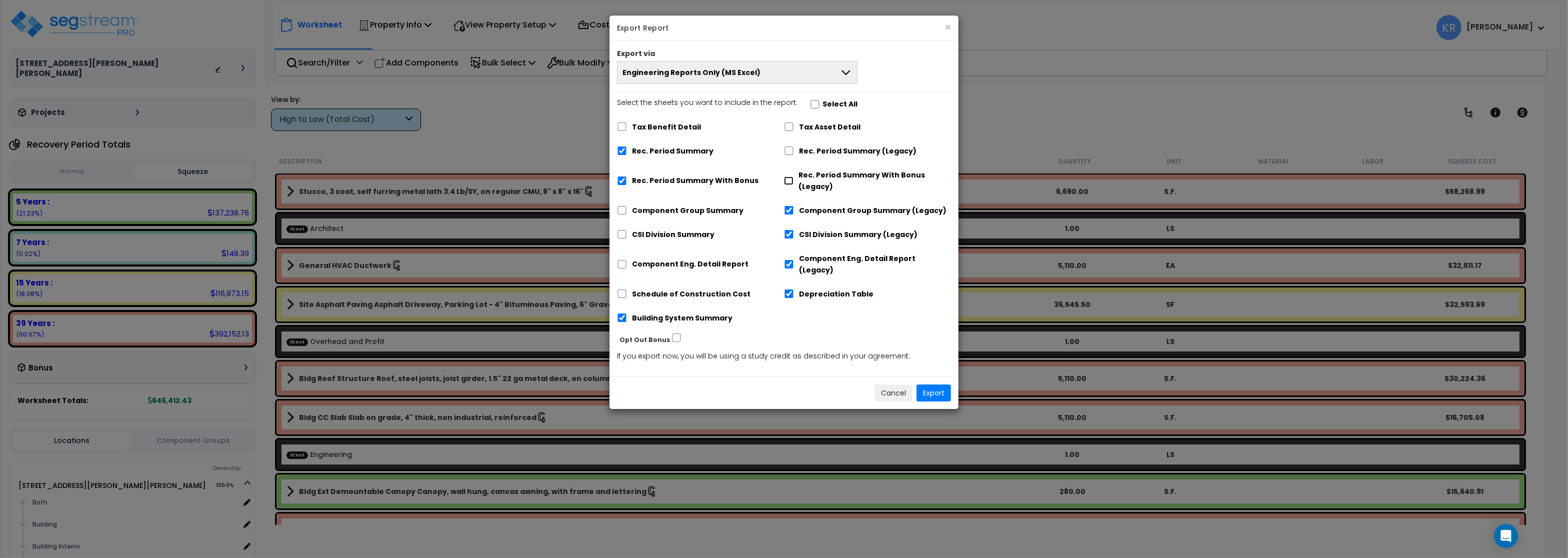
click at [789, 181] on input "Rec. Period Summary With Bonus (Legacy)" at bounding box center [789, 181] width 10 height 9
checkbox input "true"
checkbox input "false"
click at [790, 150] on input "Rec. Period Summary (Legacy)" at bounding box center [789, 151] width 10 height 9
checkbox input "true"
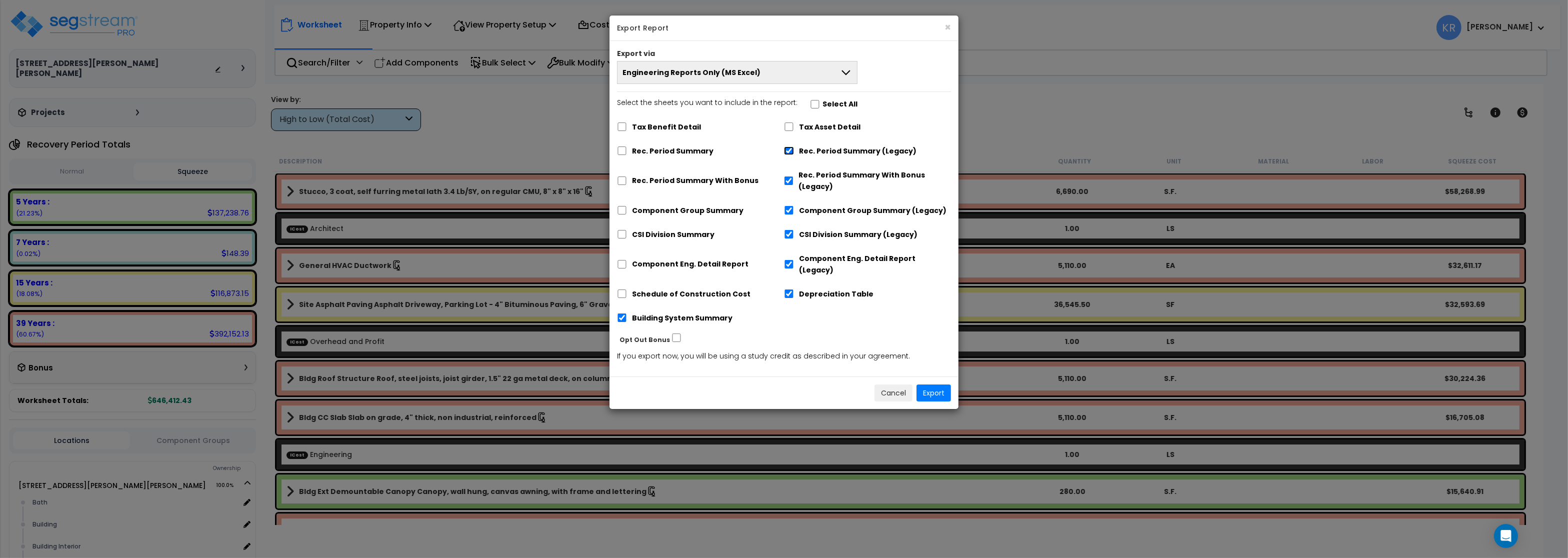
checkbox input "false"
click at [789, 127] on input "Tax Asset Detail" at bounding box center [789, 127] width 10 height 9
checkbox input "true"
click at [623, 313] on input "Building System Summary" at bounding box center [622, 318] width 10 height 9
checkbox input "false"
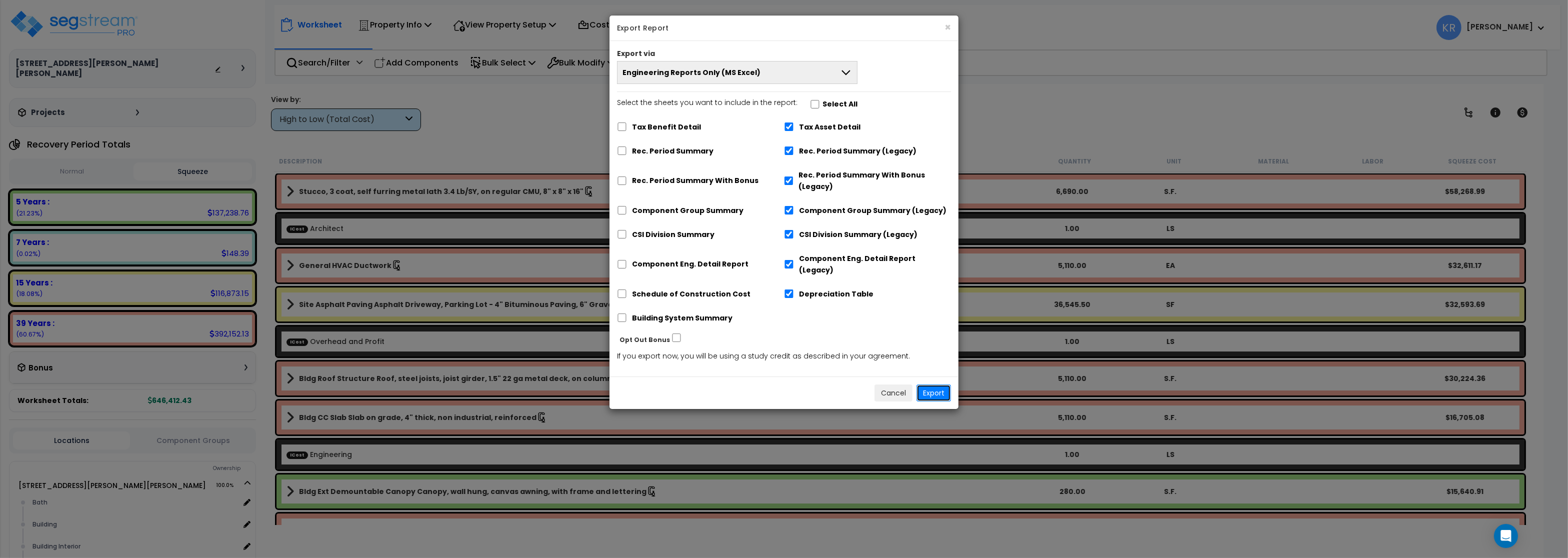
click at [938, 386] on button "Export" at bounding box center [934, 393] width 35 height 17
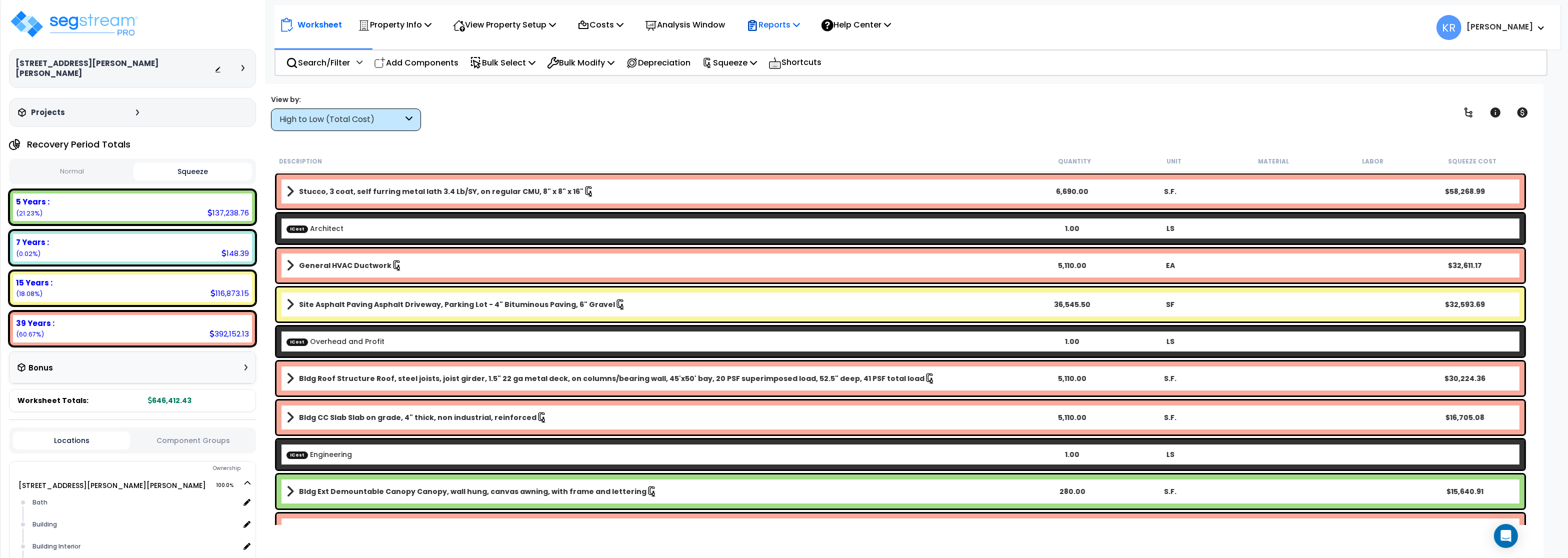
click at [796, 23] on p "Reports" at bounding box center [773, 25] width 54 height 13
click at [785, 44] on link "Get Report" at bounding box center [791, 47] width 99 height 20
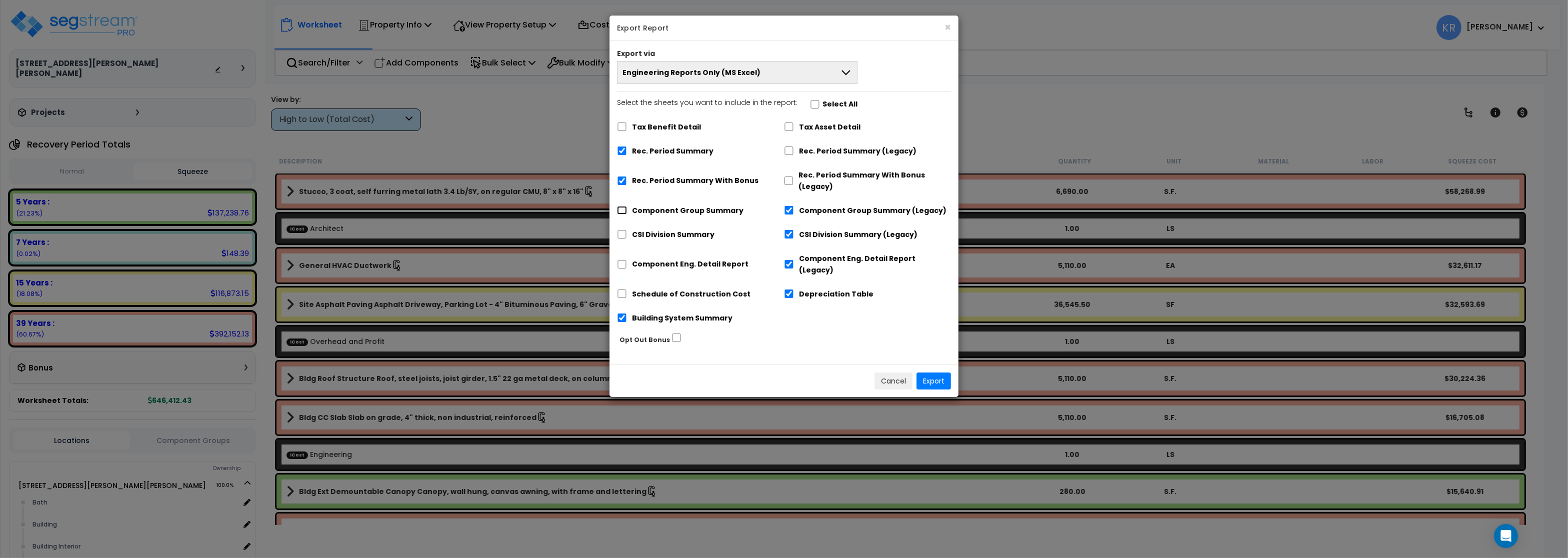
click at [620, 210] on input "Component Group Summary" at bounding box center [622, 210] width 10 height 9
checkbox input "true"
checkbox input "false"
click at [620, 240] on div "CSI Division Summary" at bounding box center [701, 233] width 167 height 19
click at [621, 260] on input "Component Eng. Detail Report" at bounding box center [622, 264] width 10 height 9
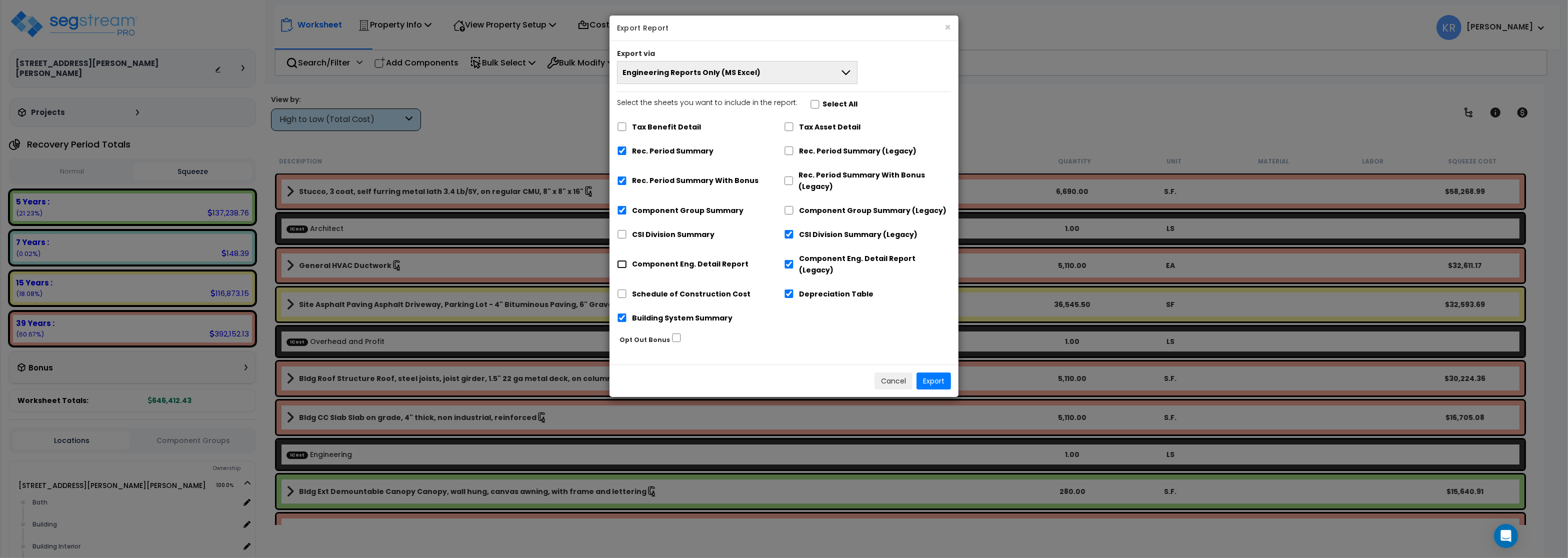
checkbox input "true"
checkbox input "false"
click at [621, 239] on input "CSI Division Summary" at bounding box center [622, 234] width 10 height 9
checkbox input "true"
checkbox input "false"
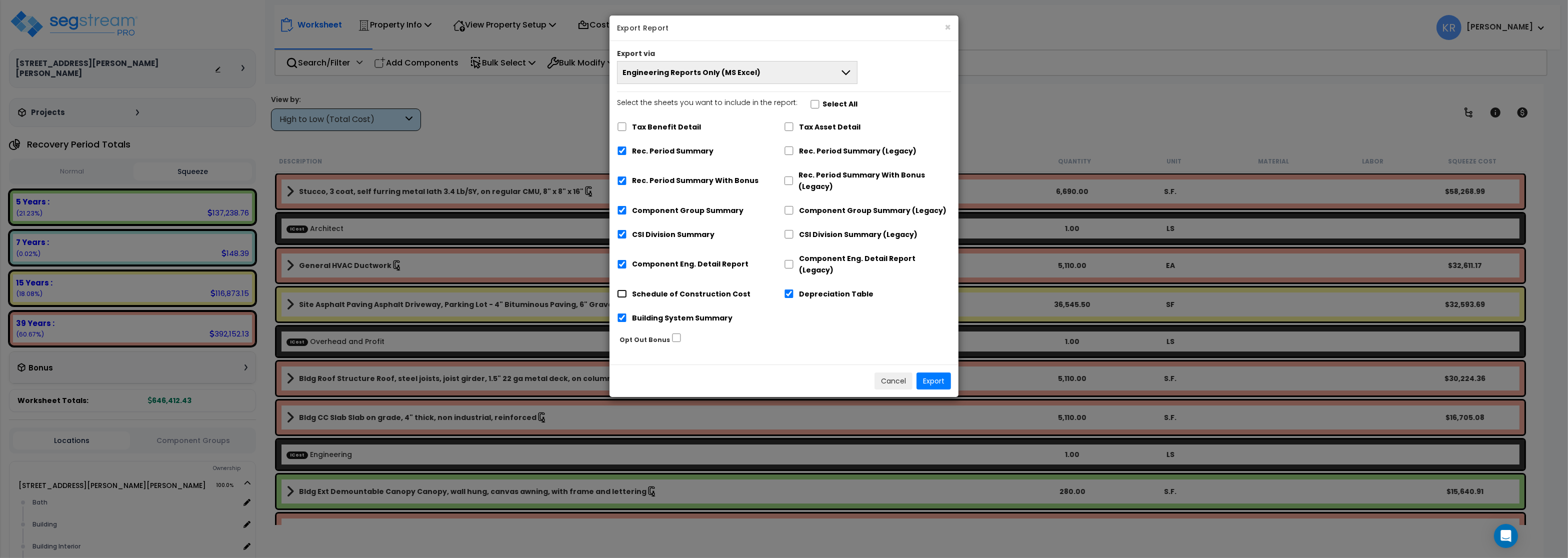
click at [623, 290] on input "Schedule of Construction Cost" at bounding box center [622, 294] width 10 height 9
checkbox input "true"
click at [620, 313] on input "Building System Summary" at bounding box center [622, 318] width 10 height 9
checkbox input "false"
click at [792, 290] on input "Depreciation Table" at bounding box center [789, 294] width 10 height 9
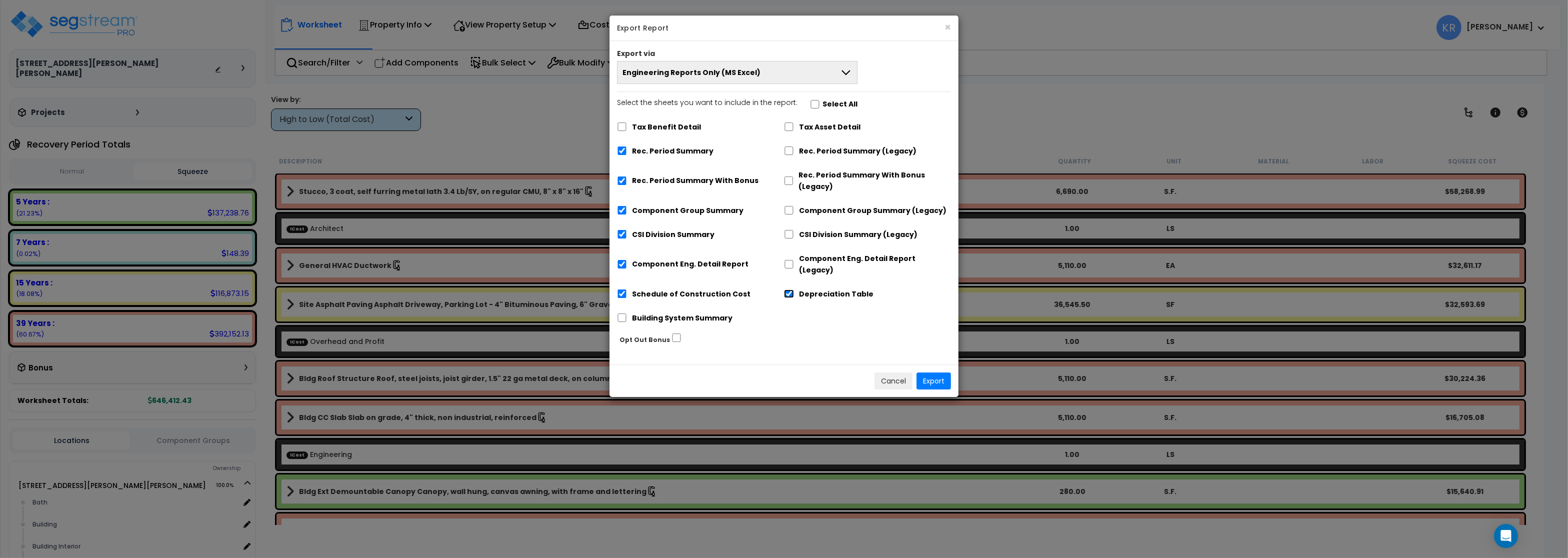
checkbox input "false"
click at [932, 372] on button "Export" at bounding box center [934, 381] width 35 height 17
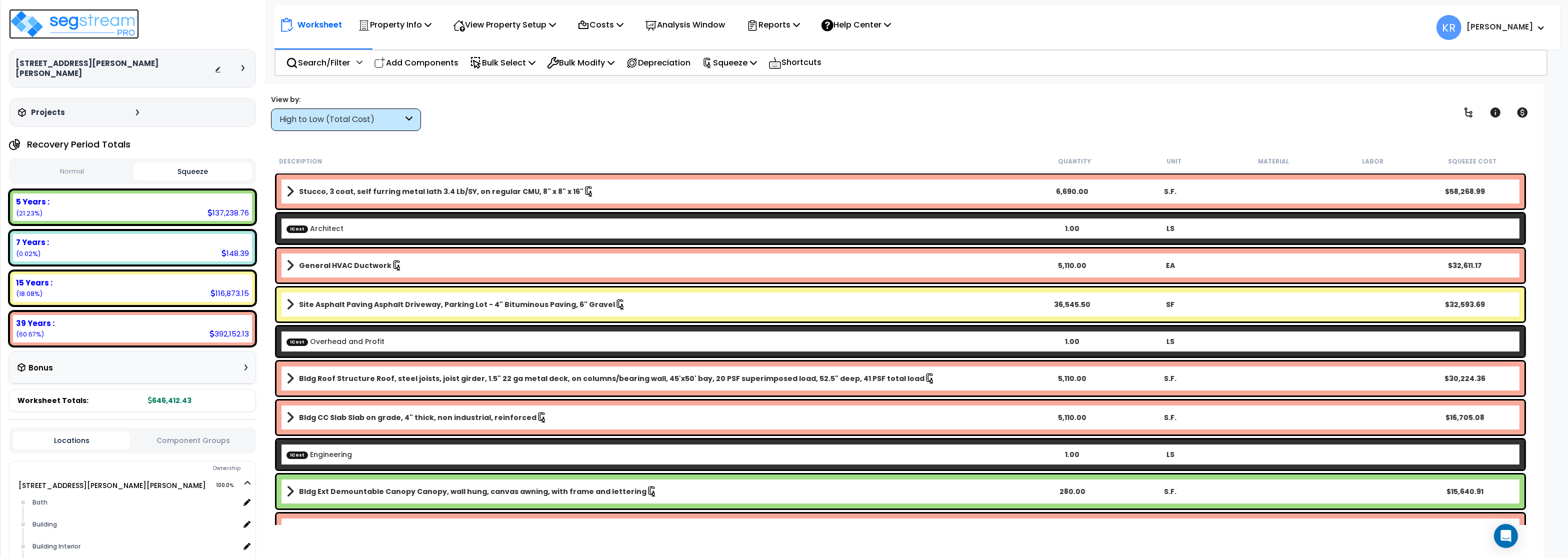
click at [65, 27] on img at bounding box center [74, 24] width 130 height 30
